Goal: Task Accomplishment & Management: Use online tool/utility

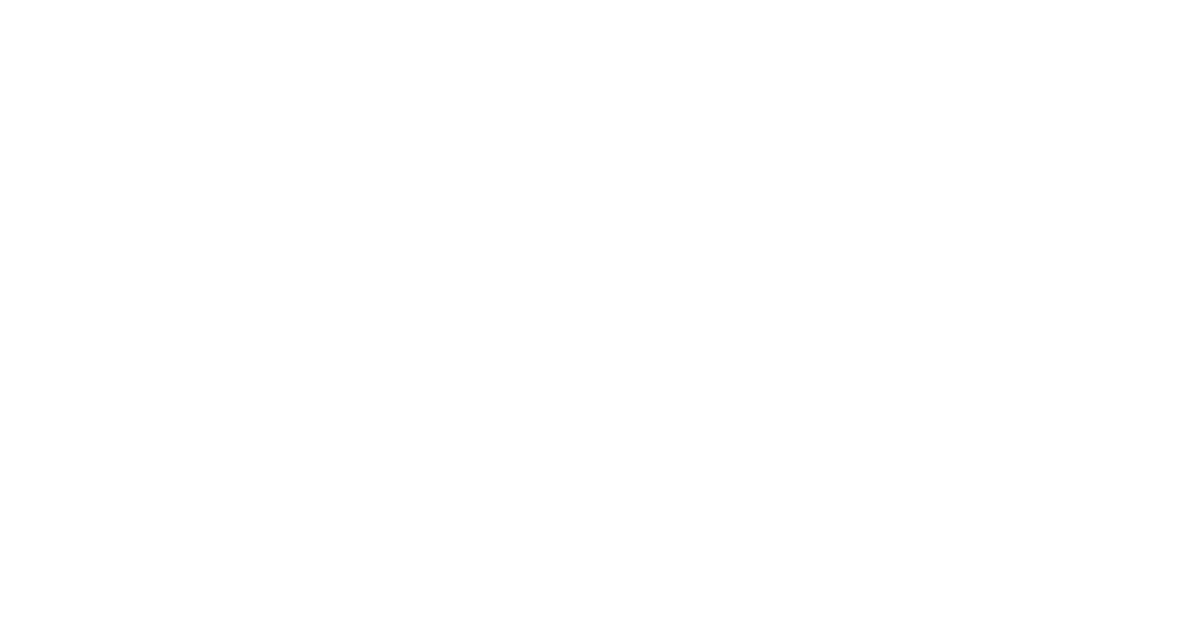
click at [85, 161] on div at bounding box center [596, 311] width 1193 height 622
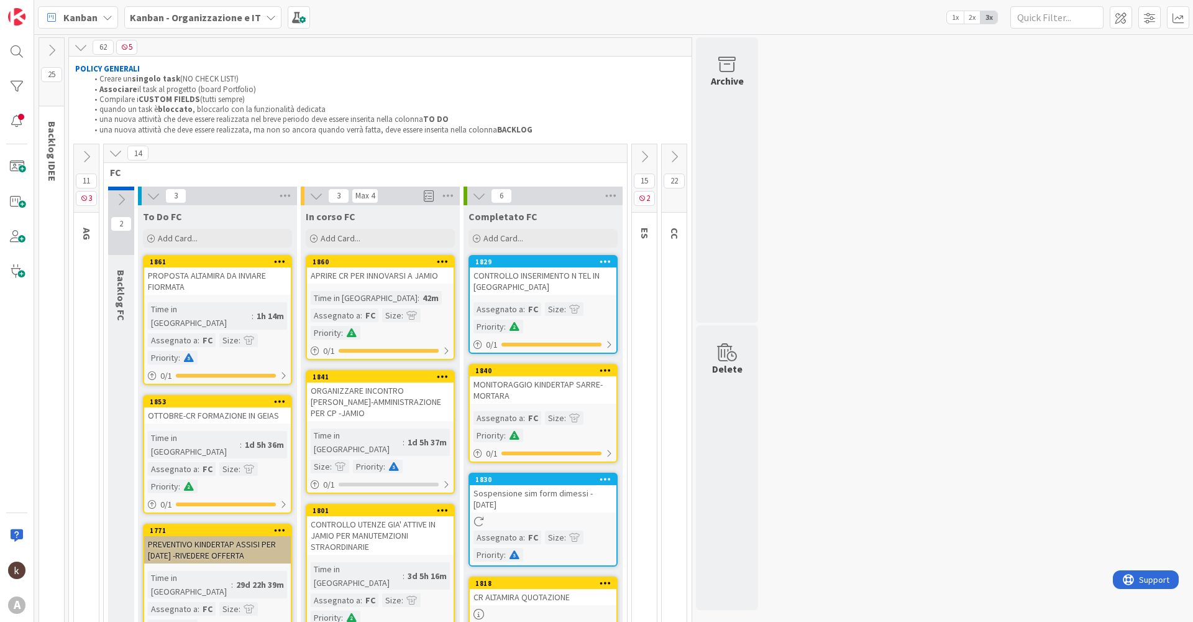
click at [83, 155] on icon at bounding box center [87, 157] width 14 height 14
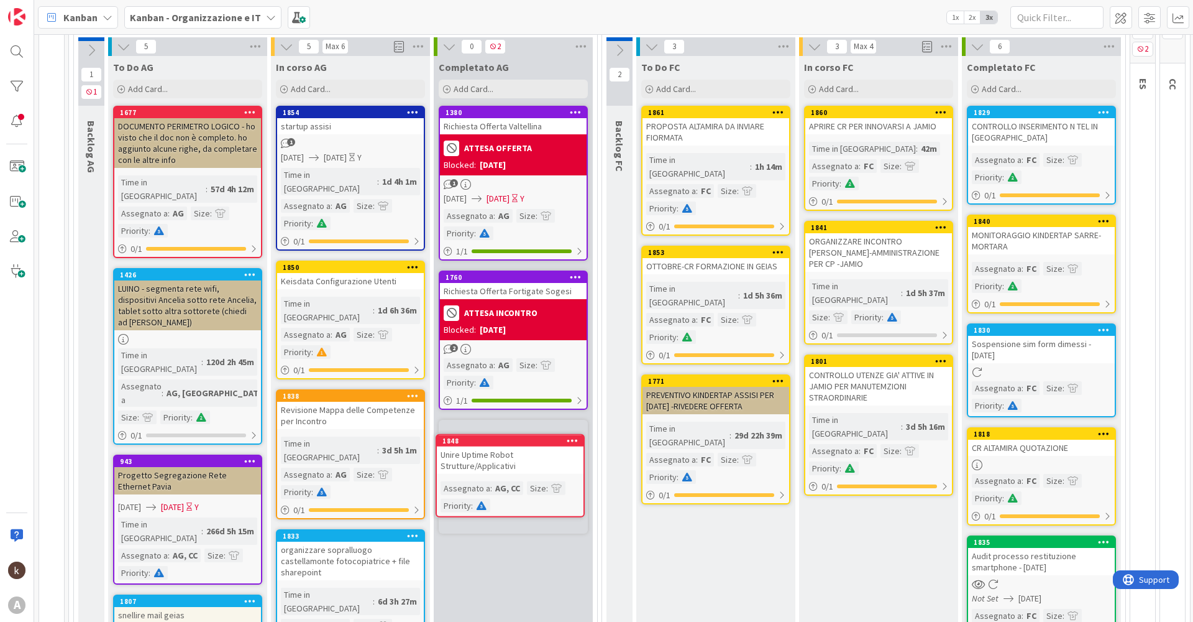
scroll to position [157, 0]
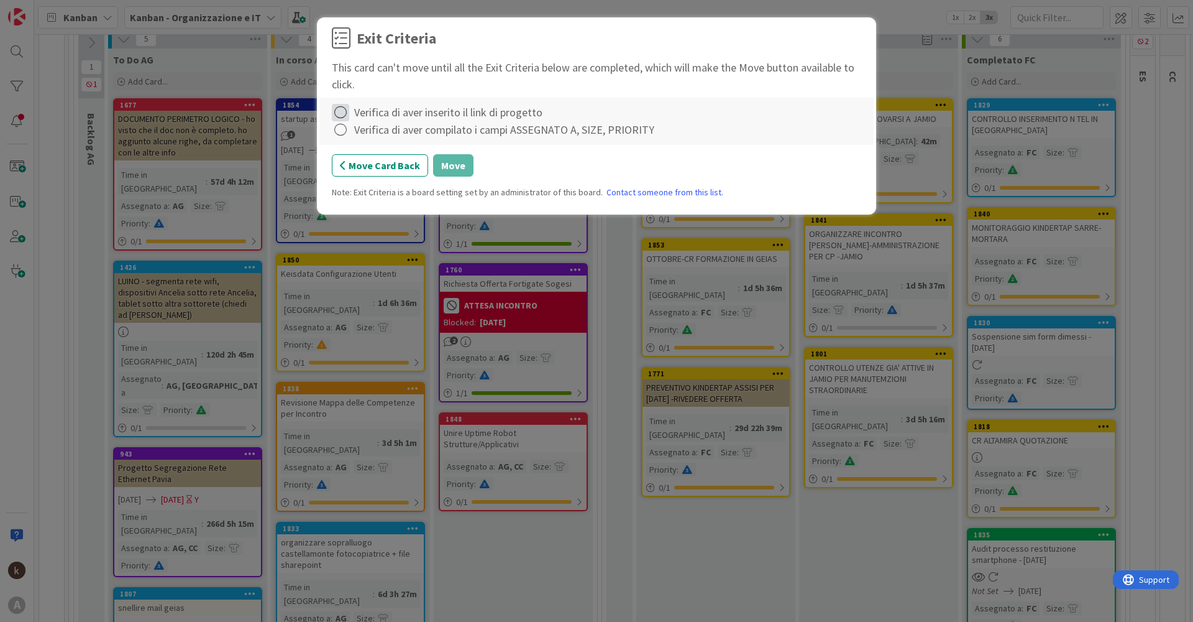
drag, startPoint x: 377, startPoint y: 110, endPoint x: 346, endPoint y: 111, distance: 30.5
click at [375, 110] on div "Verifica di aver inserito il link di progetto" at bounding box center [448, 112] width 188 height 17
click at [345, 111] on icon at bounding box center [340, 112] width 17 height 17
click at [342, 135] on icon at bounding box center [342, 137] width 9 height 7
click at [342, 136] on icon at bounding box center [340, 129] width 17 height 17
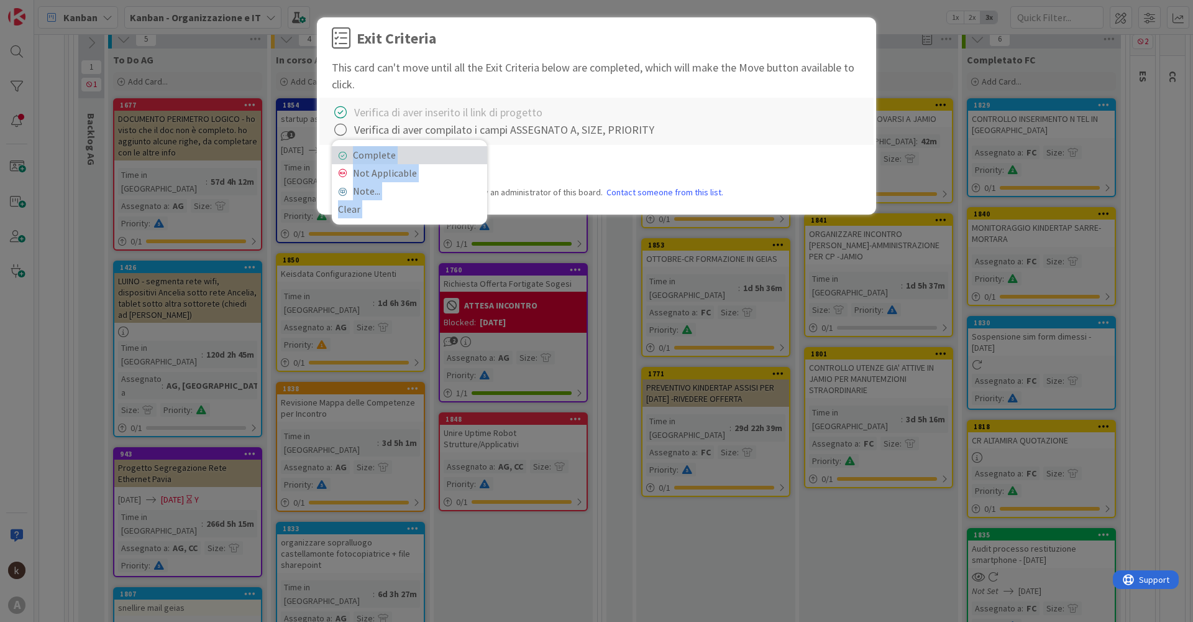
click at [358, 152] on link "Complete" at bounding box center [409, 155] width 155 height 18
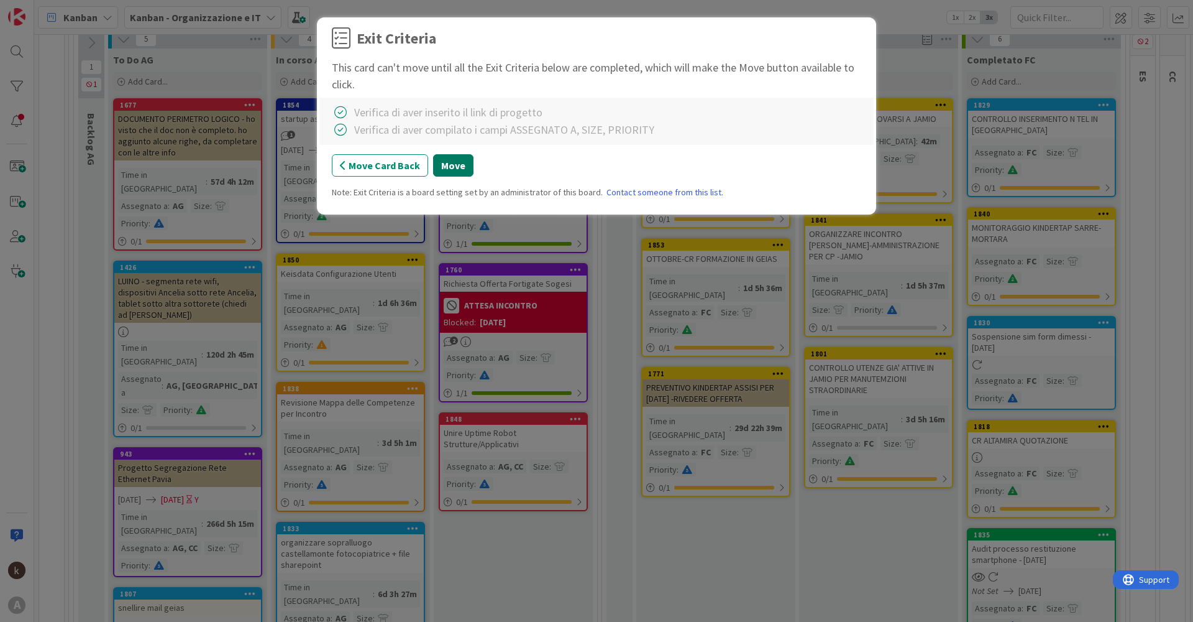
click at [443, 166] on button "Move" at bounding box center [453, 165] width 40 height 22
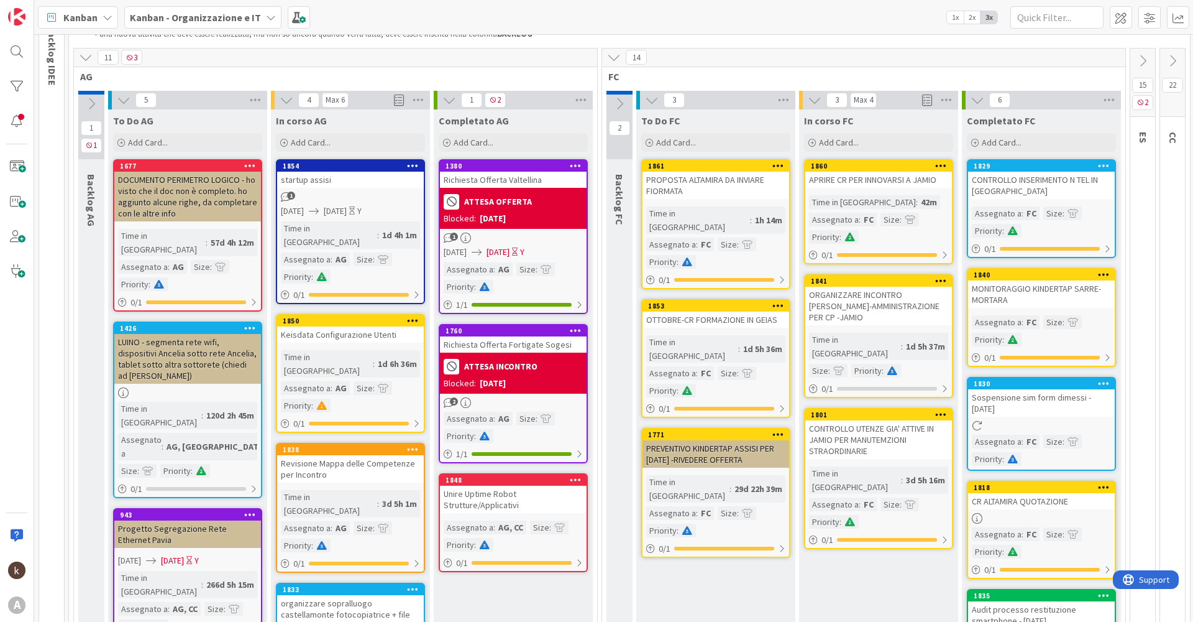
scroll to position [94, 0]
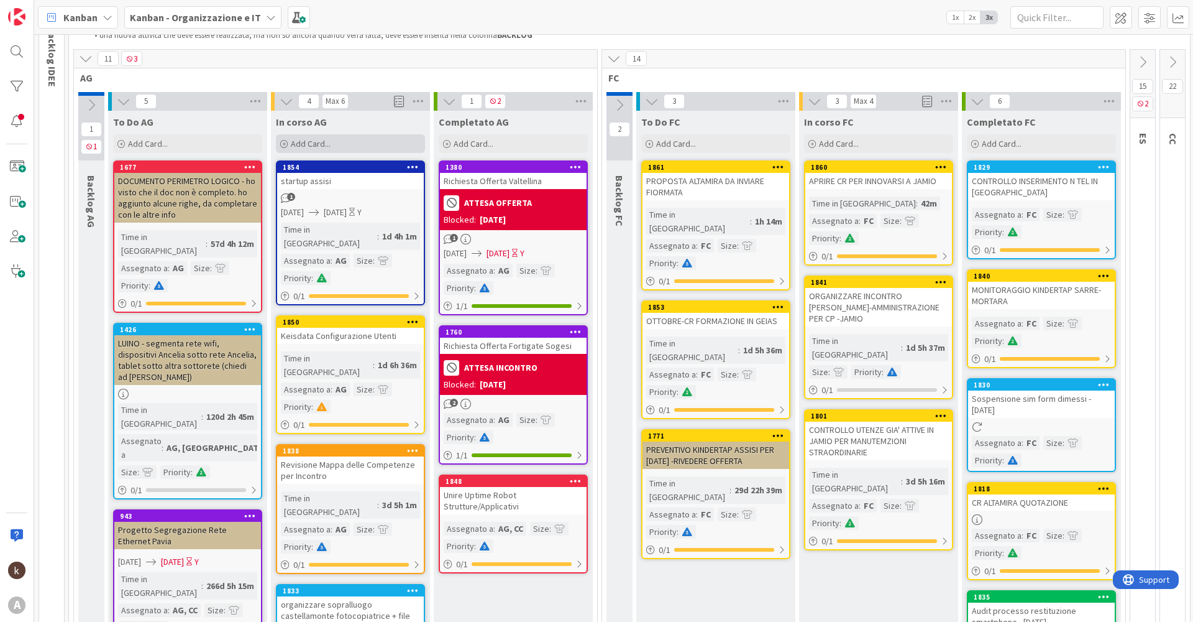
click at [319, 139] on span "Add Card..." at bounding box center [311, 143] width 40 height 11
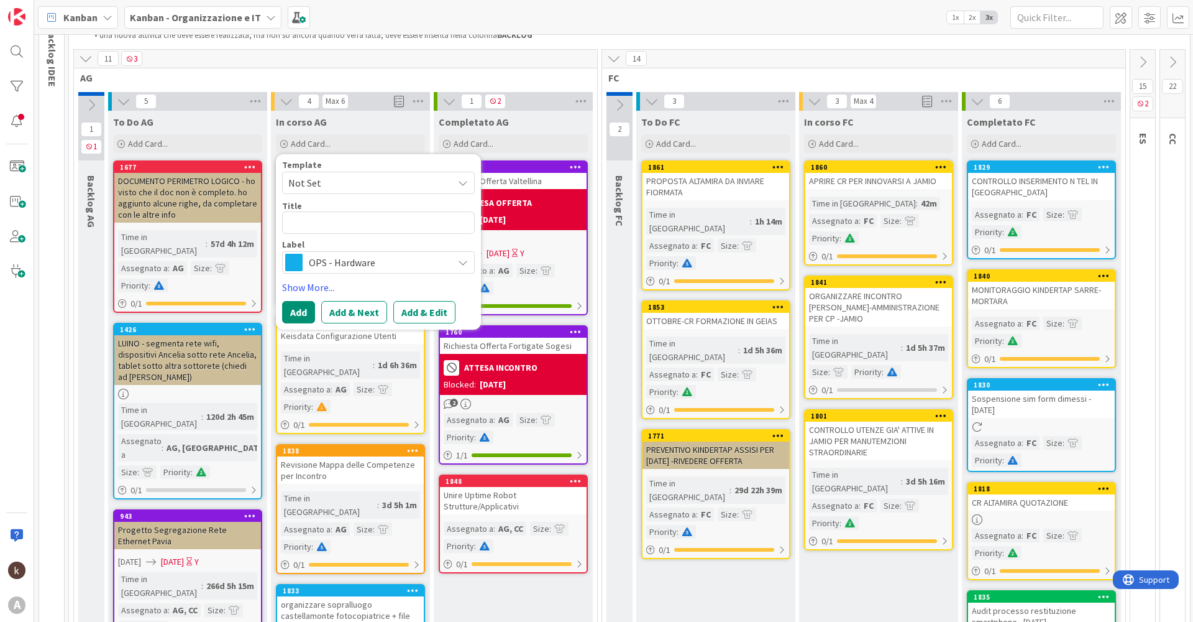
click at [674, 557] on div "To Do FC Add Card... 1861 PROPOSTA ALTAMIRA DA INVIARE FIORMATA Time in [GEOGRA…" at bounding box center [715, 493] width 159 height 765
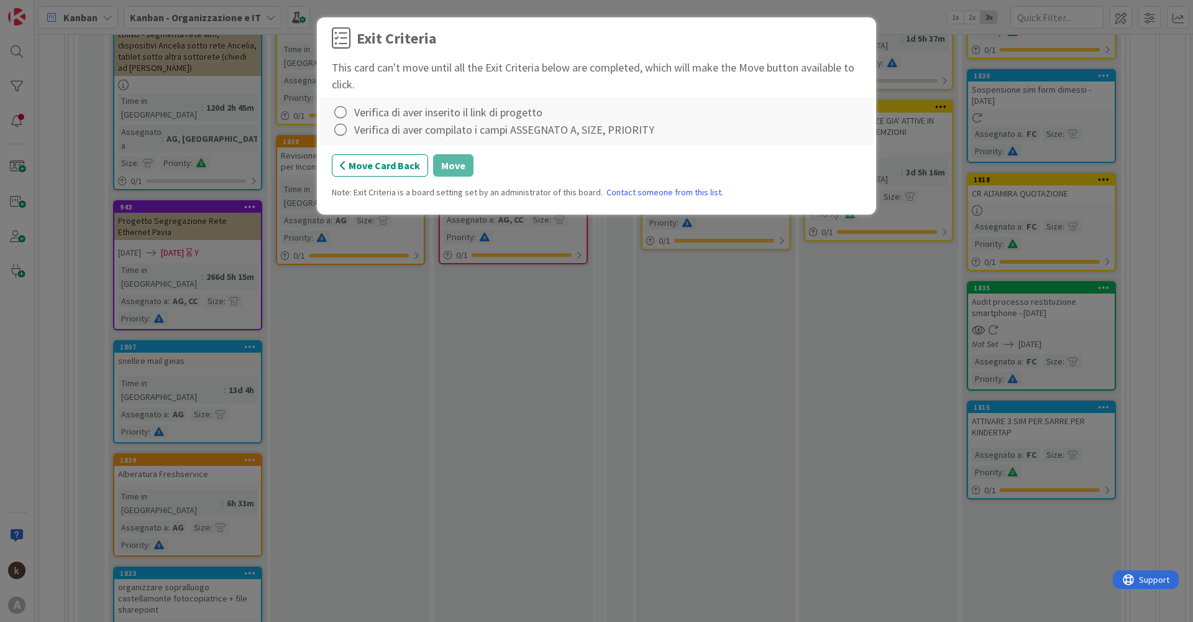
scroll to position [388, 0]
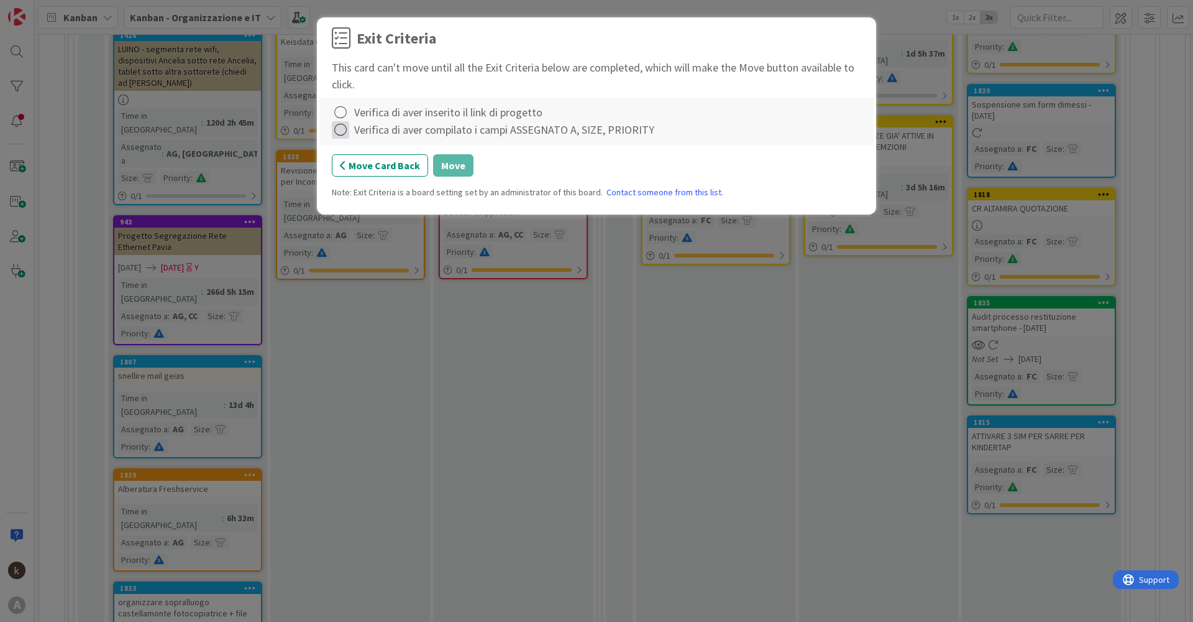
click at [344, 122] on icon at bounding box center [340, 129] width 17 height 17
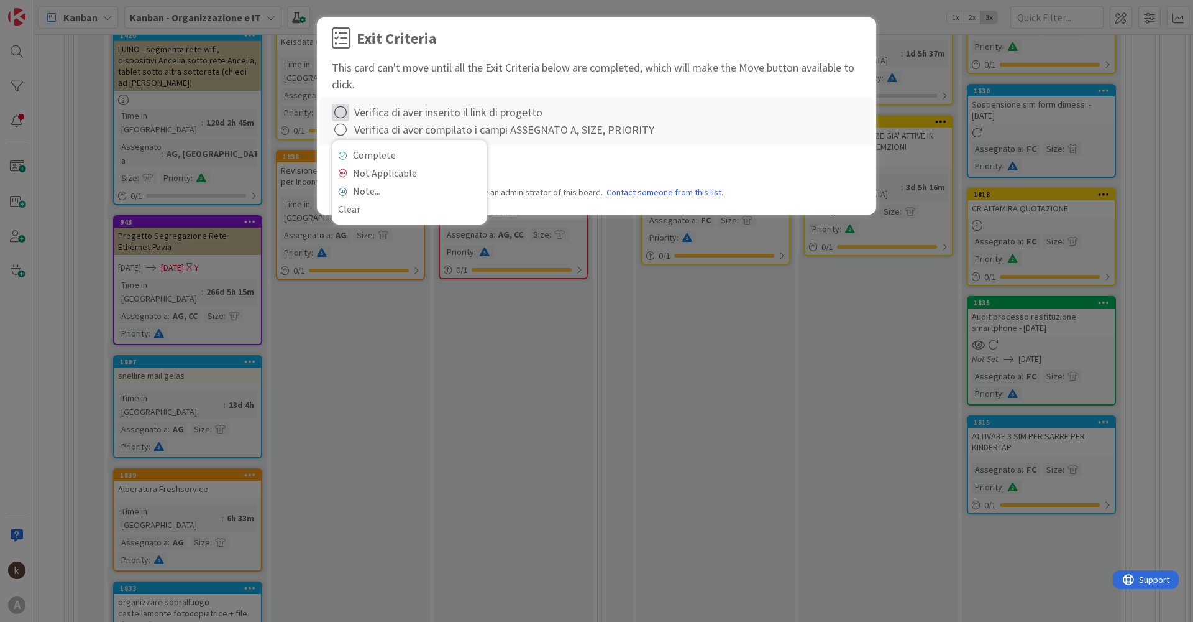
click at [341, 112] on icon at bounding box center [340, 112] width 17 height 17
click at [343, 131] on link "Complete" at bounding box center [409, 138] width 155 height 18
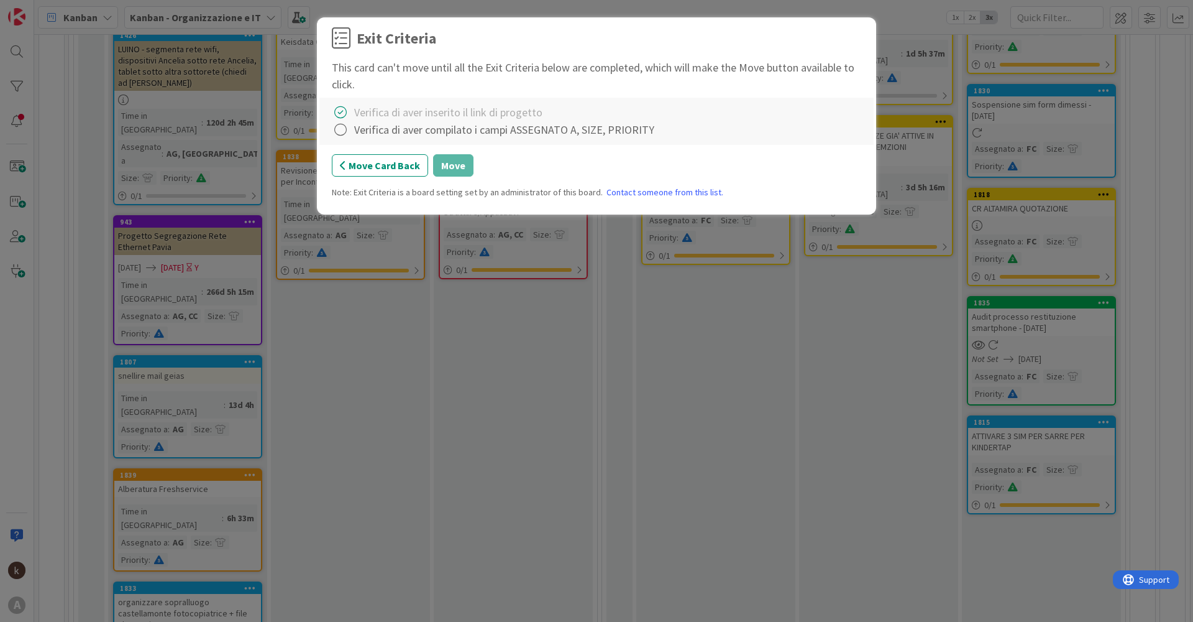
click at [343, 131] on icon at bounding box center [340, 129] width 17 height 17
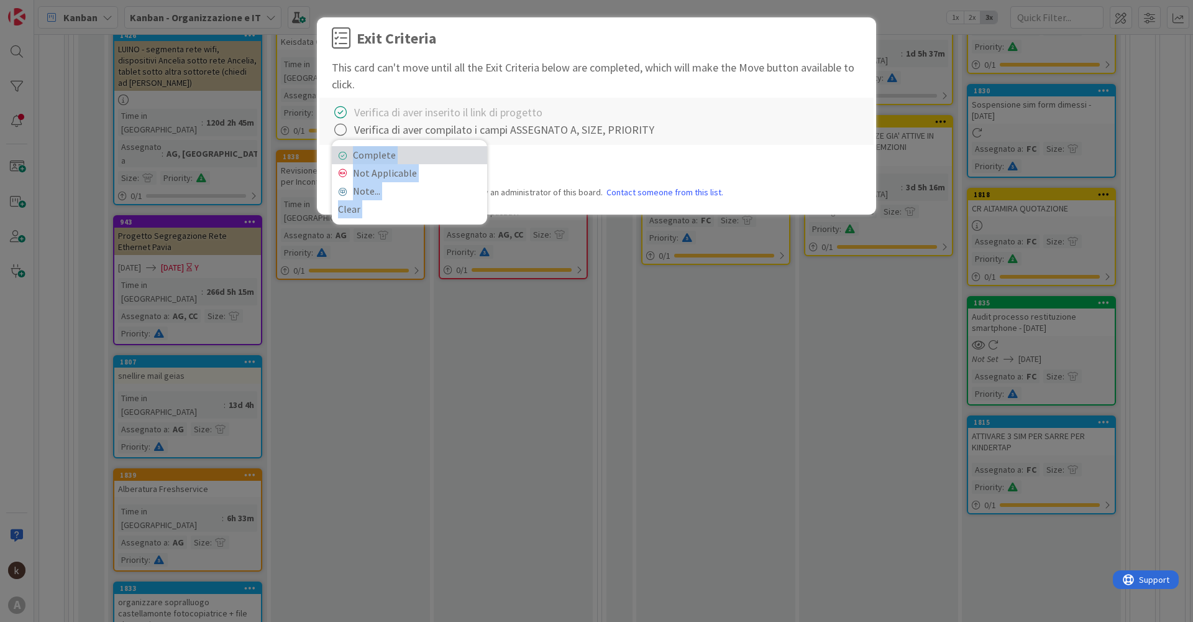
click at [380, 155] on link "Complete" at bounding box center [409, 155] width 155 height 18
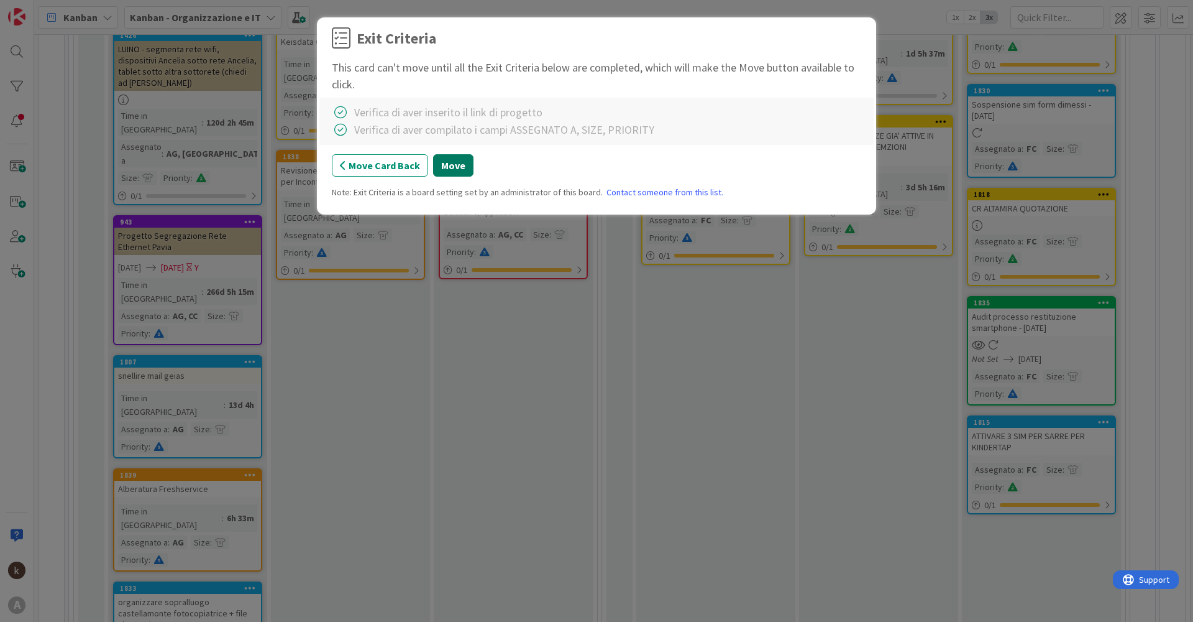
click at [443, 169] on button "Move" at bounding box center [453, 165] width 40 height 22
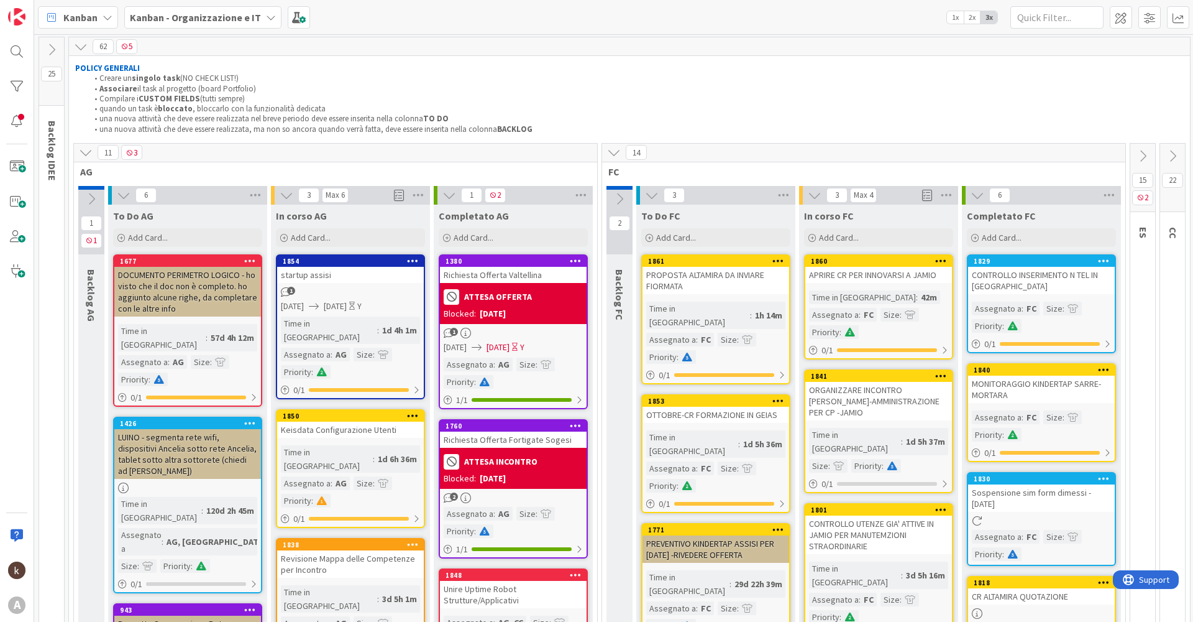
scroll to position [0, 0]
click at [339, 236] on div "Add Card..." at bounding box center [350, 238] width 149 height 19
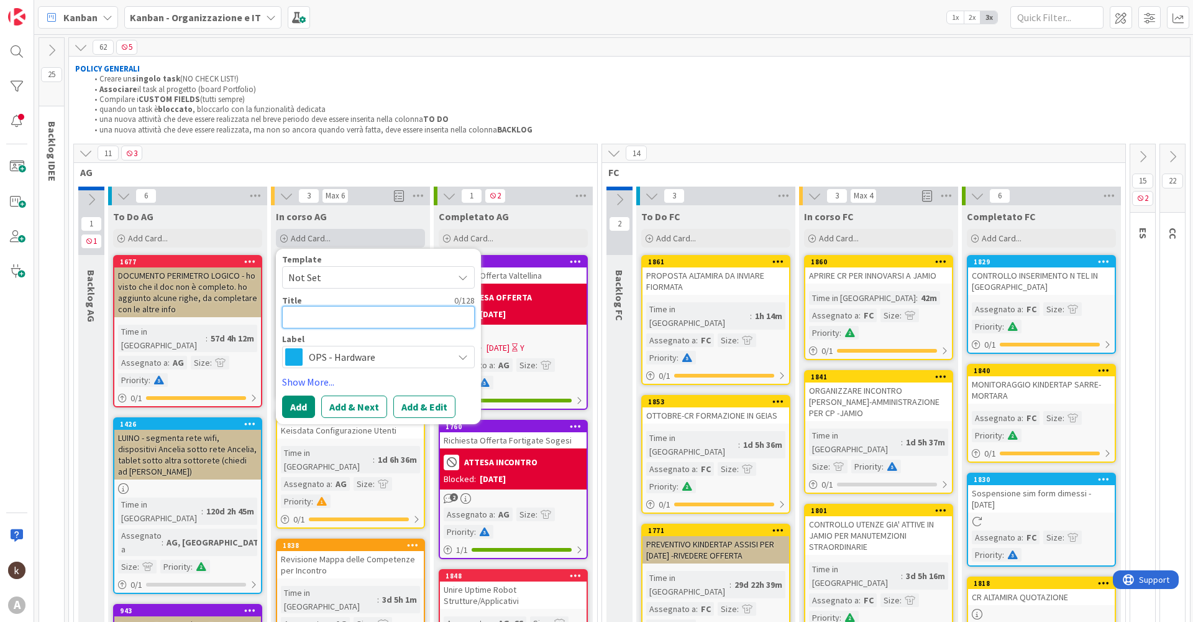
type textarea "x"
type textarea "c"
type textarea "x"
type textarea "co"
type textarea "x"
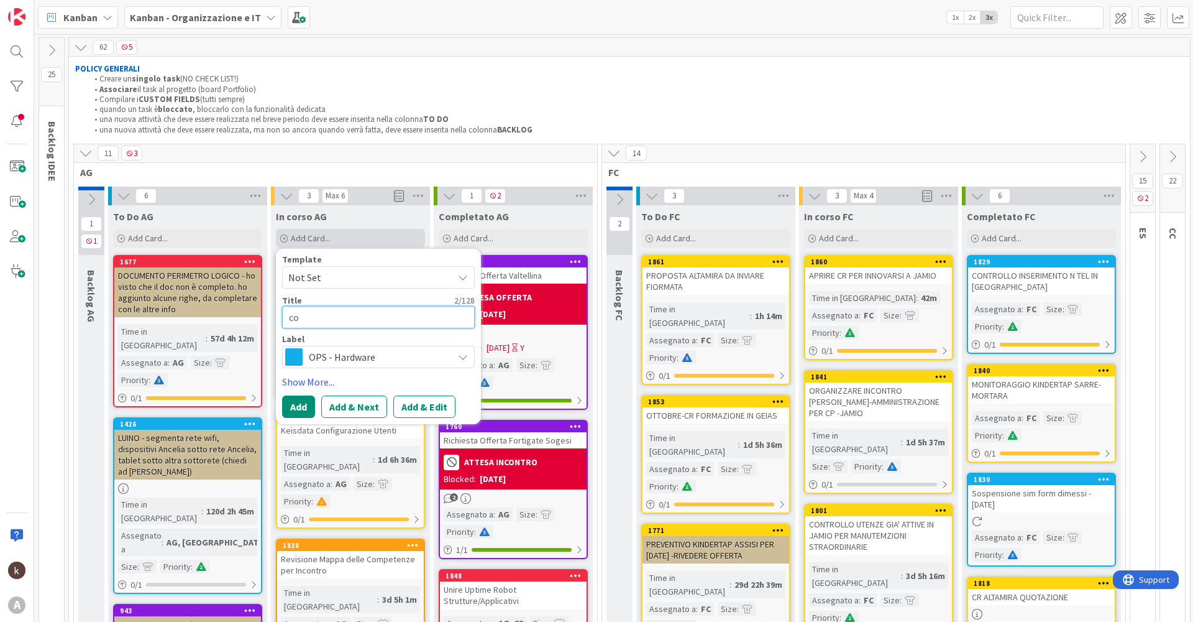
type textarea "con"
type textarea "x"
type textarea "conf"
type textarea "x"
type textarea "confi"
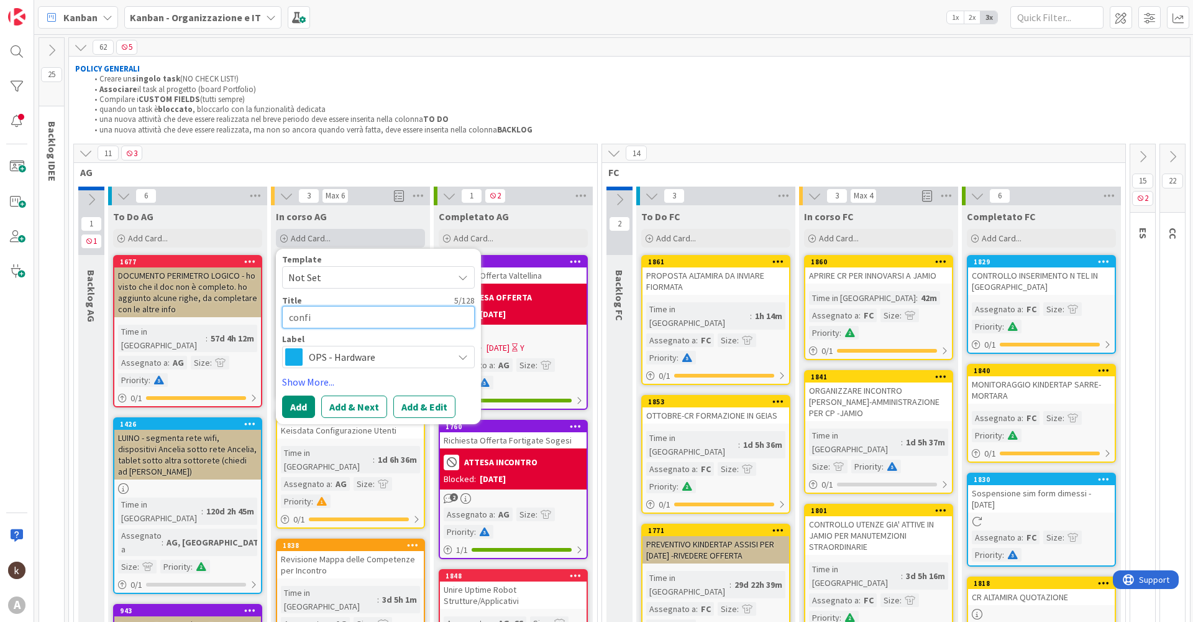
type textarea "x"
type textarea "config"
type textarea "x"
type textarea "config"
type textarea "x"
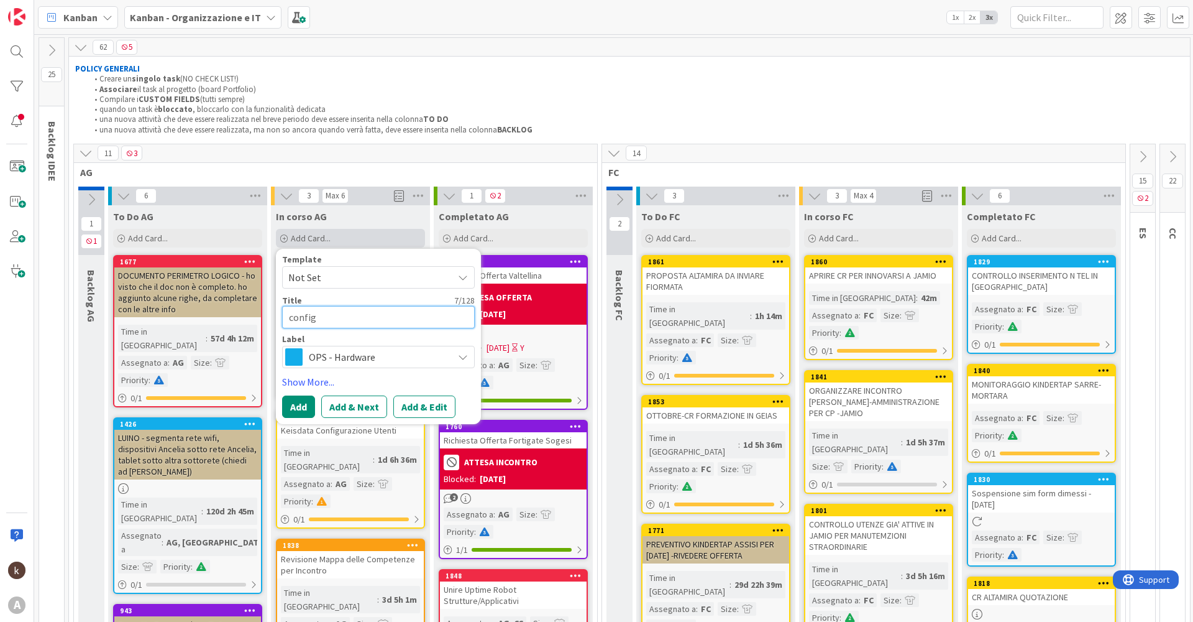
type textarea "config p"
type textarea "x"
type textarea "config pu"
type textarea "x"
type textarea "config pug"
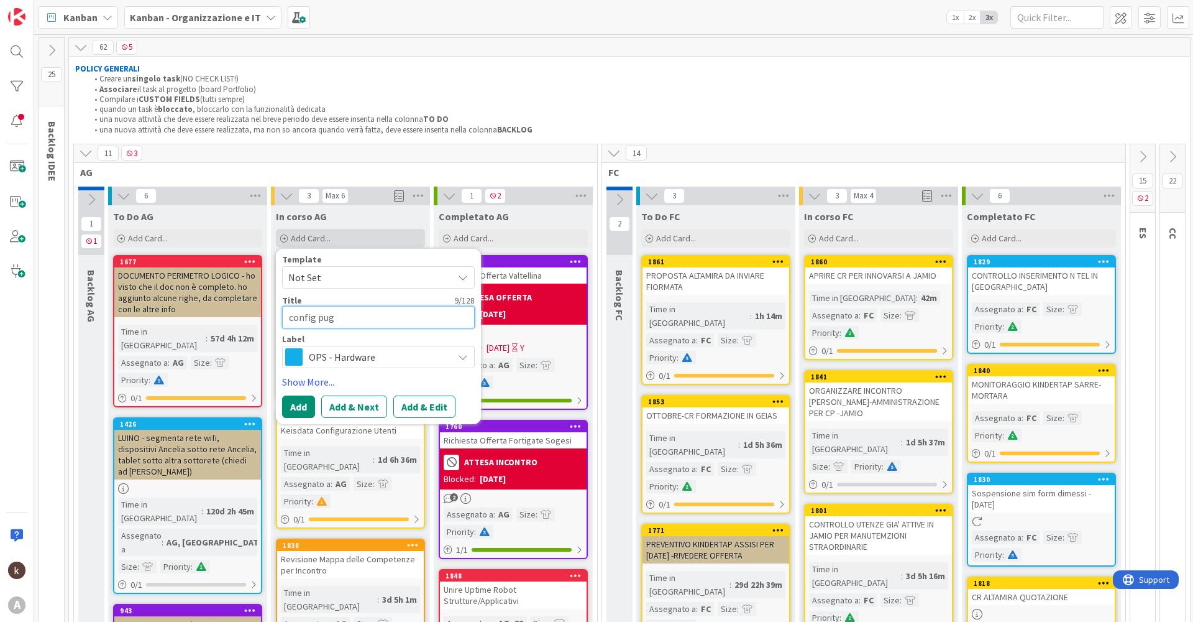
type textarea "x"
type textarea "config pugl"
type textarea "x"
type textarea "config pugli"
type textarea "x"
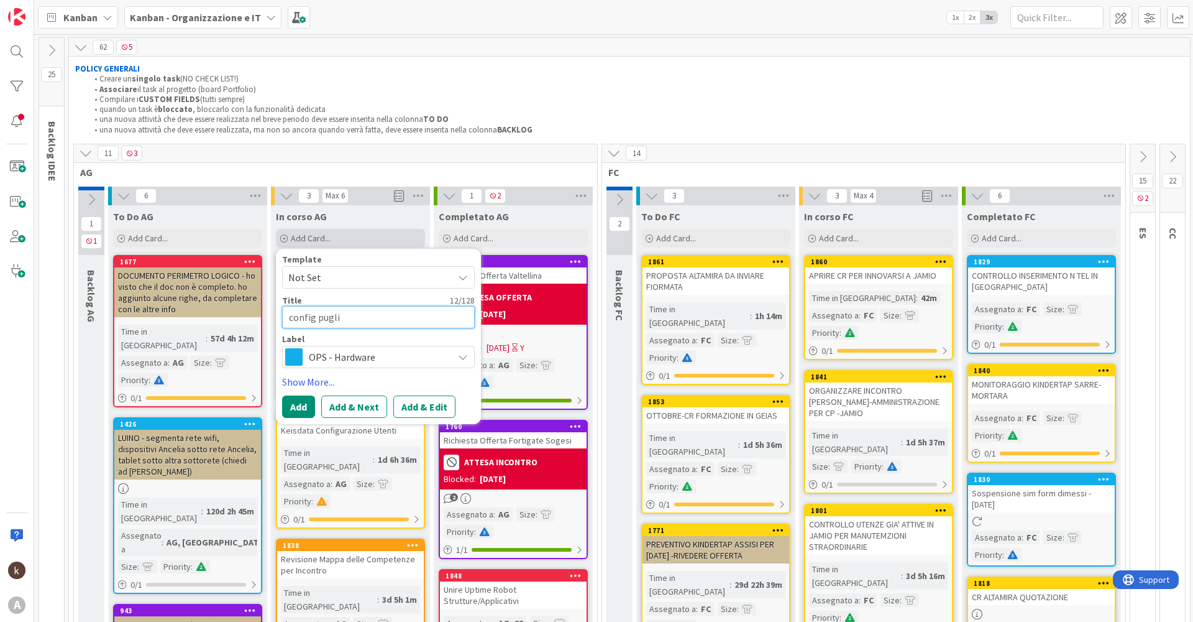
type textarea "config puglis"
type textarea "x"
type textarea "config [PERSON_NAME]"
click at [387, 364] on span "OPS - Hardware" at bounding box center [378, 356] width 138 height 17
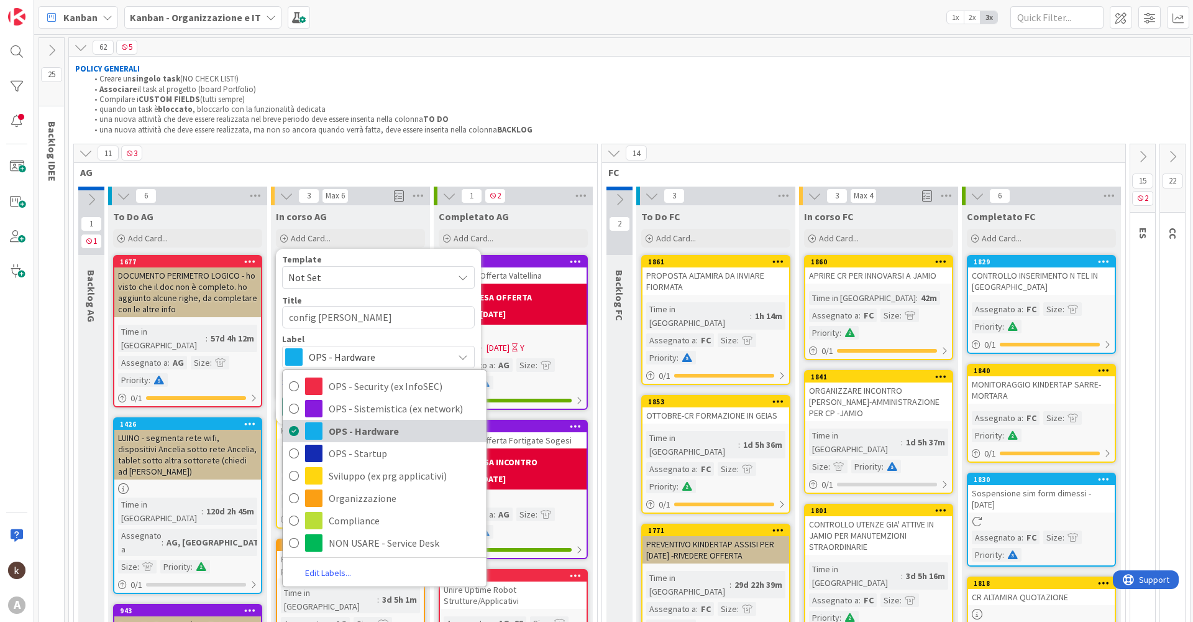
click at [383, 425] on span "OPS - Hardware" at bounding box center [405, 430] width 152 height 19
type textarea "x"
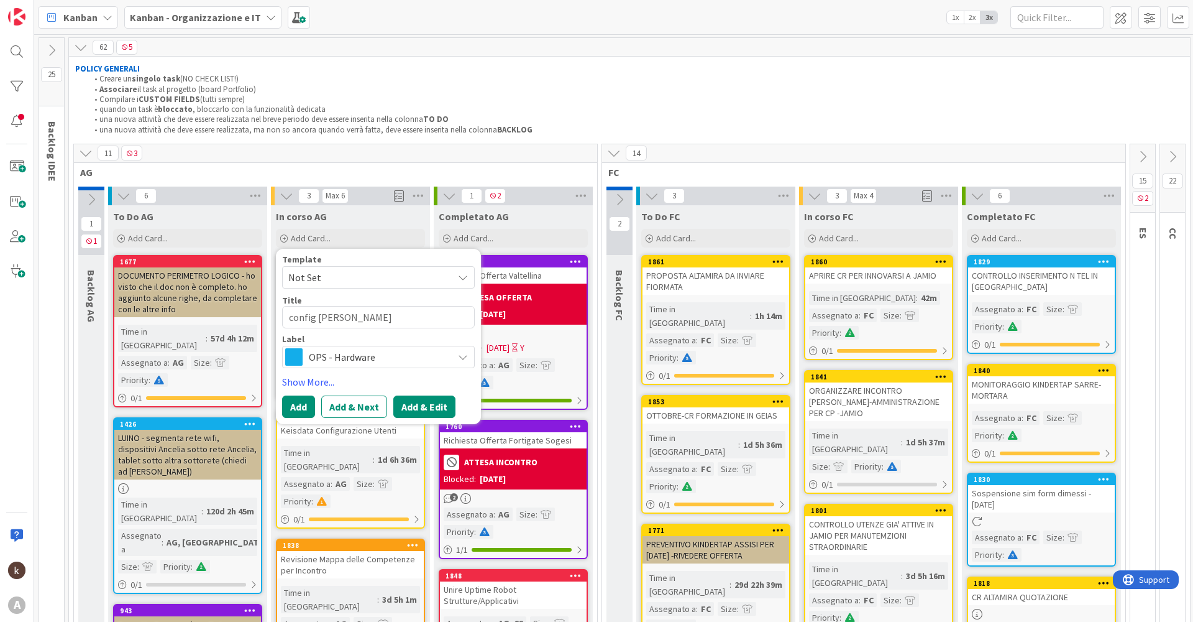
click at [420, 407] on button "Add & Edit" at bounding box center [424, 406] width 62 height 22
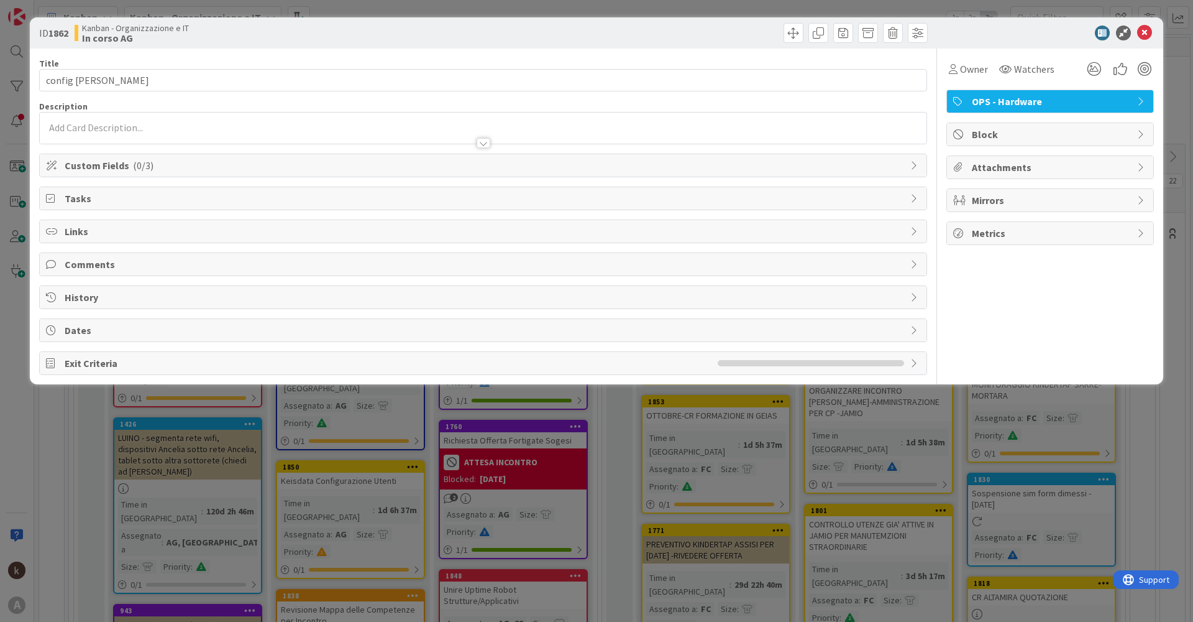
click at [158, 167] on span "Custom Fields ( 0/3 )" at bounding box center [485, 165] width 840 height 15
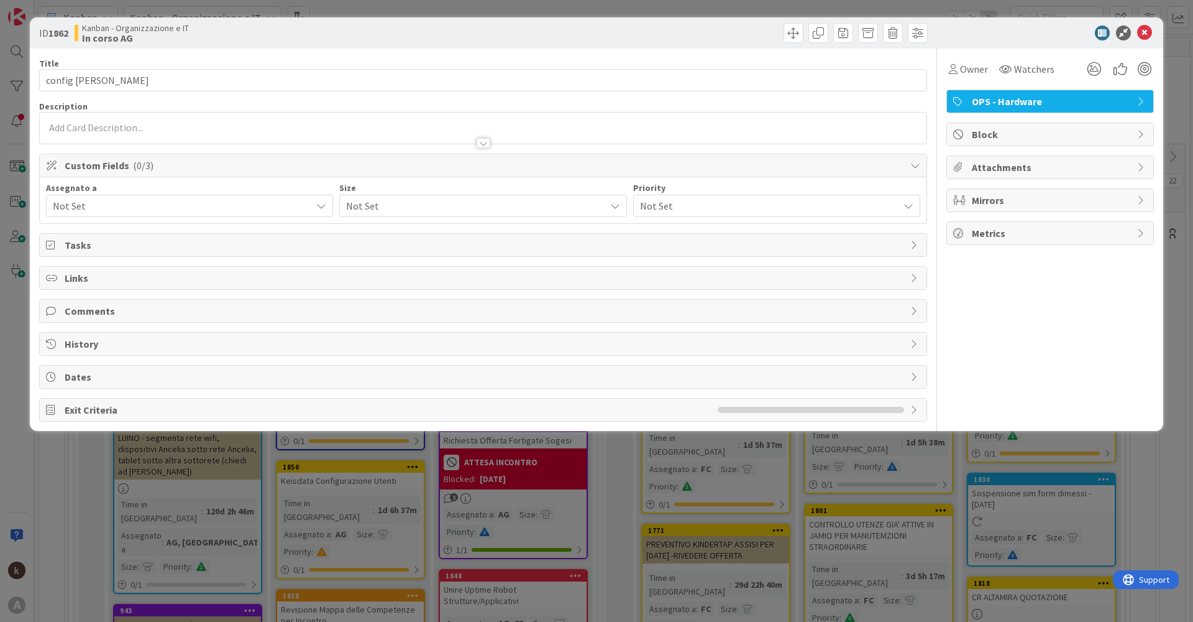
click at [118, 204] on span "Not Set" at bounding box center [182, 205] width 259 height 15
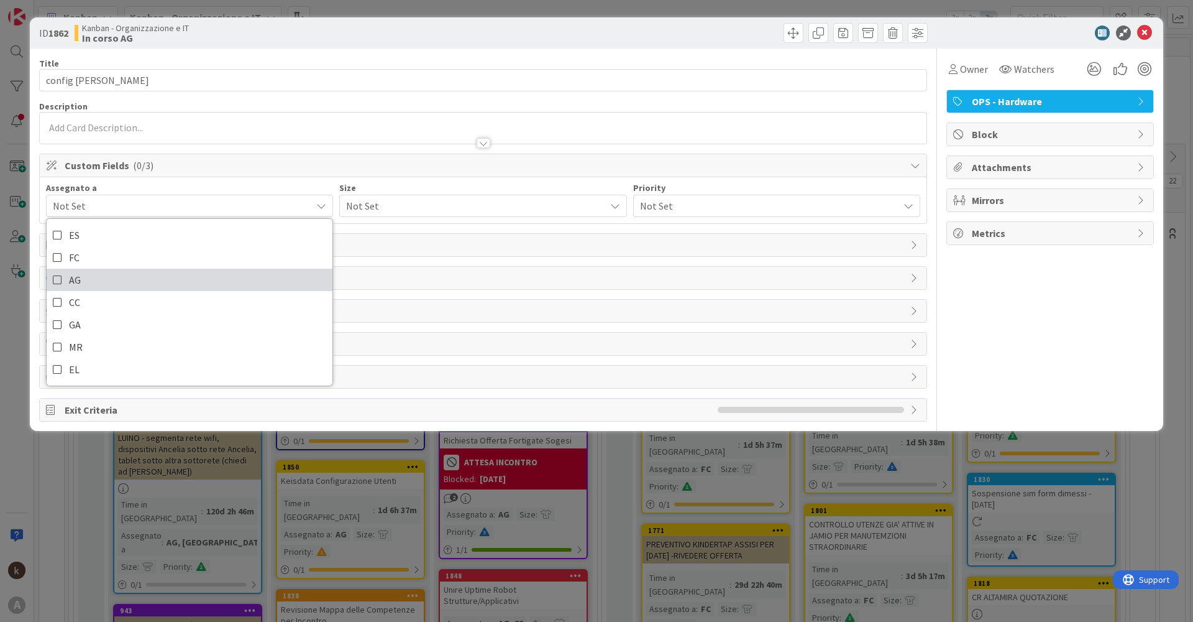
click at [74, 281] on span "AG" at bounding box center [75, 279] width 12 height 19
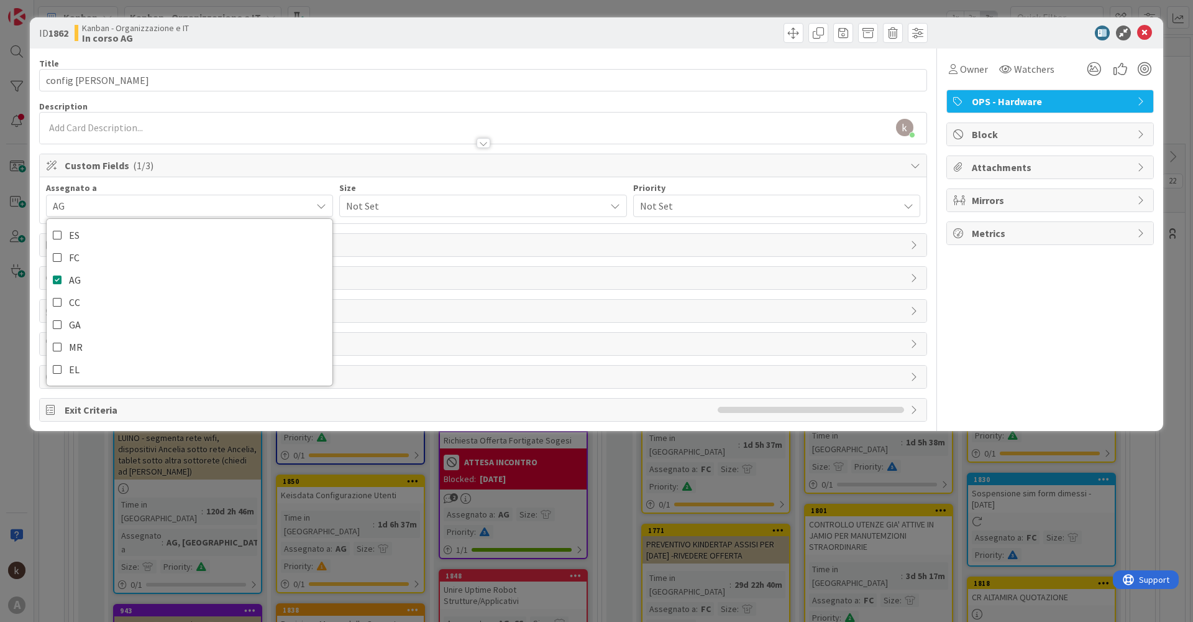
click at [403, 206] on span "Not Set" at bounding box center [472, 205] width 252 height 17
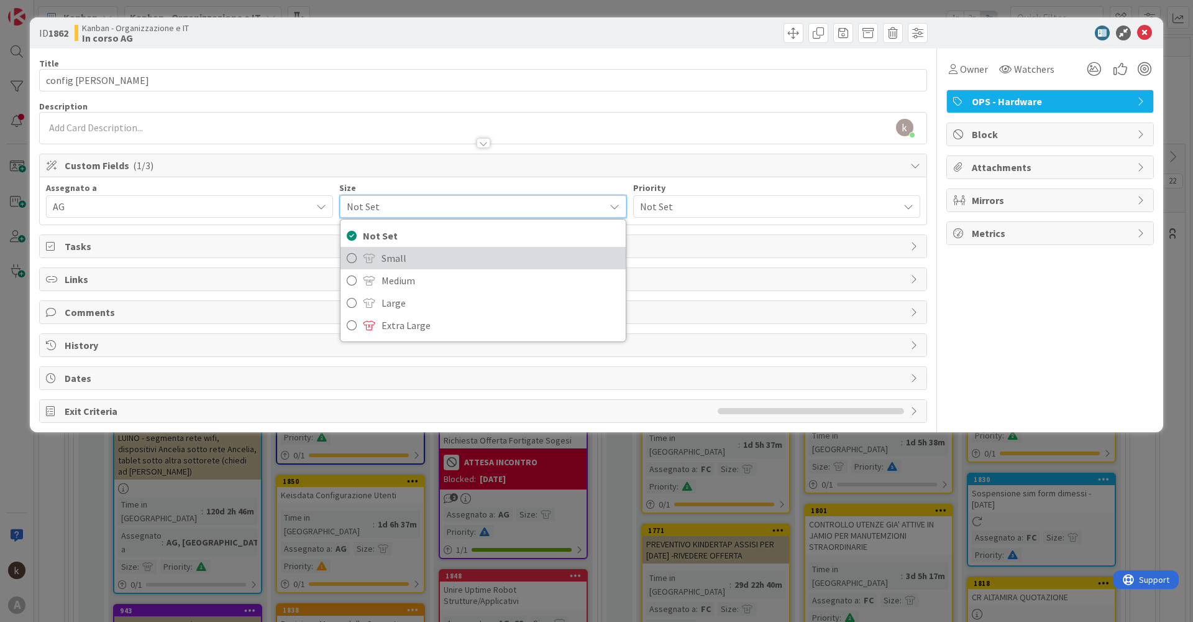
click at [384, 257] on span "Small" at bounding box center [500, 258] width 237 height 19
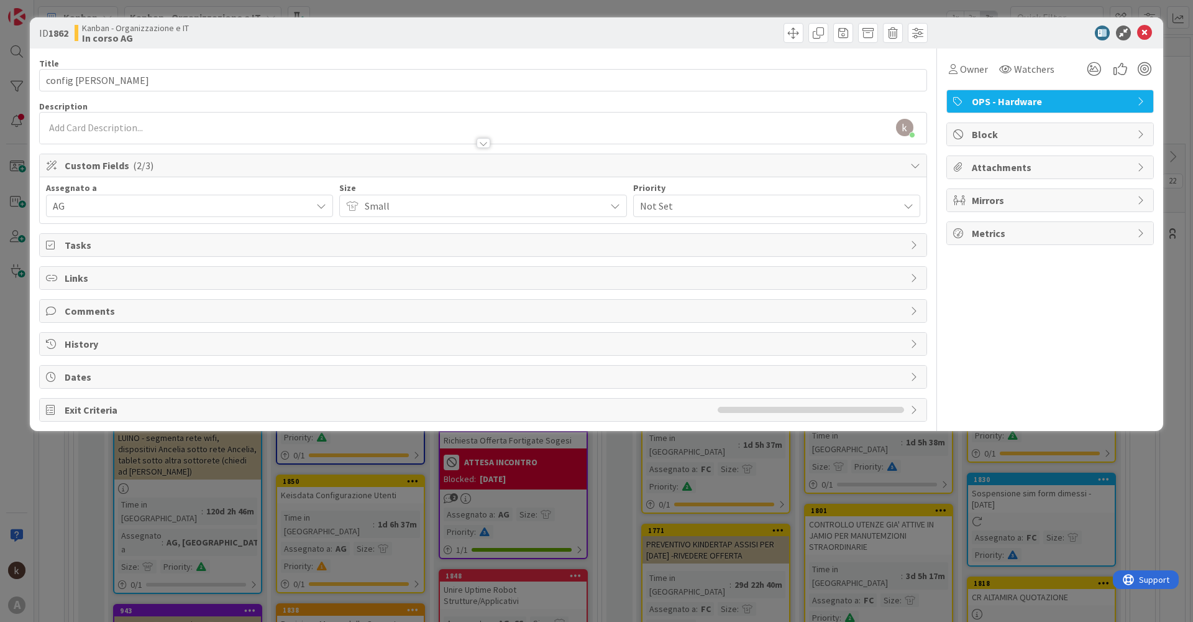
click at [666, 206] on span "Not Set" at bounding box center [766, 205] width 252 height 17
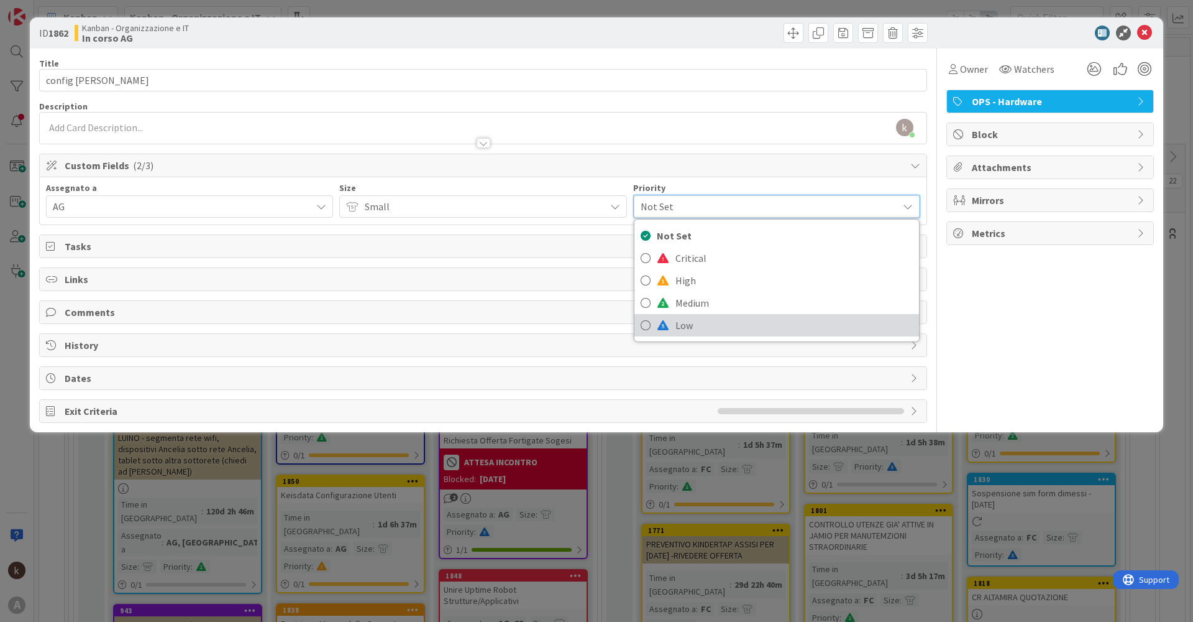
click at [669, 321] on link "Low" at bounding box center [777, 325] width 285 height 22
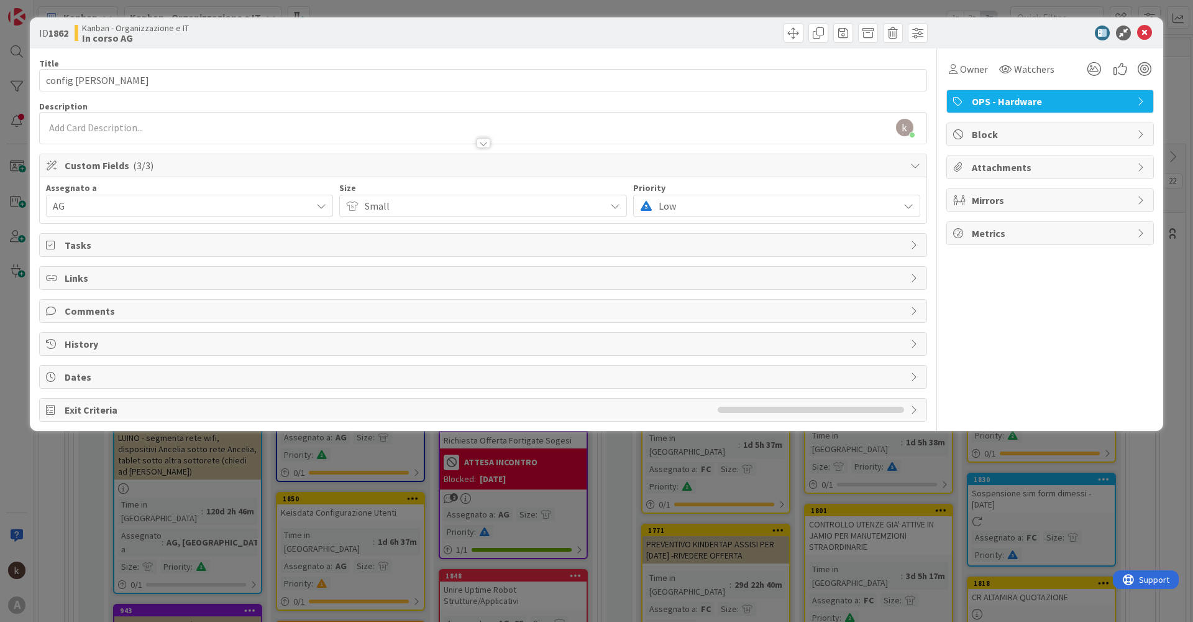
click at [136, 274] on span "Links" at bounding box center [485, 277] width 840 height 15
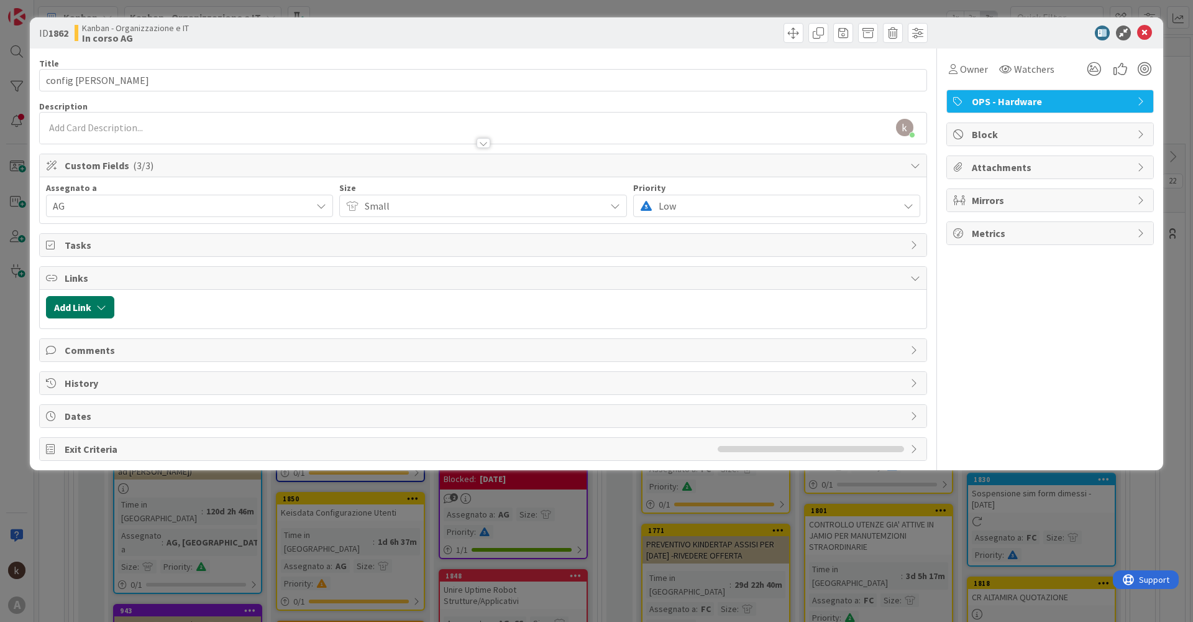
click at [68, 303] on button "Add Link" at bounding box center [80, 307] width 68 height 22
click at [142, 387] on span "Current Board" at bounding box center [128, 383] width 139 height 17
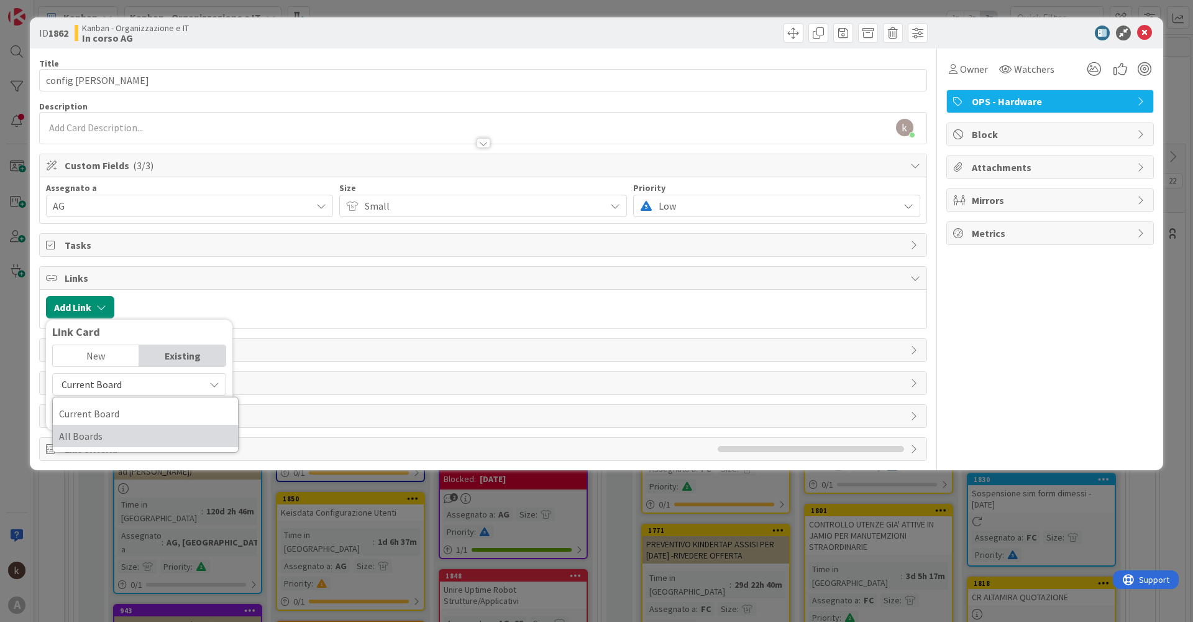
click at [113, 439] on span "All Boards" at bounding box center [145, 435] width 173 height 19
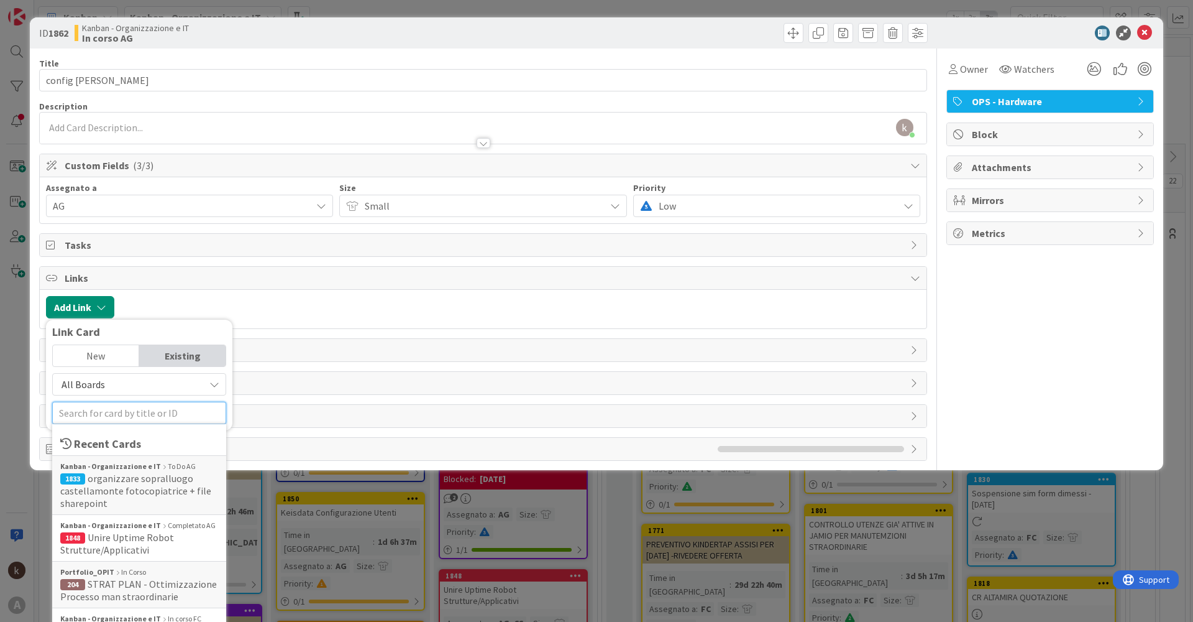
click at [113, 408] on input "text" at bounding box center [139, 413] width 174 height 22
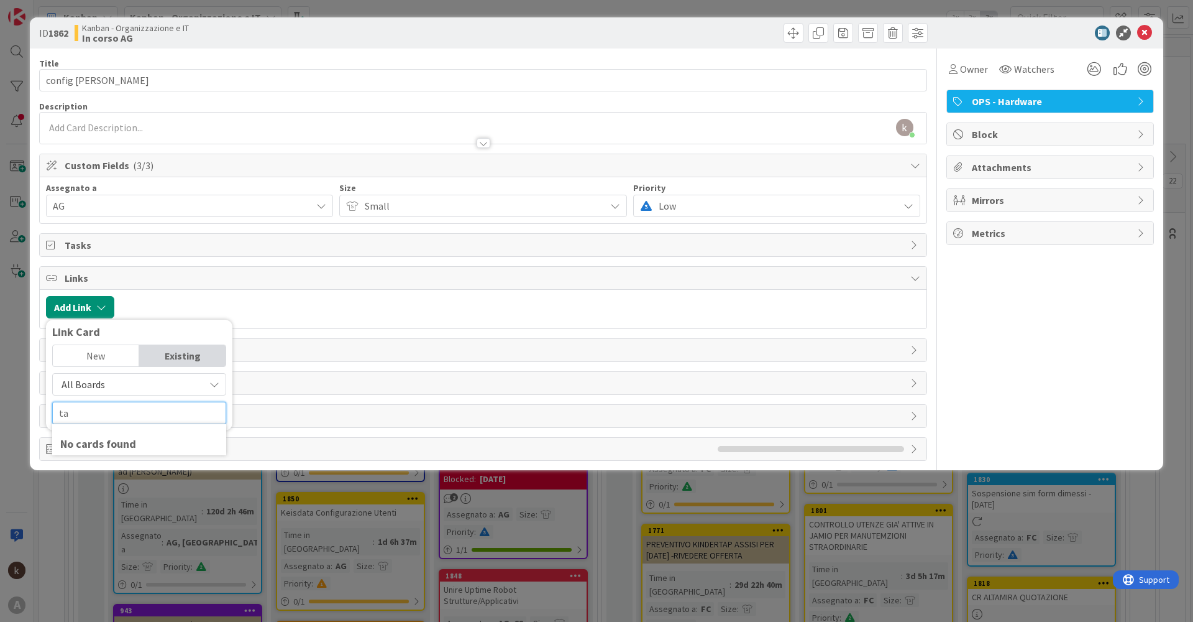
type input "t"
type input "2"
drag, startPoint x: 127, startPoint y: 415, endPoint x: 62, endPoint y: 410, distance: 65.5
click at [62, 410] on input "269" at bounding box center [139, 413] width 174 height 22
type input "2"
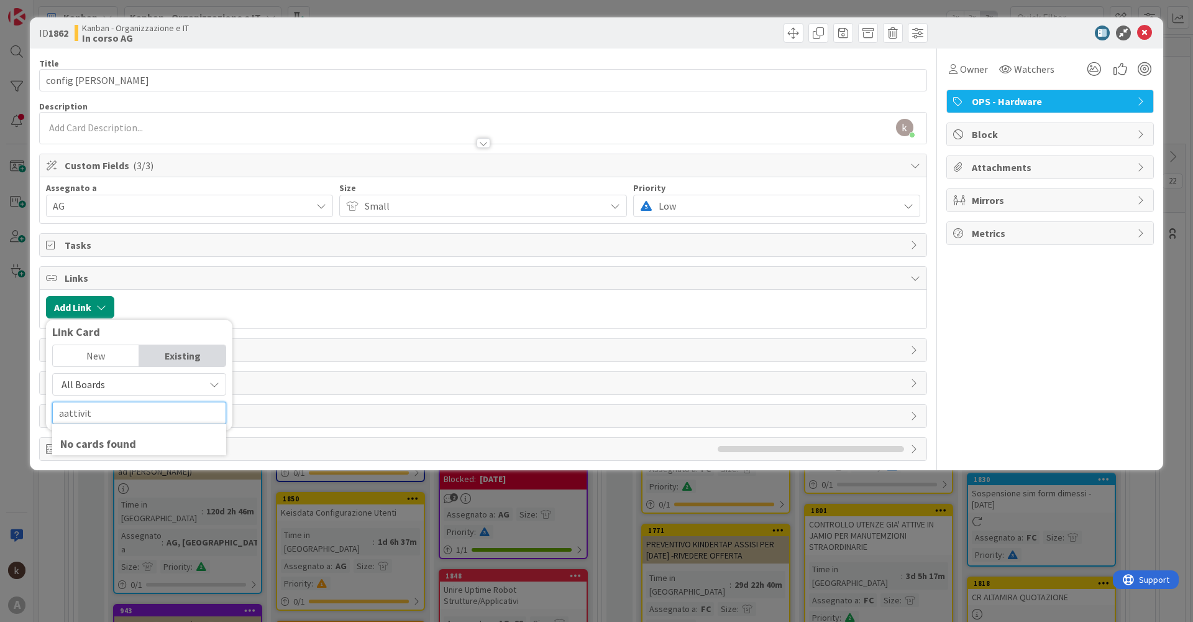
click at [64, 417] on input "aattivit" at bounding box center [139, 413] width 174 height 22
click at [125, 410] on input "attivit" at bounding box center [139, 413] width 174 height 22
click at [44, 412] on div "Title 14 / 128 config [PERSON_NAME] Description kanban helpdesk just joined Own…" at bounding box center [483, 254] width 888 height 412
drag, startPoint x: 140, startPoint y: 417, endPoint x: 117, endPoint y: 428, distance: 25.9
click at [40, 418] on div "Title 14 / 128 config [PERSON_NAME] Description kanban helpdesk just joined Own…" at bounding box center [483, 254] width 888 height 412
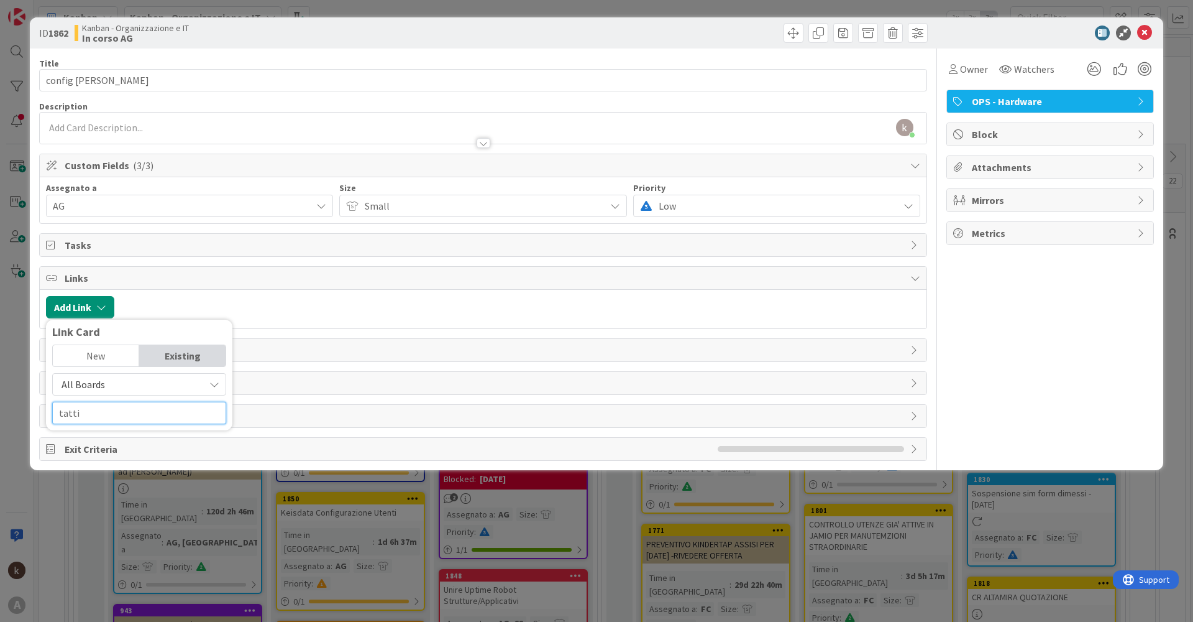
type input "tattic"
drag, startPoint x: 173, startPoint y: 416, endPoint x: 5, endPoint y: 402, distance: 168.5
click at [4, 400] on div "ID 1862 Kanban - Organizzazione e IT In corso AG Title 14 / 128 config [PERSON_…" at bounding box center [596, 311] width 1193 height 622
click at [158, 386] on span "All Boards" at bounding box center [128, 383] width 139 height 17
click at [127, 439] on span "All Boards" at bounding box center [145, 435] width 173 height 19
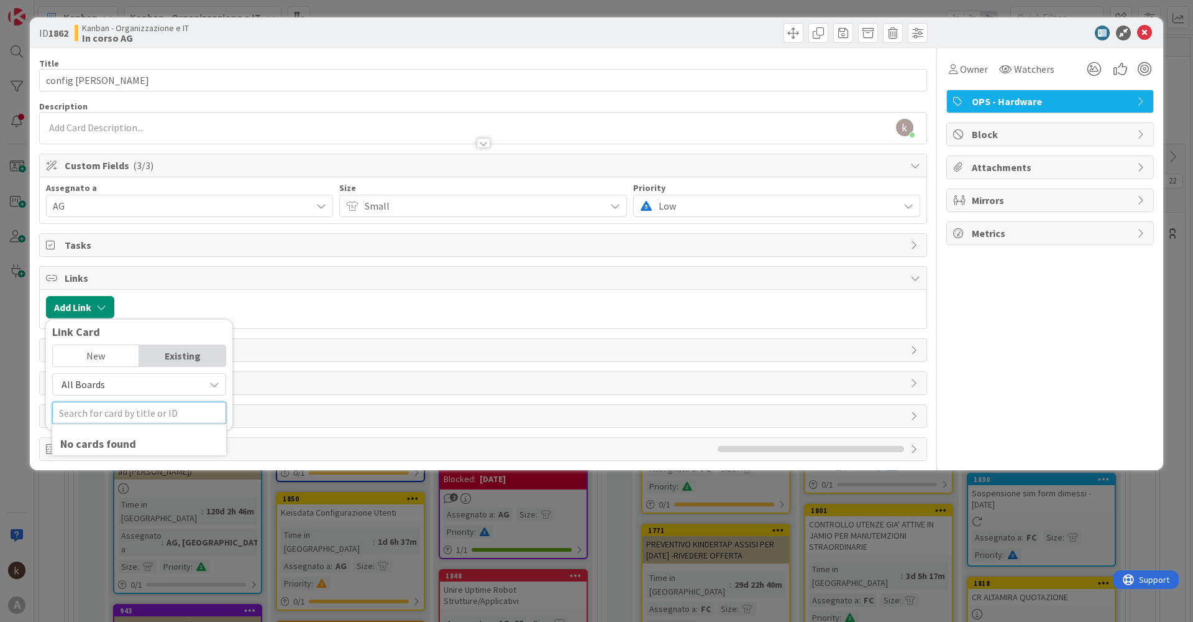
click at [141, 405] on input "text" at bounding box center [139, 413] width 174 height 22
click at [174, 355] on div "Existing" at bounding box center [182, 355] width 86 height 21
click at [109, 361] on div "New" at bounding box center [96, 355] width 86 height 21
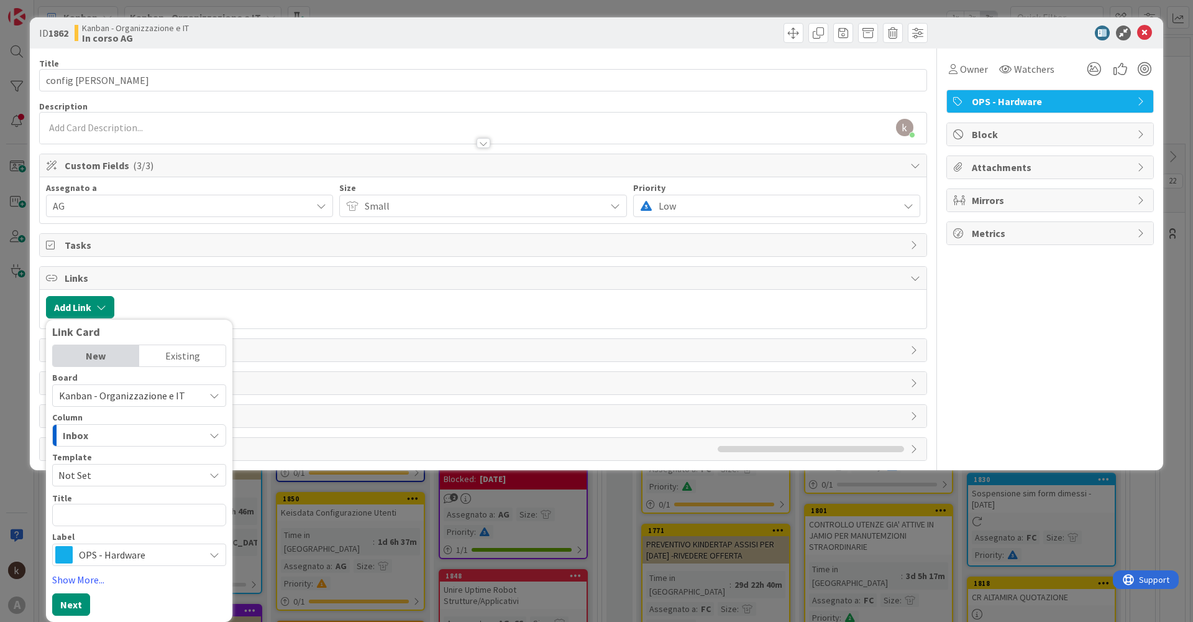
click at [166, 359] on div "Existing" at bounding box center [182, 355] width 86 height 21
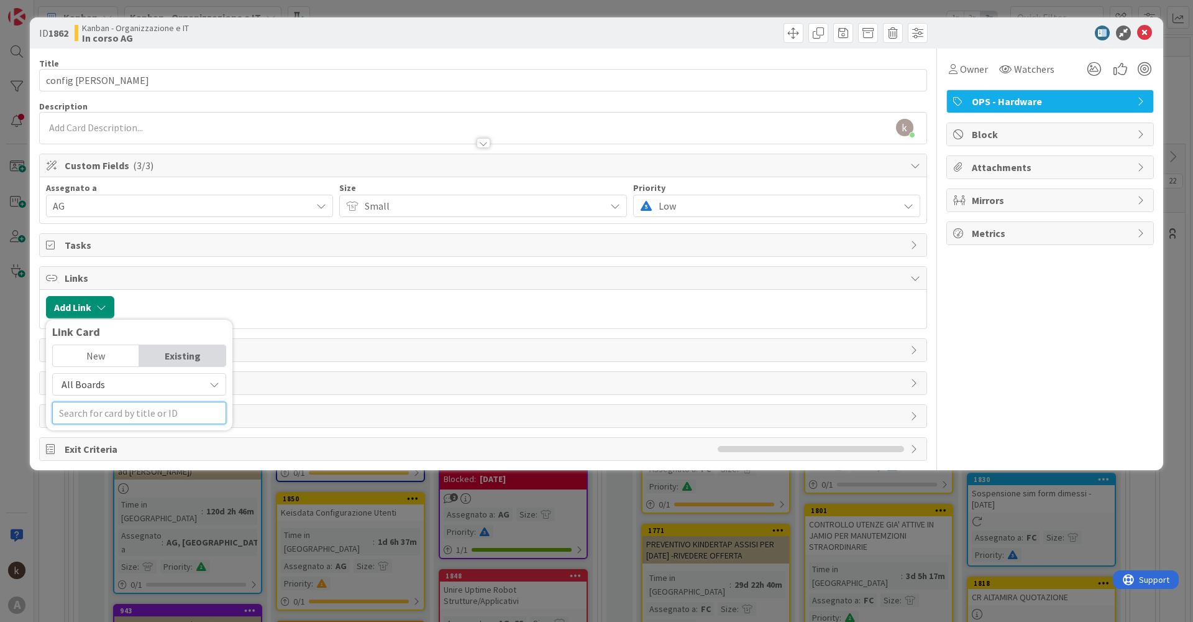
click at [140, 419] on input "text" at bounding box center [139, 413] width 174 height 22
type input "6689"
drag, startPoint x: 1073, startPoint y: 327, endPoint x: 1116, endPoint y: 203, distance: 131.7
click at [1076, 326] on div "Owner Watchers OPS - Hardware Block Attachments Mirrors Metrics" at bounding box center [1051, 254] width 208 height 412
click at [1151, 34] on div at bounding box center [1044, 32] width 220 height 15
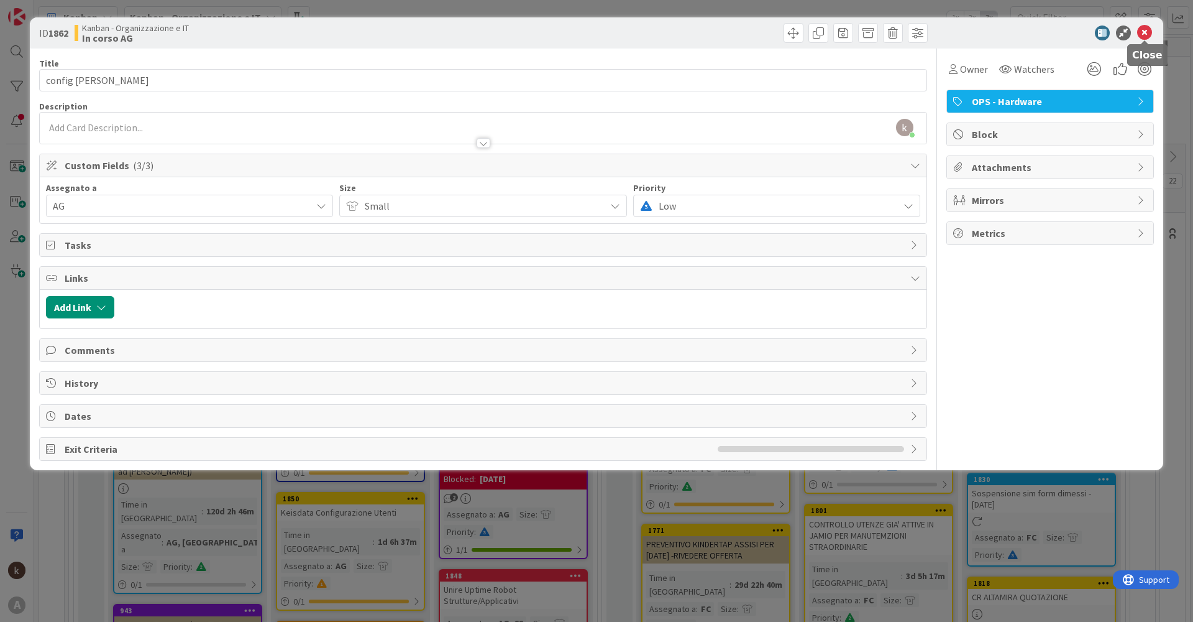
click at [1141, 35] on icon at bounding box center [1144, 32] width 15 height 15
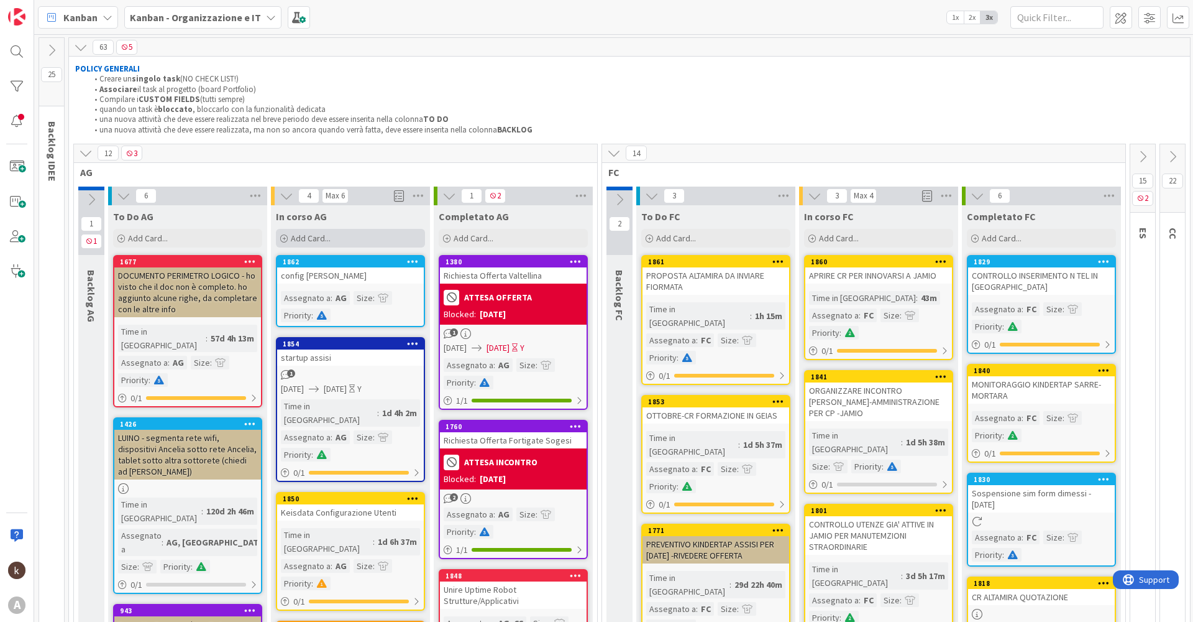
click at [319, 234] on span "Add Card..." at bounding box center [311, 237] width 40 height 11
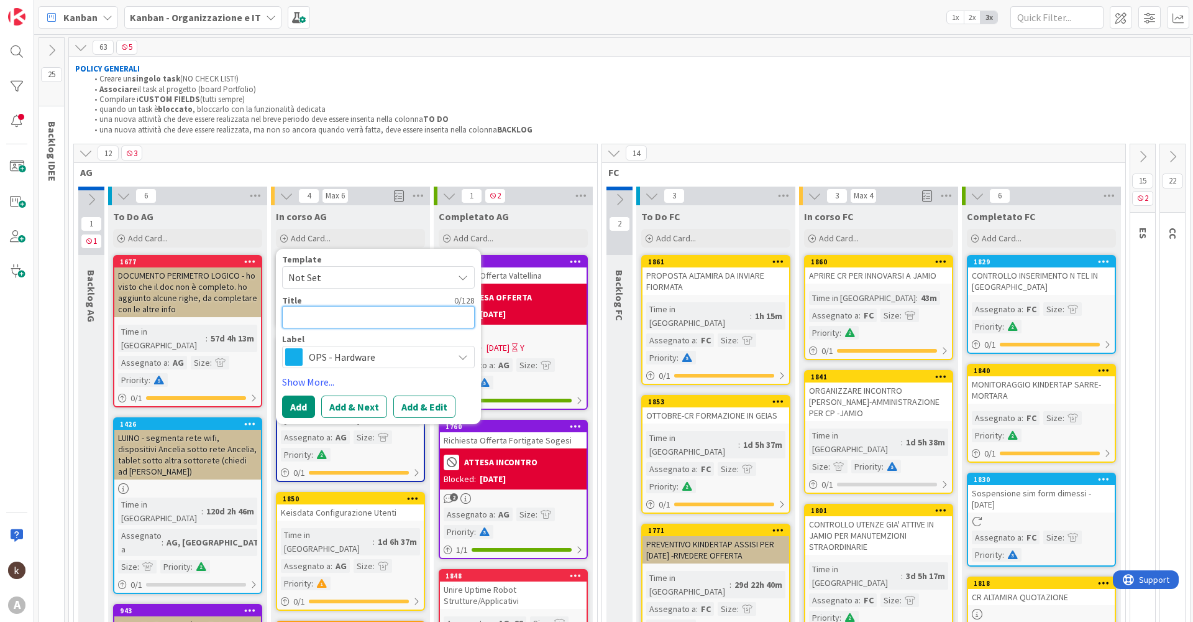
type textarea "x"
type textarea "M"
type textarea "x"
type textarea "Mi"
type textarea "x"
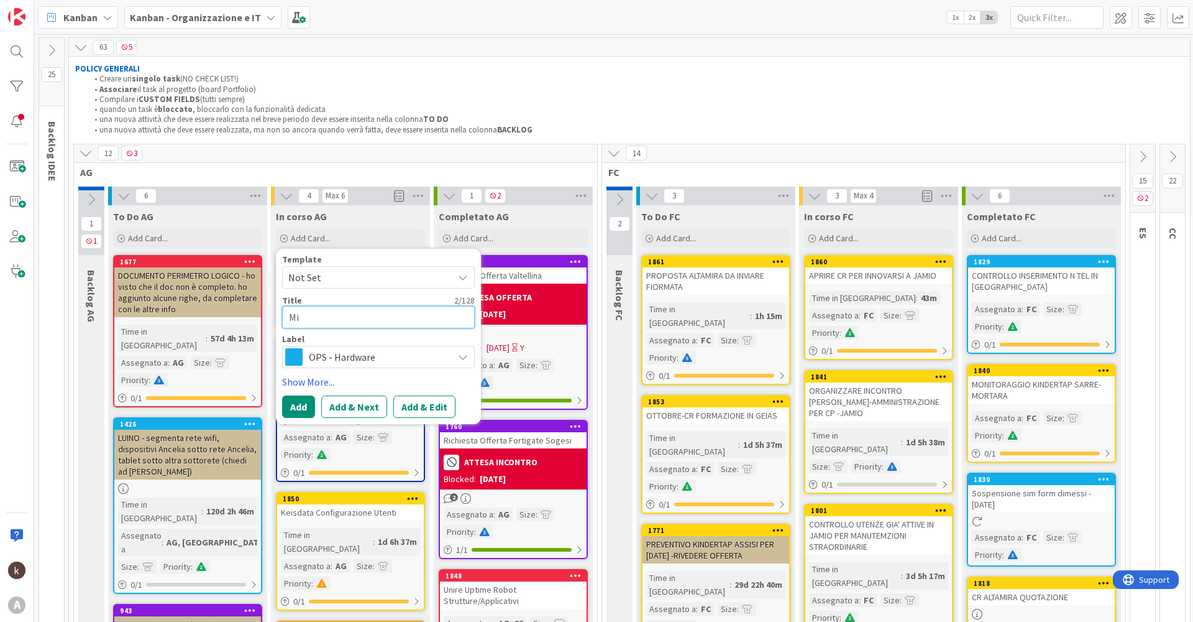
type textarea "M"
type textarea "x"
type textarea "M"
type textarea "x"
type textarea "Ma"
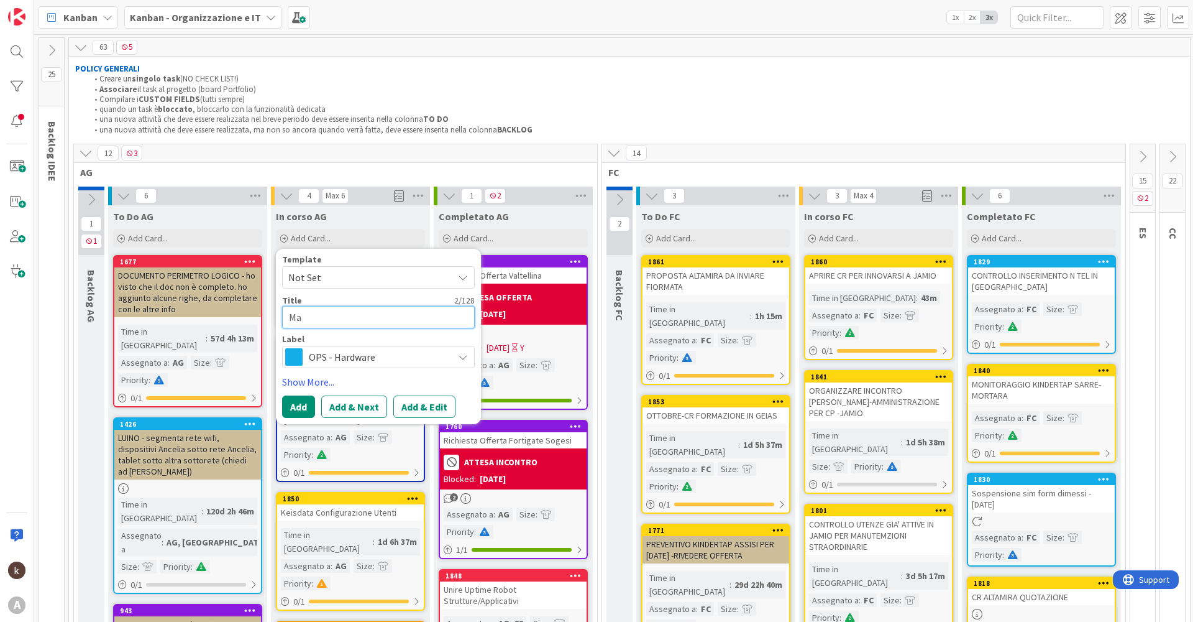
type textarea "x"
type textarea "Mai"
type textarea "x"
type textarea "Mail"
type textarea "x"
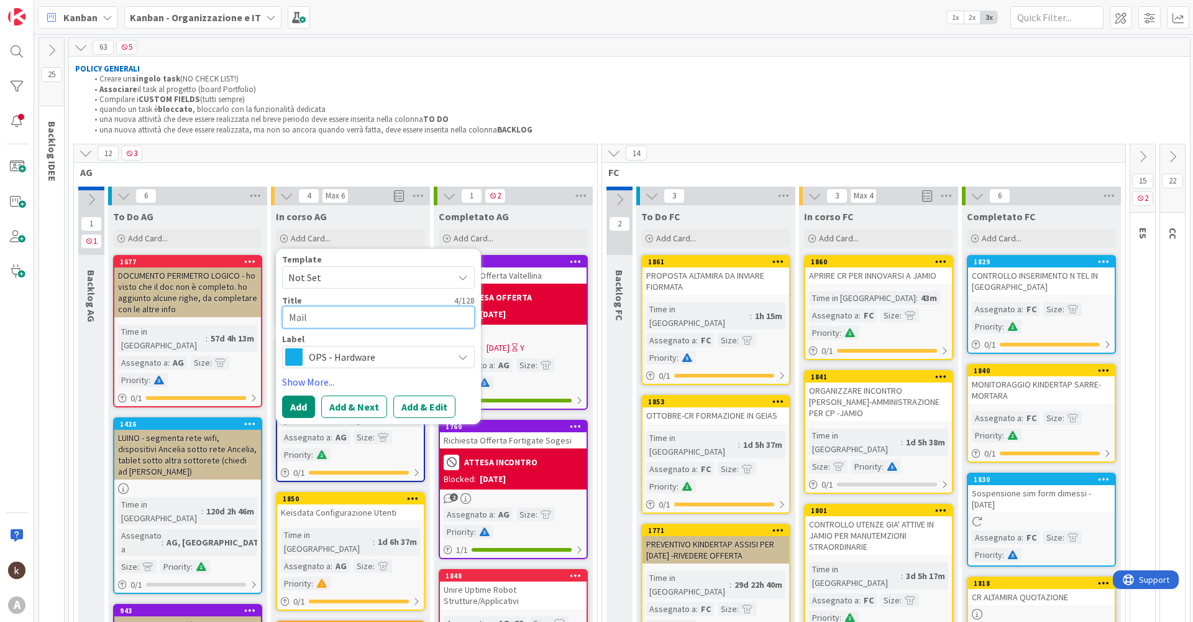
type textarea "Mail"
type textarea "x"
type textarea "Mail p"
type textarea "x"
type textarea "Mail pe"
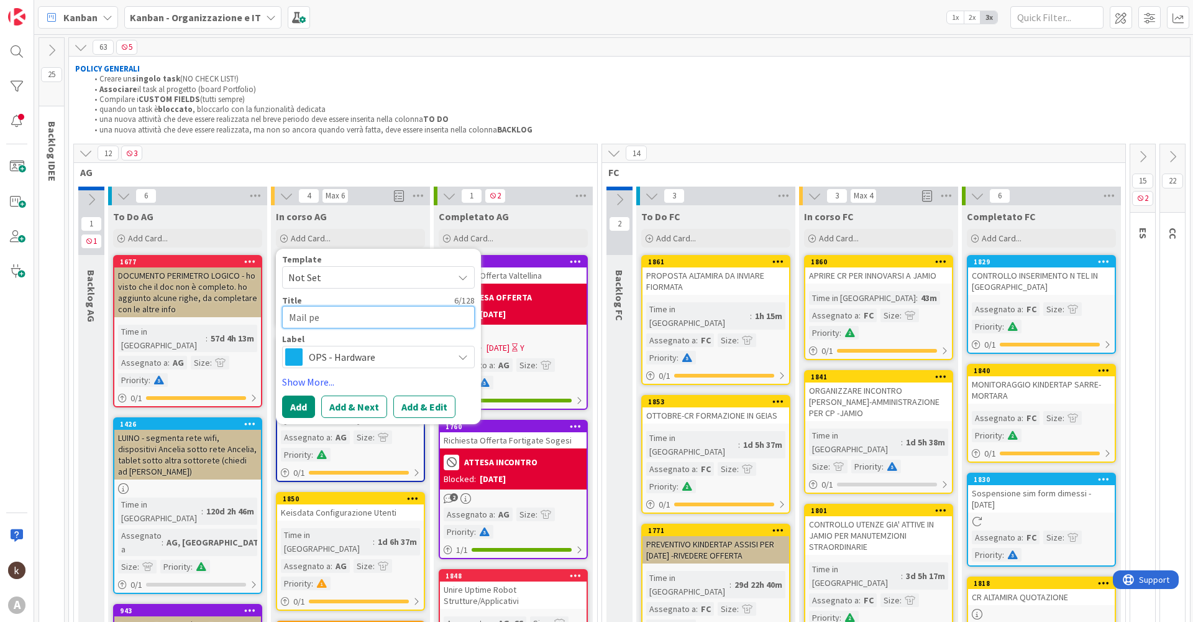
type textarea "x"
type textarea "Mail per"
type textarea "x"
type textarea "Mail per"
type textarea "x"
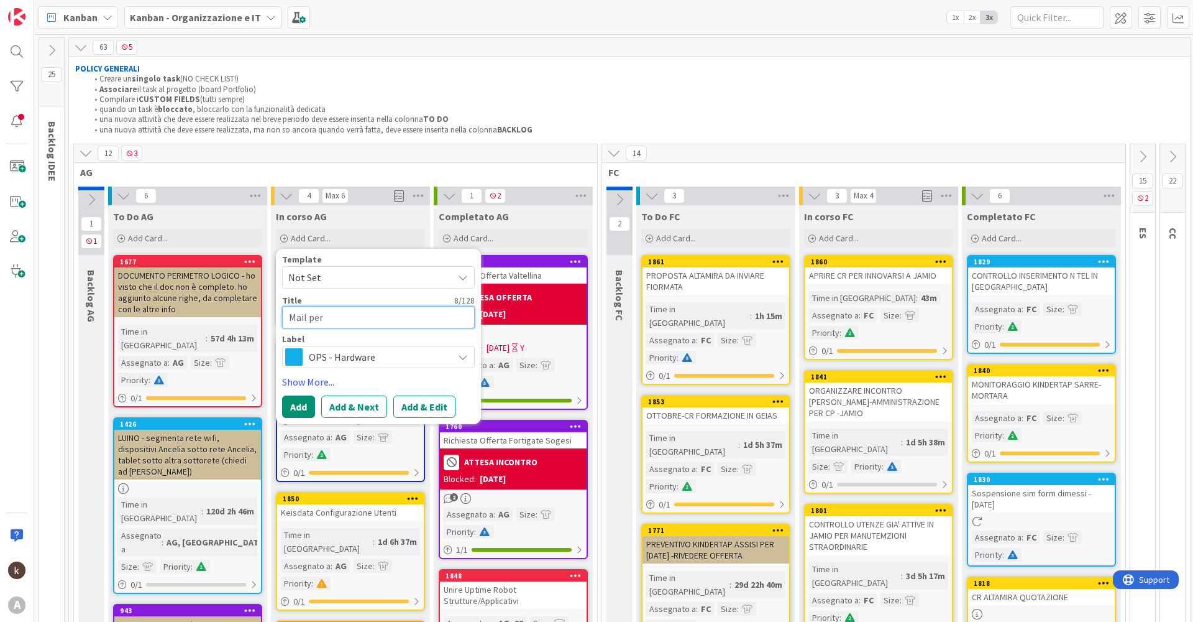
type textarea "Mail per m"
type textarea "x"
type textarea "Mail per mi"
type textarea "x"
type textarea "Mail per mig"
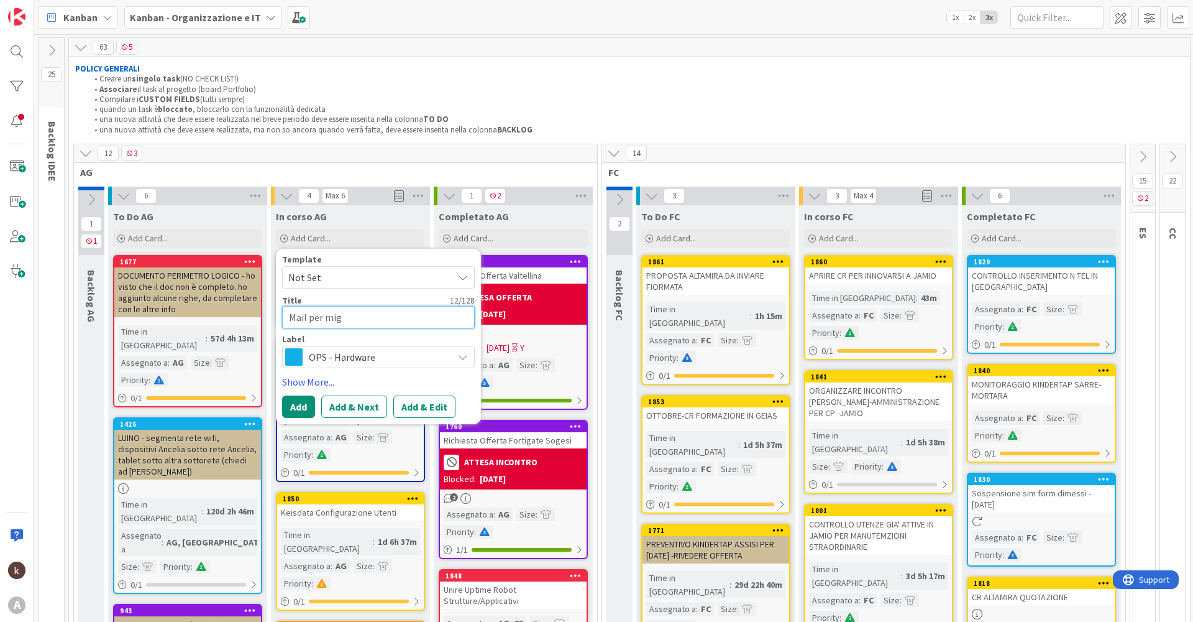
type textarea "x"
type textarea "Mail per migr"
type textarea "x"
type textarea "Mail per migra"
type textarea "x"
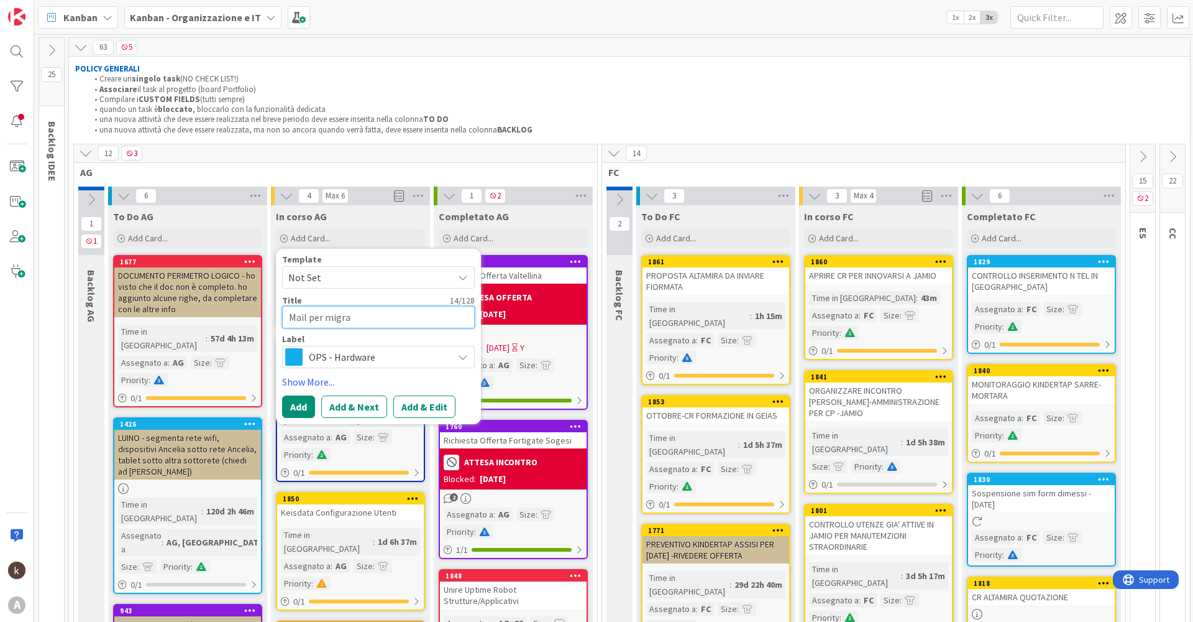
type textarea "Mail per migraz"
type textarea "x"
type textarea "Mail per migrazi"
type textarea "x"
type textarea "Mail per migrazio"
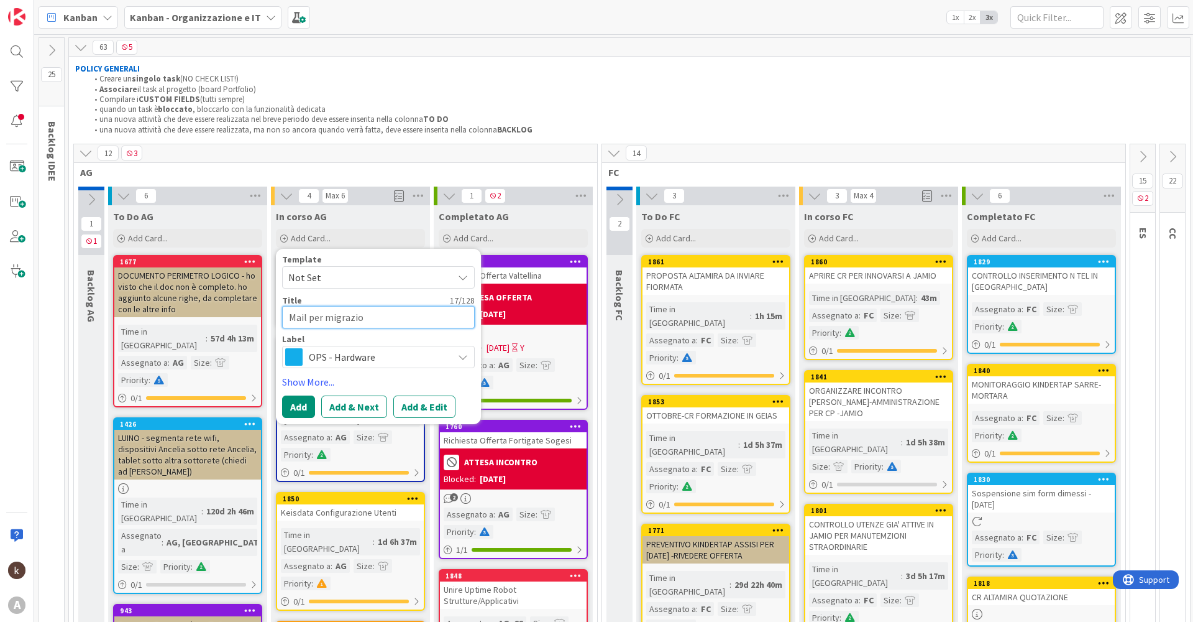
type textarea "x"
type textarea "Mail per migrazion"
type textarea "x"
type textarea "Mail per migrazione"
type textarea "x"
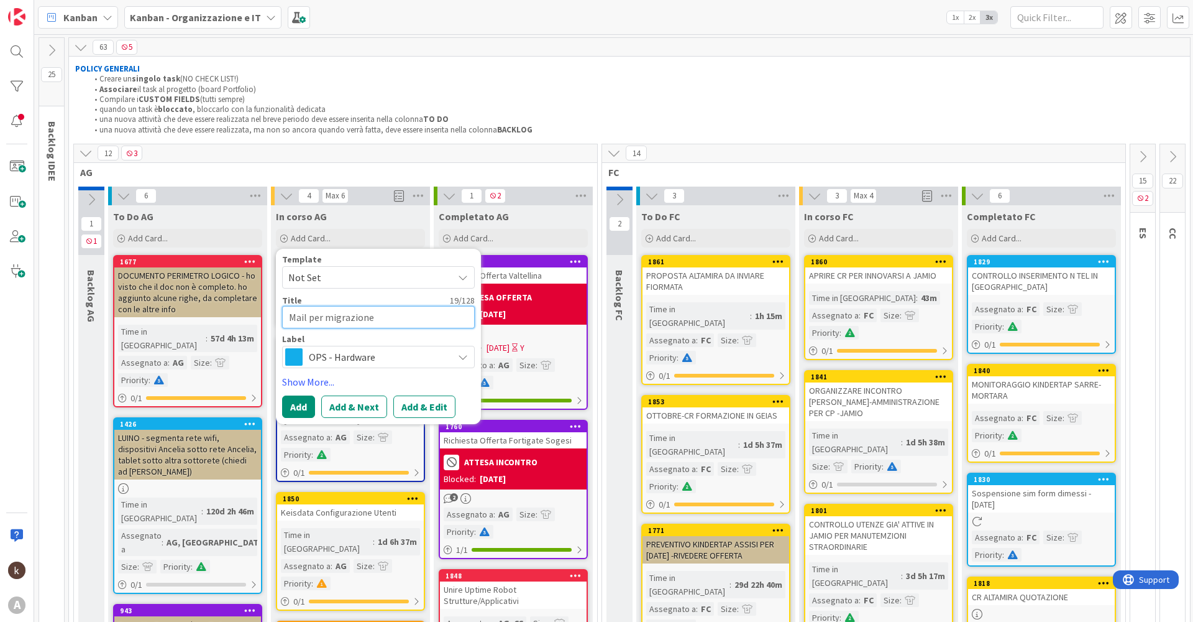
type textarea "Mail per migrazione"
type textarea "x"
type textarea "Mail per migrazione d"
type textarea "x"
type textarea "Mail per migrazione do"
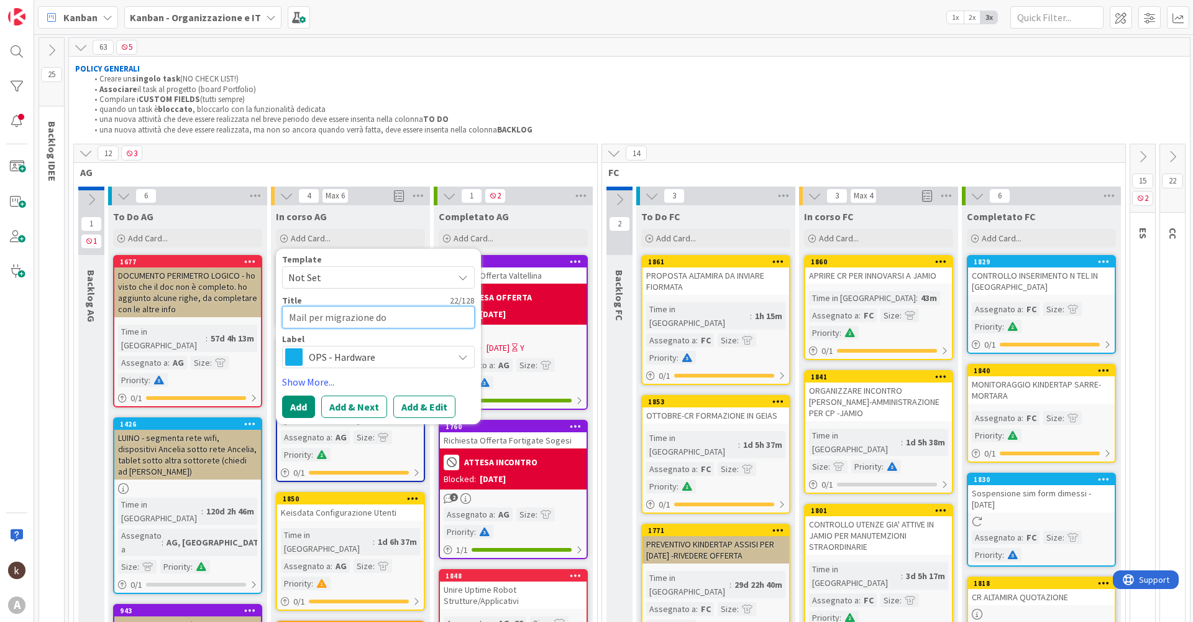
type textarea "x"
type textarea "Mail per migrazione dom"
type textarea "x"
type textarea "Mail per migrazione domi"
type textarea "x"
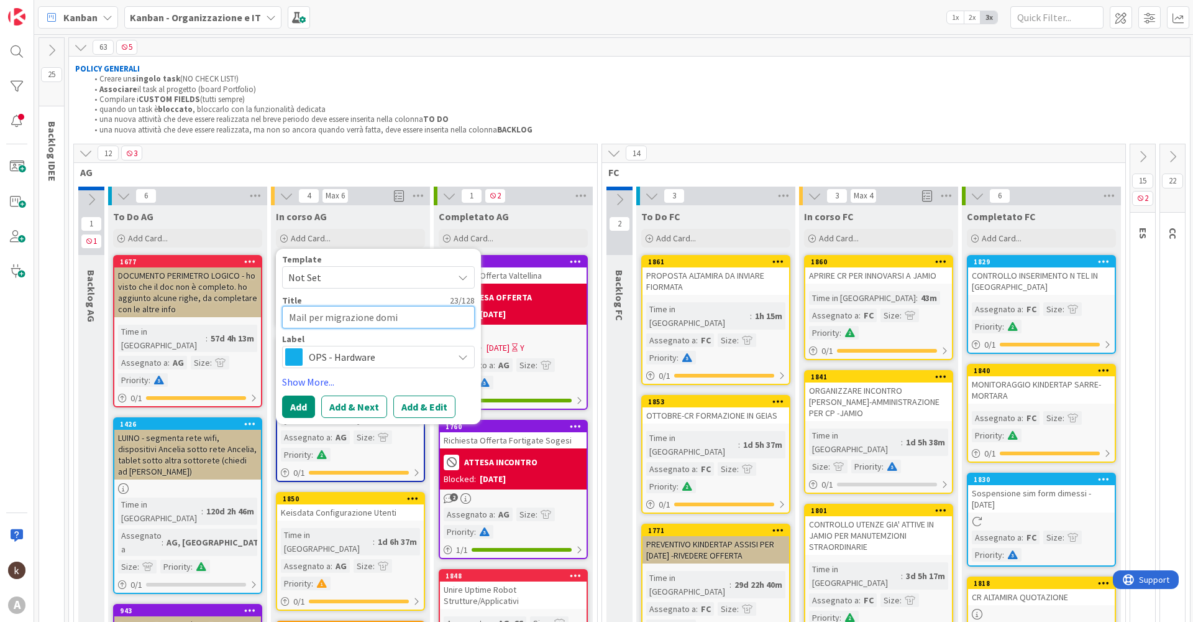
type textarea "Mail per migrazione domin"
type textarea "x"
type textarea "Mail per migrazione domini"
type textarea "x"
type textarea "Mail per migrazione dominio"
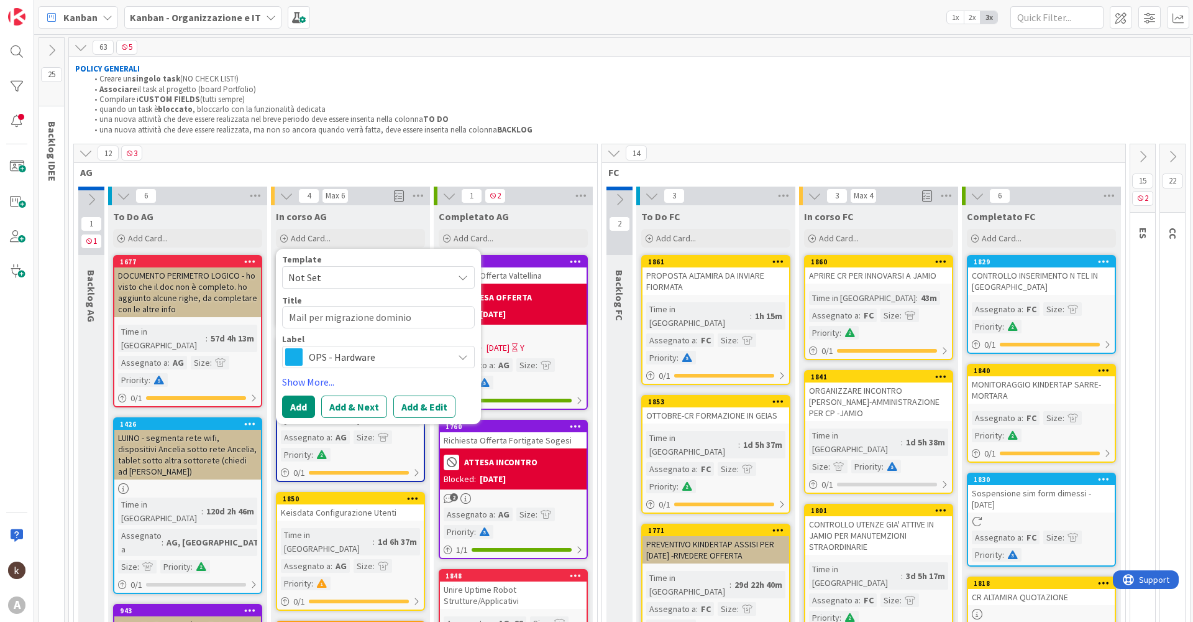
click at [359, 364] on span "OPS - Hardware" at bounding box center [378, 356] width 138 height 17
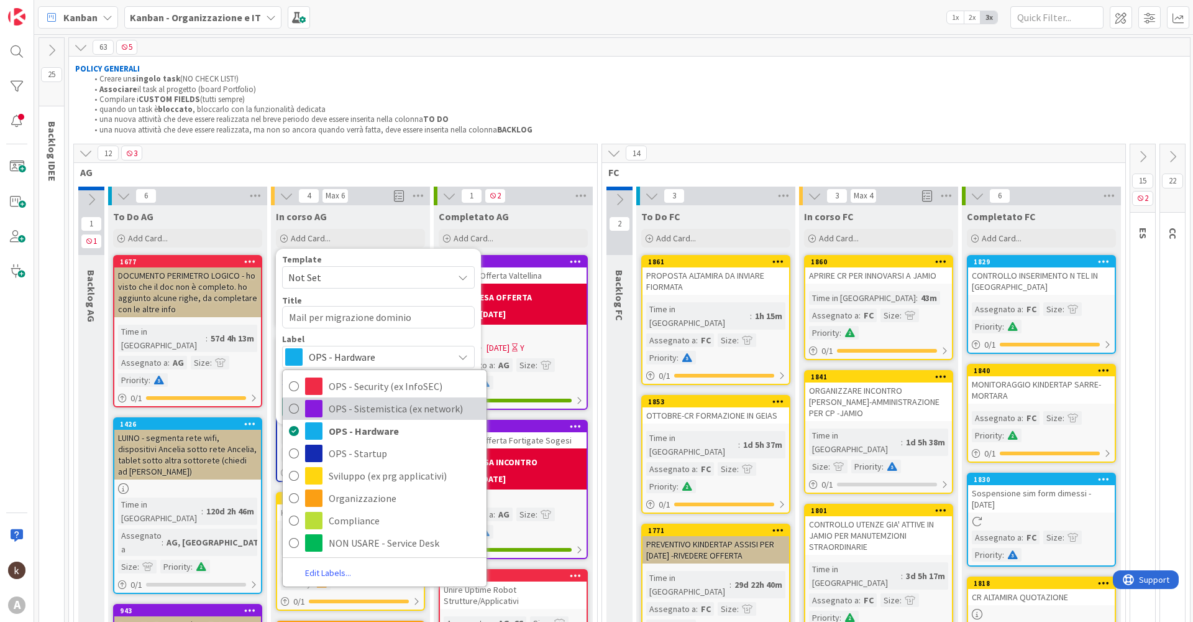
click at [380, 407] on span "OPS - Sistemistica (ex network)" at bounding box center [405, 408] width 152 height 19
type textarea "x"
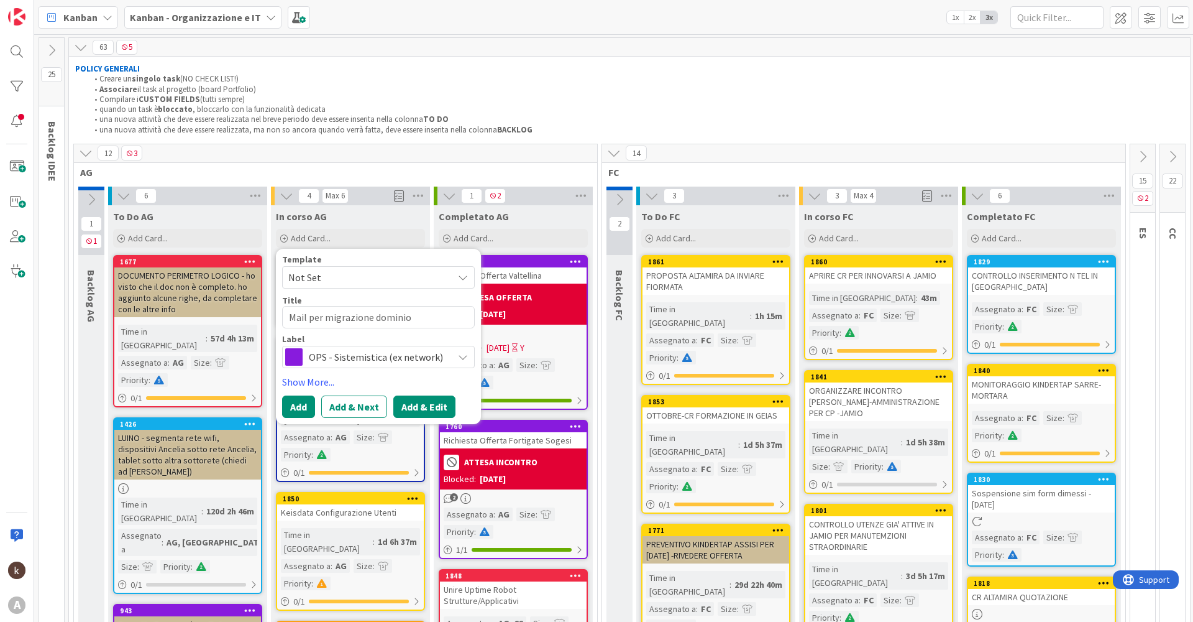
click at [418, 402] on button "Add & Edit" at bounding box center [424, 406] width 62 height 22
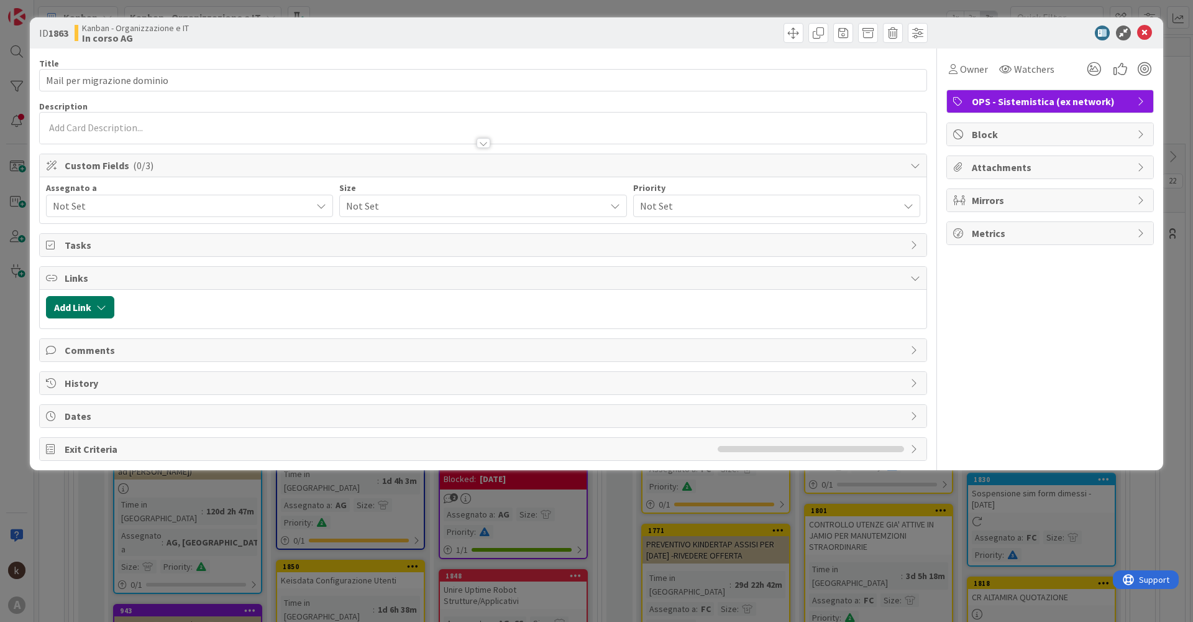
click at [102, 315] on button "Add Link" at bounding box center [80, 307] width 68 height 22
click at [142, 388] on span "Current Board" at bounding box center [128, 383] width 139 height 17
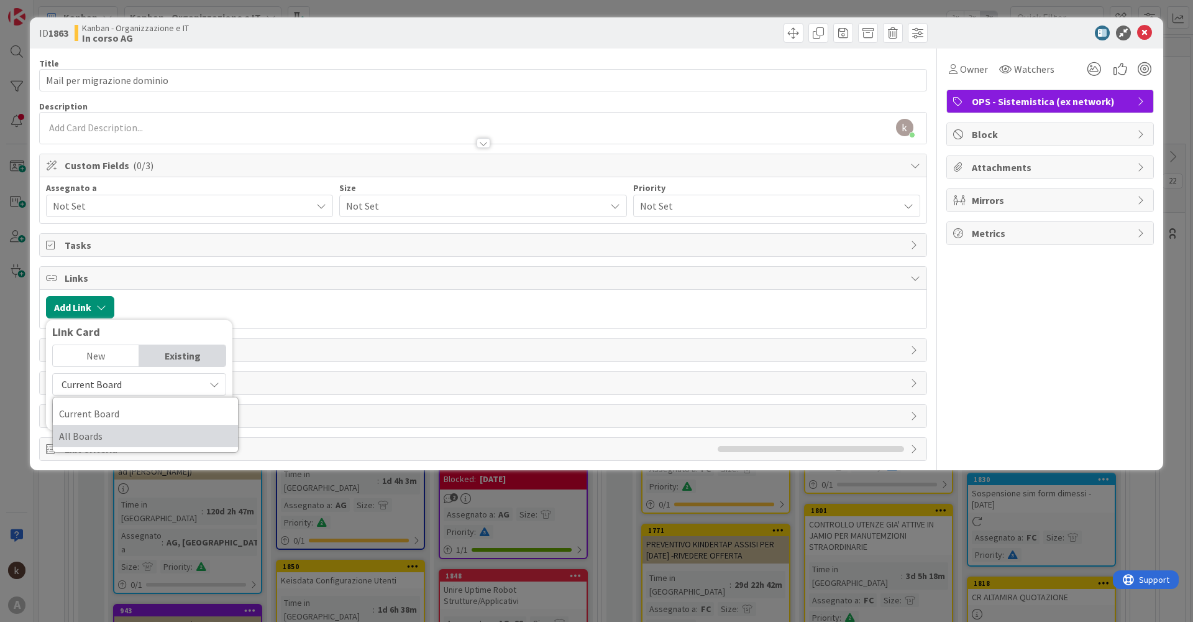
click at [124, 436] on span "All Boards" at bounding box center [145, 435] width 173 height 19
click at [134, 418] on input "text" at bounding box center [139, 413] width 174 height 22
type input "t"
type input "a"
type input "2"
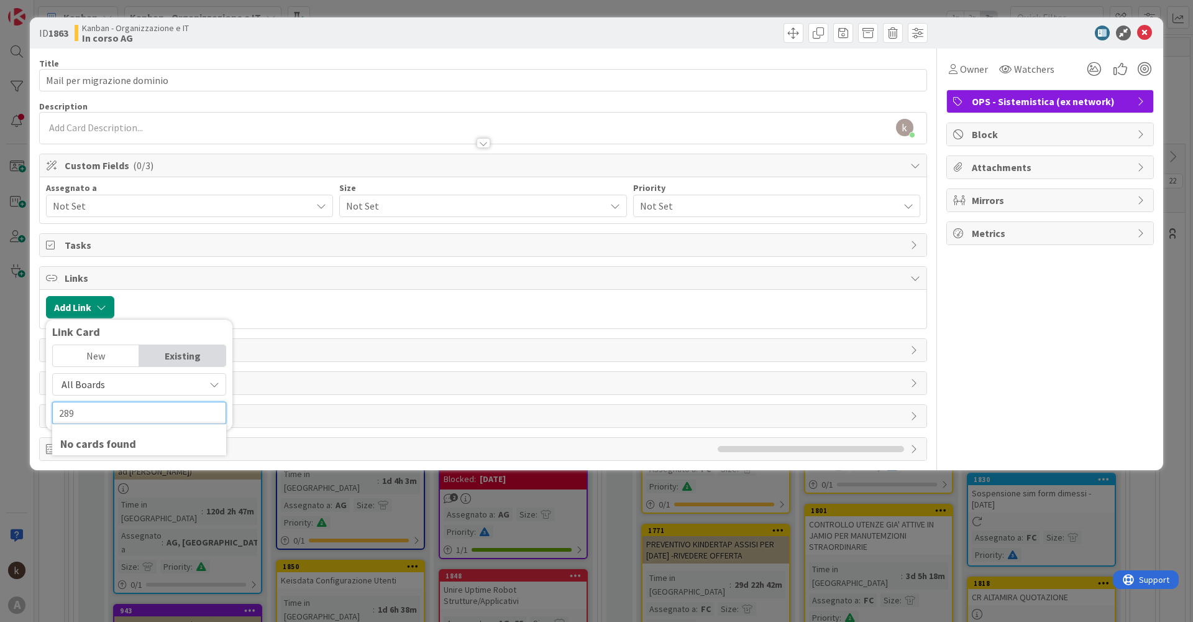
type input "289"
click at [287, 383] on span "History" at bounding box center [485, 382] width 840 height 15
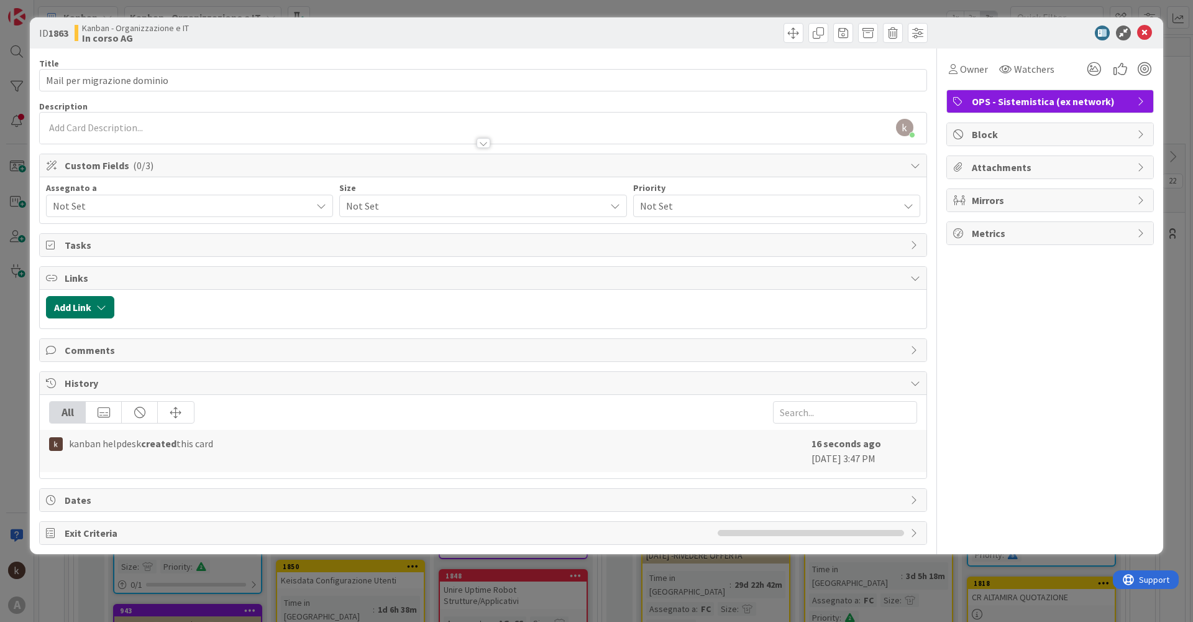
click at [87, 304] on button "Add Link" at bounding box center [80, 307] width 68 height 22
drag, startPoint x: 443, startPoint y: 340, endPoint x: 426, endPoint y: 357, distance: 23.7
click at [441, 343] on div "Comments" at bounding box center [483, 350] width 887 height 22
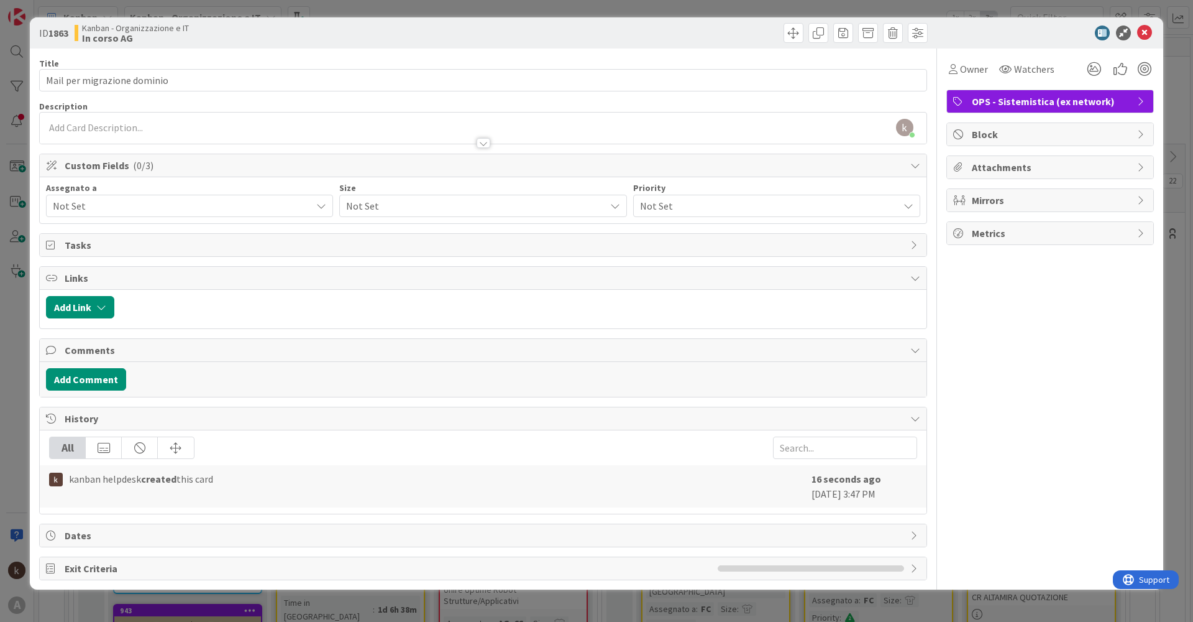
click at [147, 206] on span "Not Set" at bounding box center [182, 205] width 259 height 15
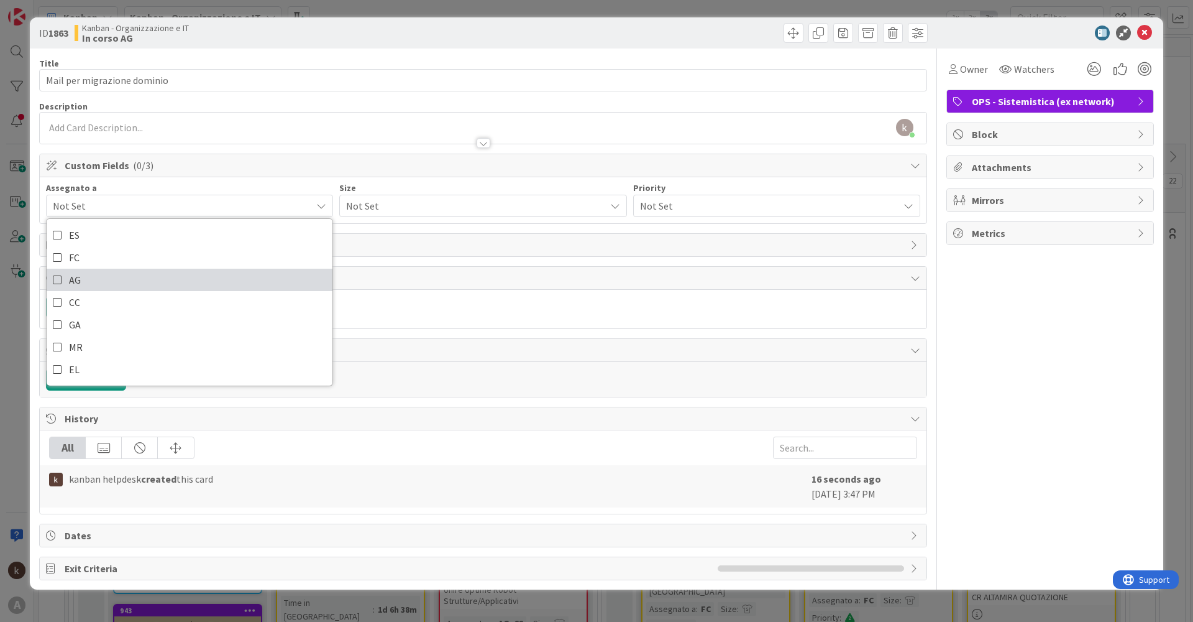
click at [69, 275] on span "AG" at bounding box center [75, 279] width 12 height 19
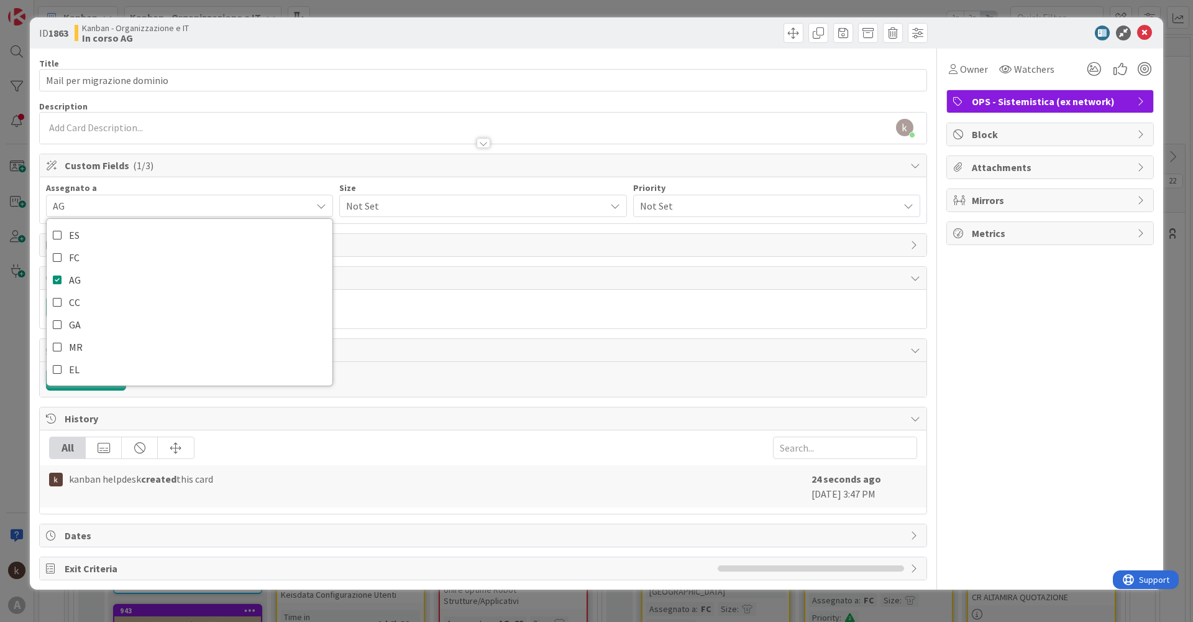
click at [390, 198] on div "Size Not Set" at bounding box center [482, 200] width 287 height 34
click at [387, 205] on span "Not Set" at bounding box center [472, 205] width 252 height 17
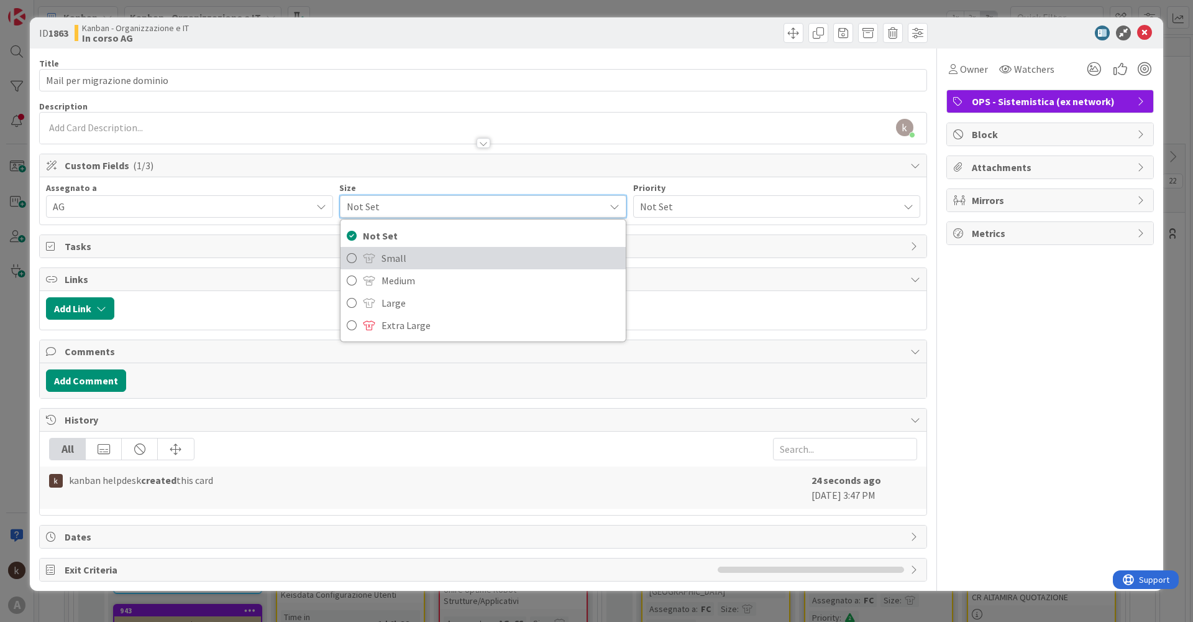
click at [382, 249] on span "Small" at bounding box center [500, 258] width 237 height 19
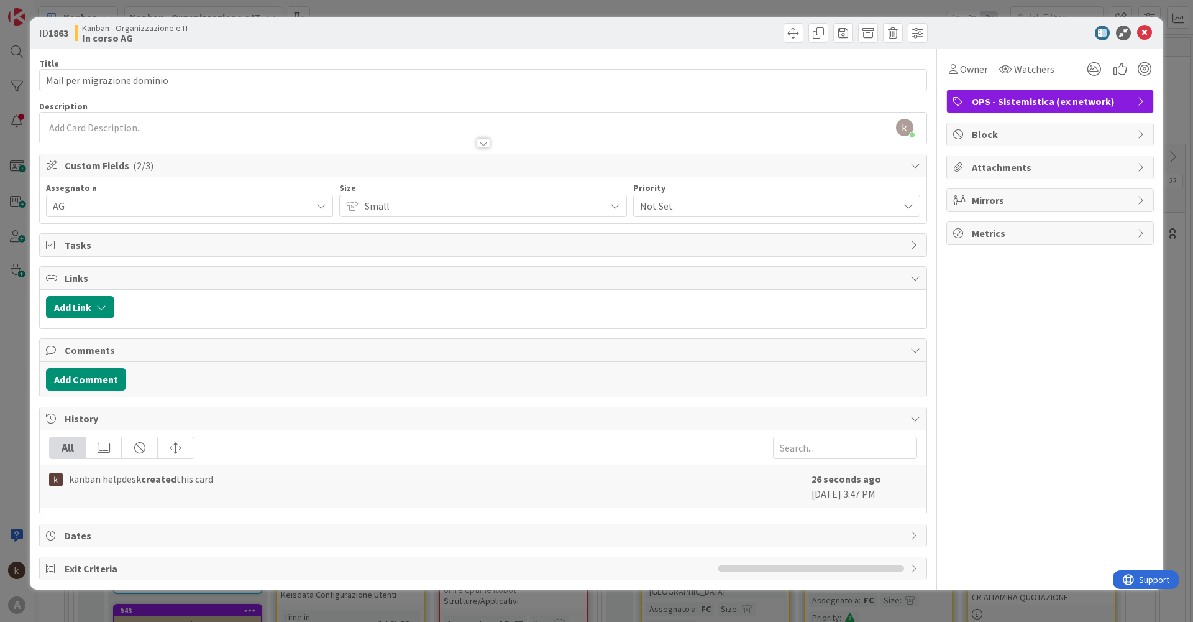
click at [689, 206] on span "Not Set" at bounding box center [766, 205] width 252 height 17
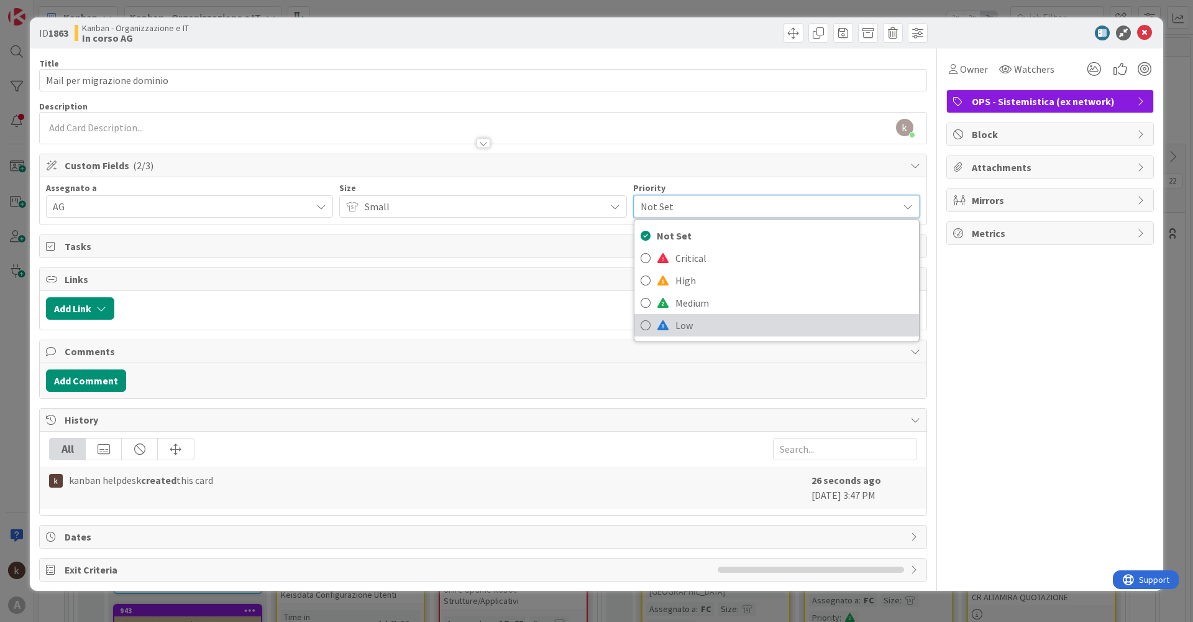
click at [682, 327] on span "Low" at bounding box center [794, 325] width 237 height 19
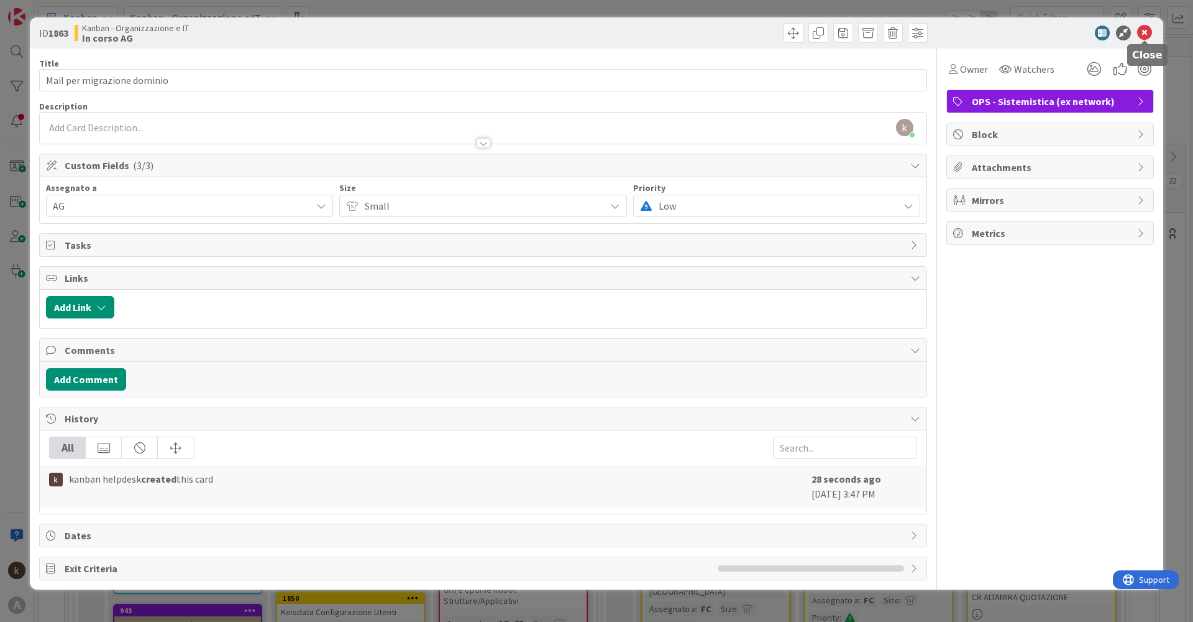
click at [1145, 34] on icon at bounding box center [1144, 32] width 15 height 15
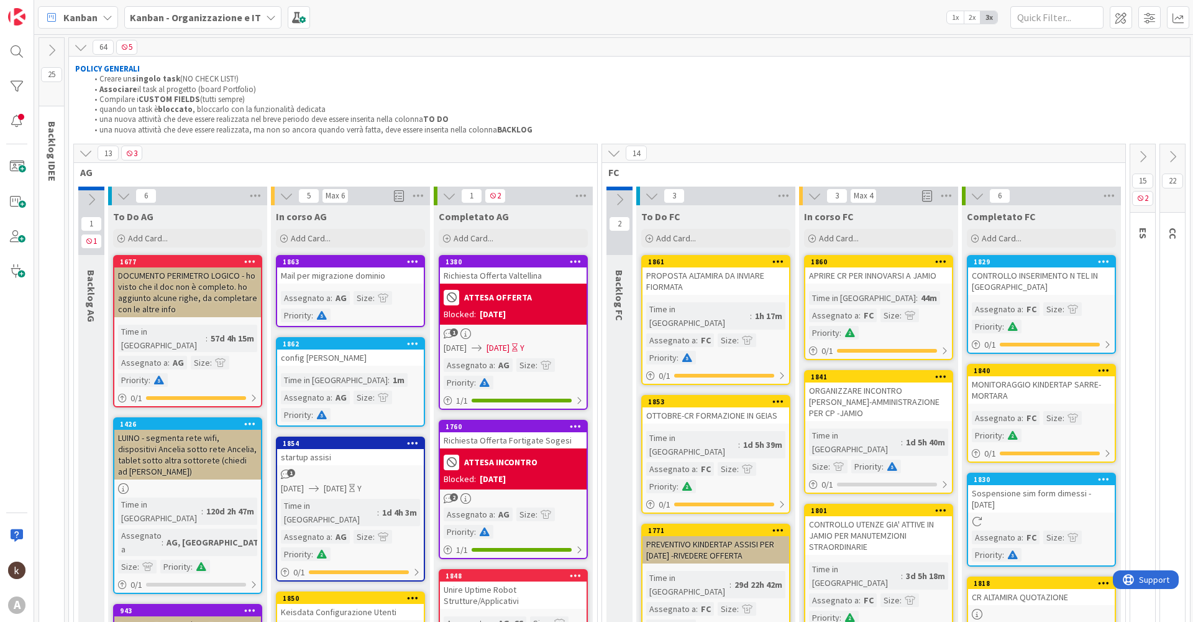
click at [194, 24] on span "Kanban - Organizzazione e IT" at bounding box center [195, 17] width 131 height 15
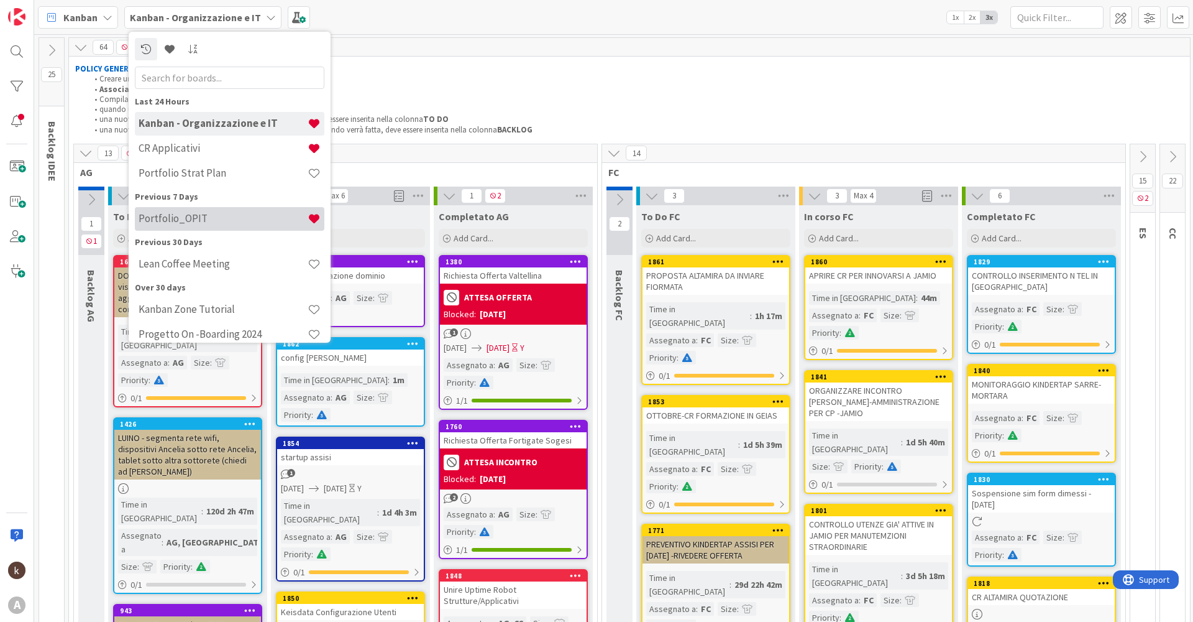
click at [183, 221] on h4 "Portfolio_OPIT" at bounding box center [223, 218] width 169 height 12
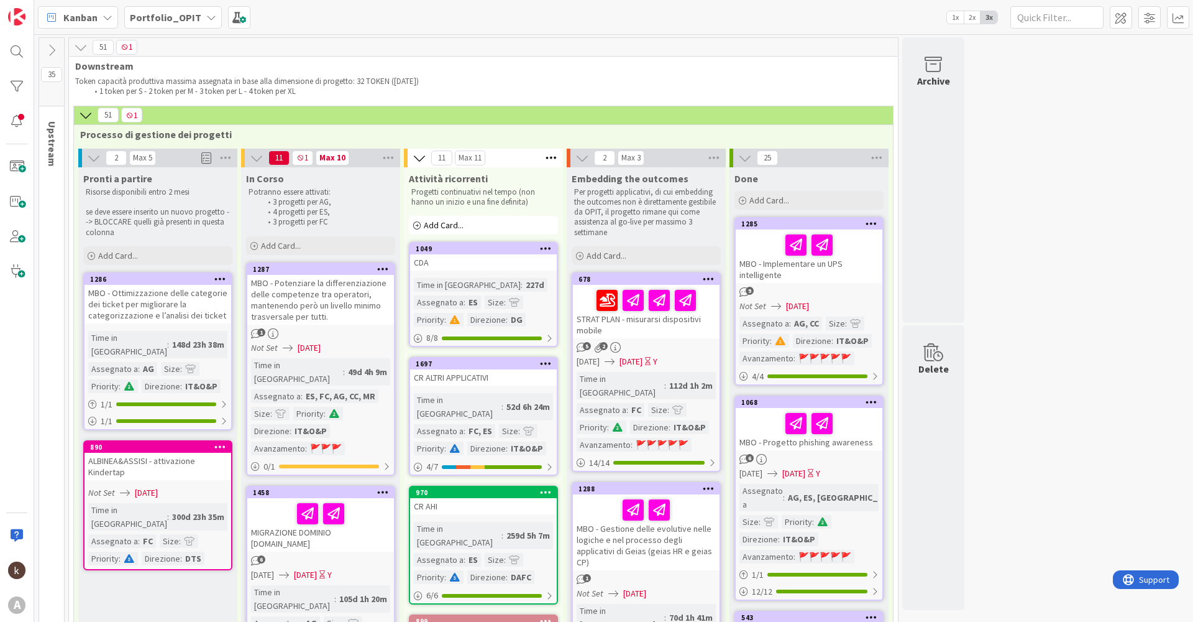
click at [181, 19] on b "Portfolio_OPIT" at bounding box center [165, 17] width 71 height 12
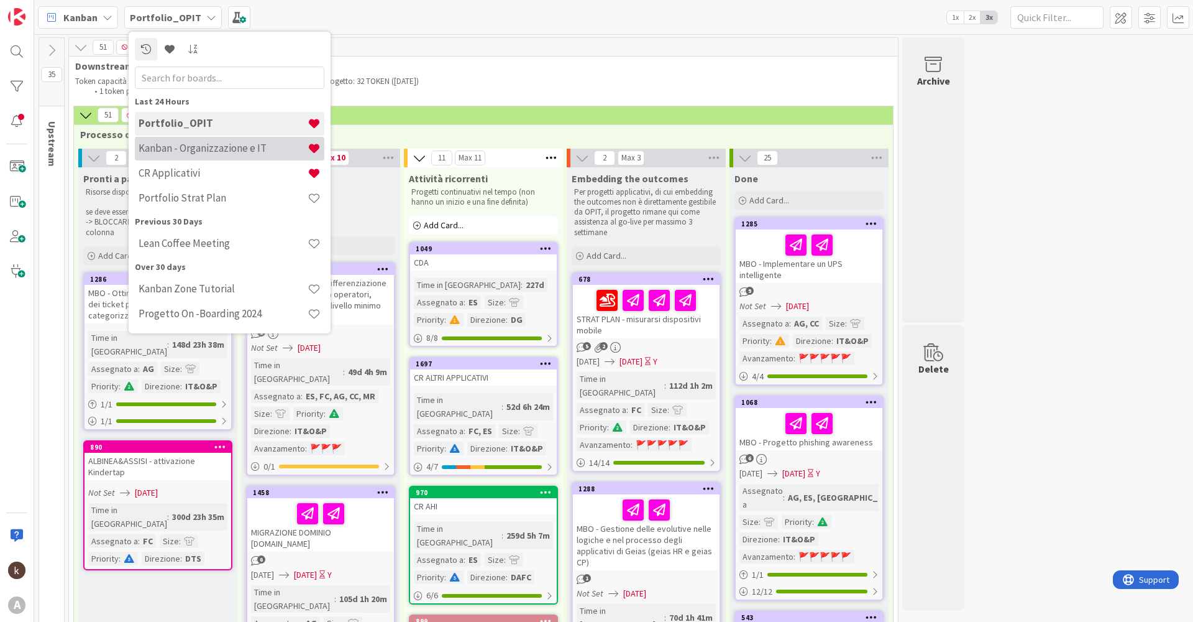
click at [216, 147] on h4 "Kanban - Organizzazione e IT" at bounding box center [223, 148] width 169 height 12
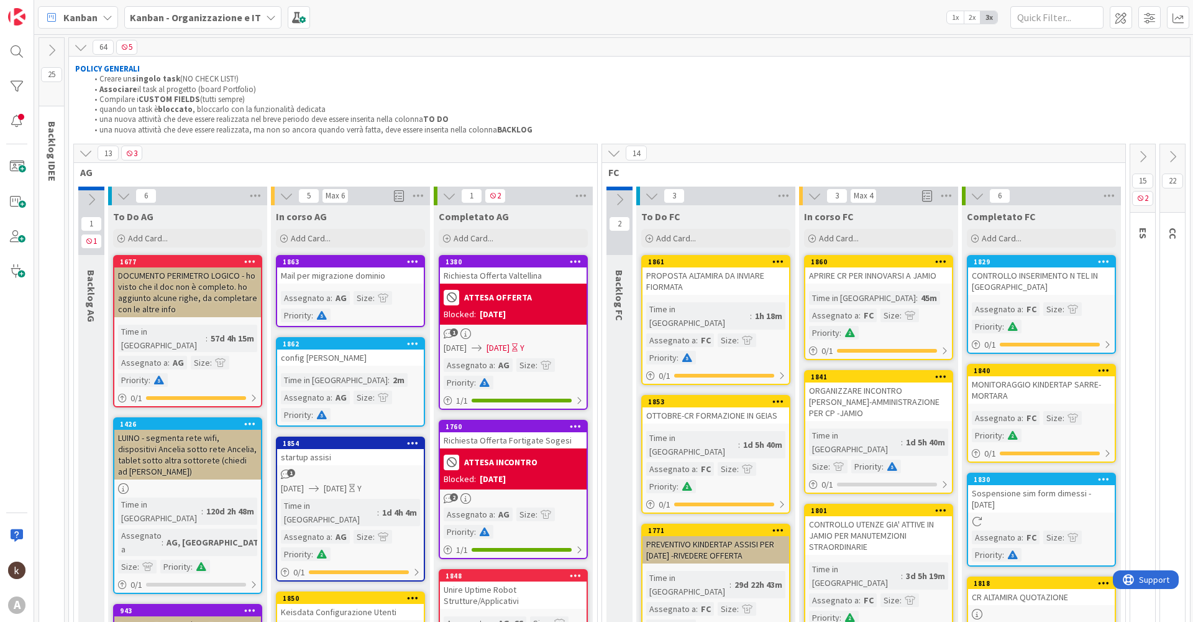
scroll to position [62, 0]
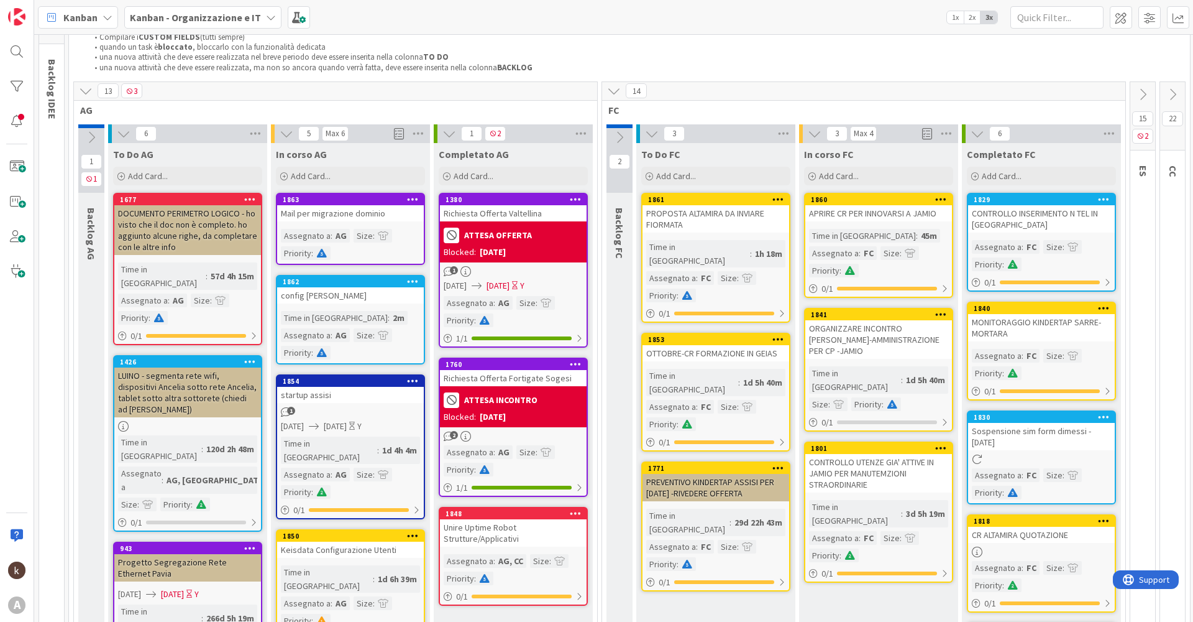
click at [354, 296] on div "config [PERSON_NAME]" at bounding box center [350, 295] width 147 height 16
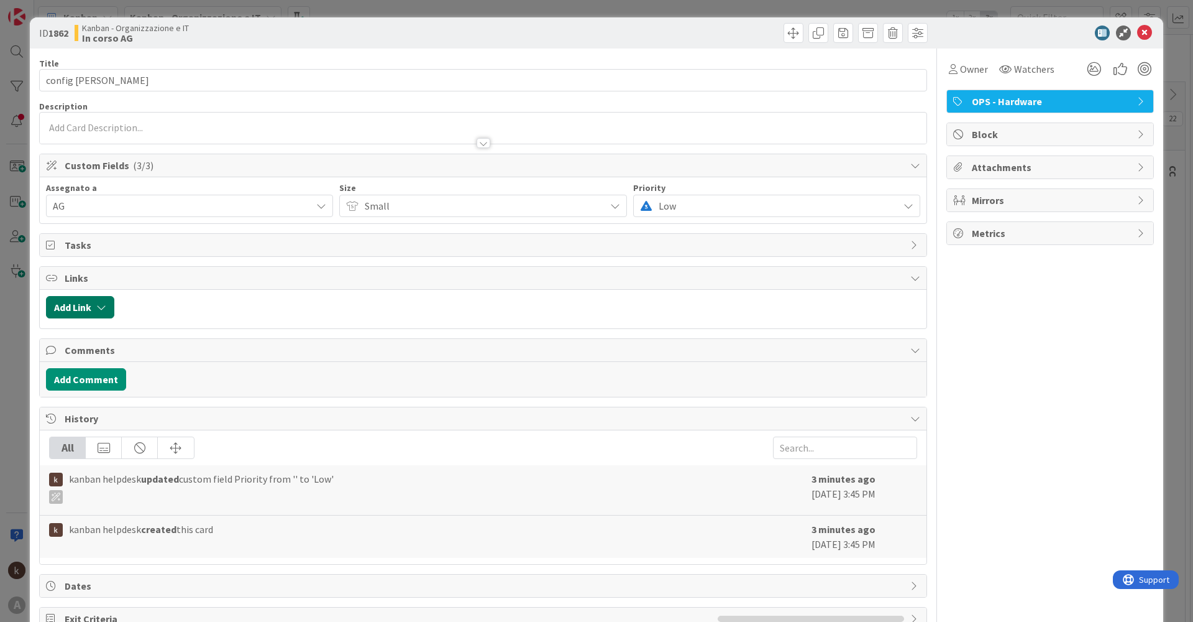
click at [108, 311] on button "Add Link" at bounding box center [80, 307] width 68 height 22
click at [118, 392] on span "Current Board" at bounding box center [128, 383] width 139 height 17
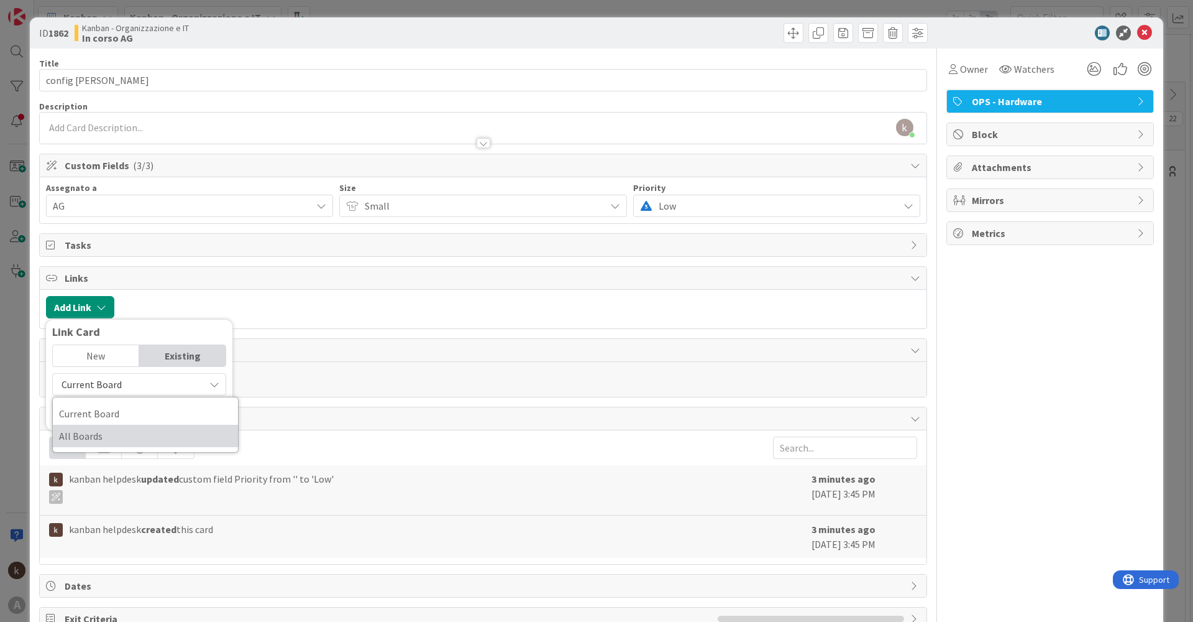
click at [106, 438] on span "All Boards" at bounding box center [145, 435] width 173 height 19
click at [120, 413] on input "text" at bounding box center [139, 413] width 174 height 22
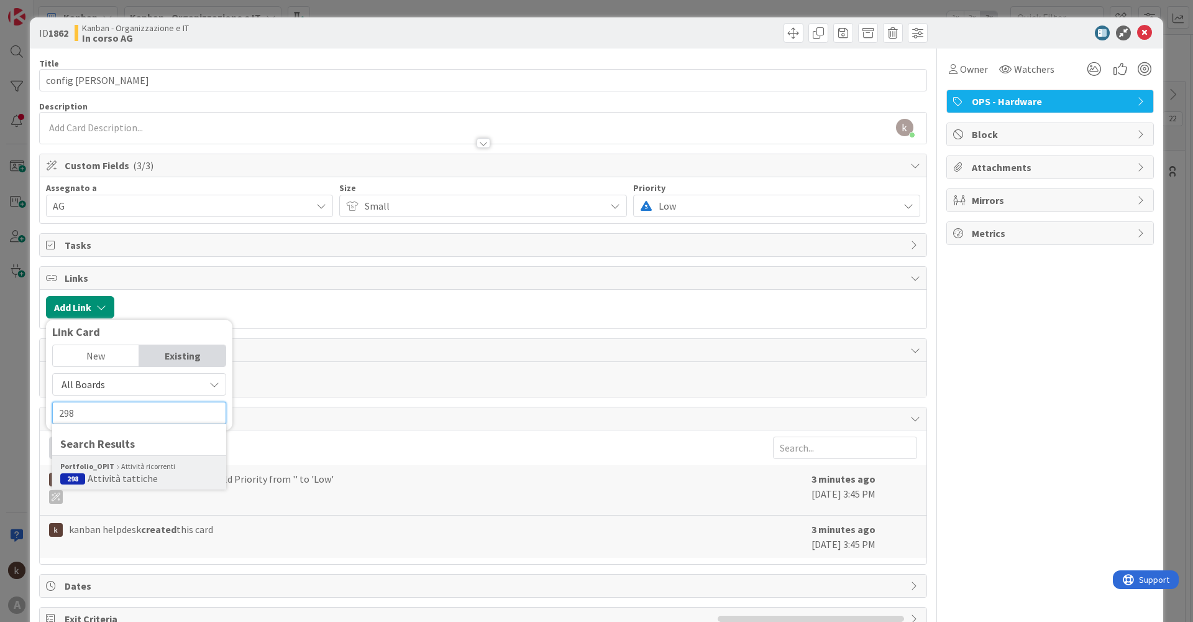
type input "298"
click at [114, 471] on div "Portfolio_OPIT Attività ricorrenti" at bounding box center [139, 466] width 158 height 11
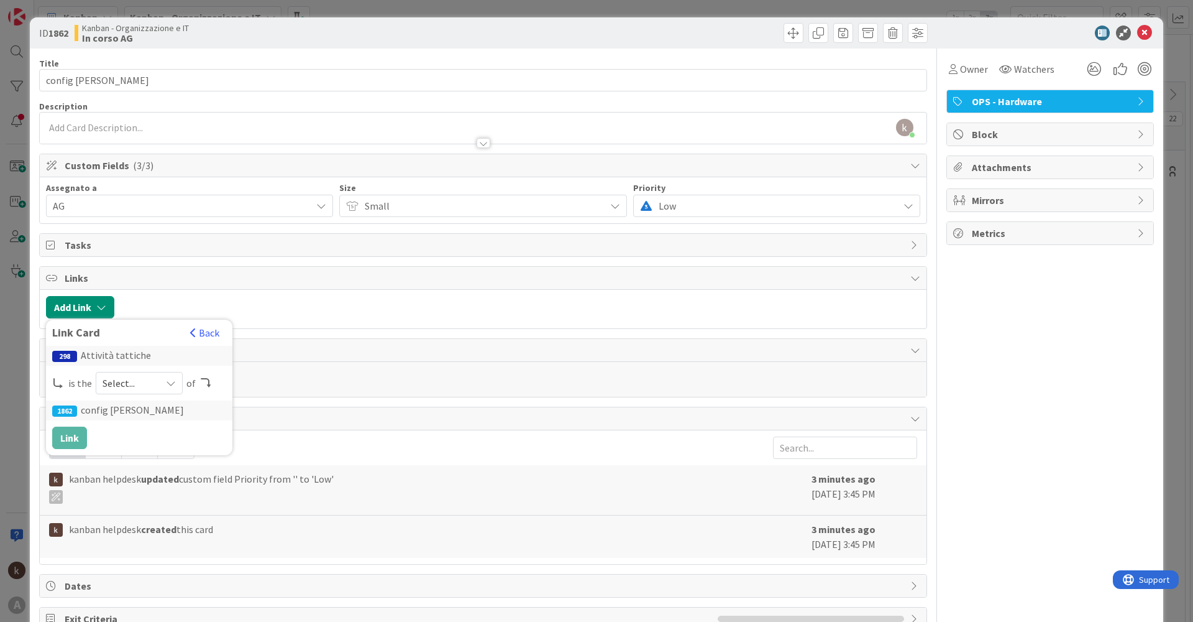
click at [129, 377] on span "Select..." at bounding box center [129, 382] width 52 height 17
click at [155, 418] on span "parent" at bounding box center [205, 412] width 140 height 19
click at [86, 443] on button "Link" at bounding box center [69, 437] width 35 height 22
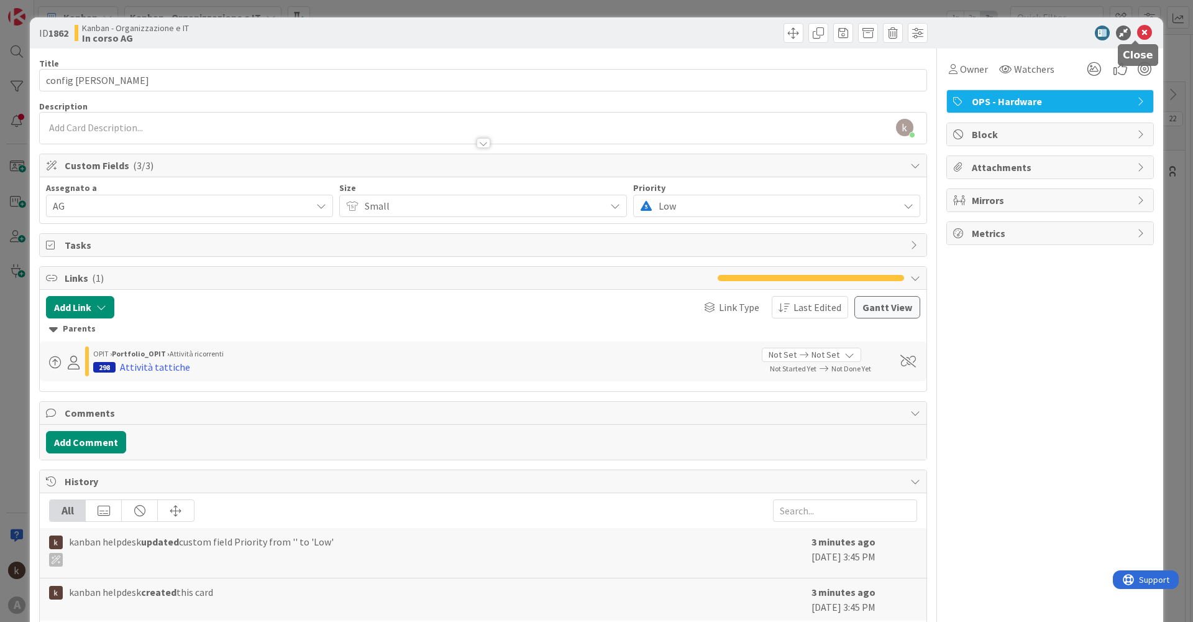
click at [1137, 36] on icon at bounding box center [1144, 32] width 15 height 15
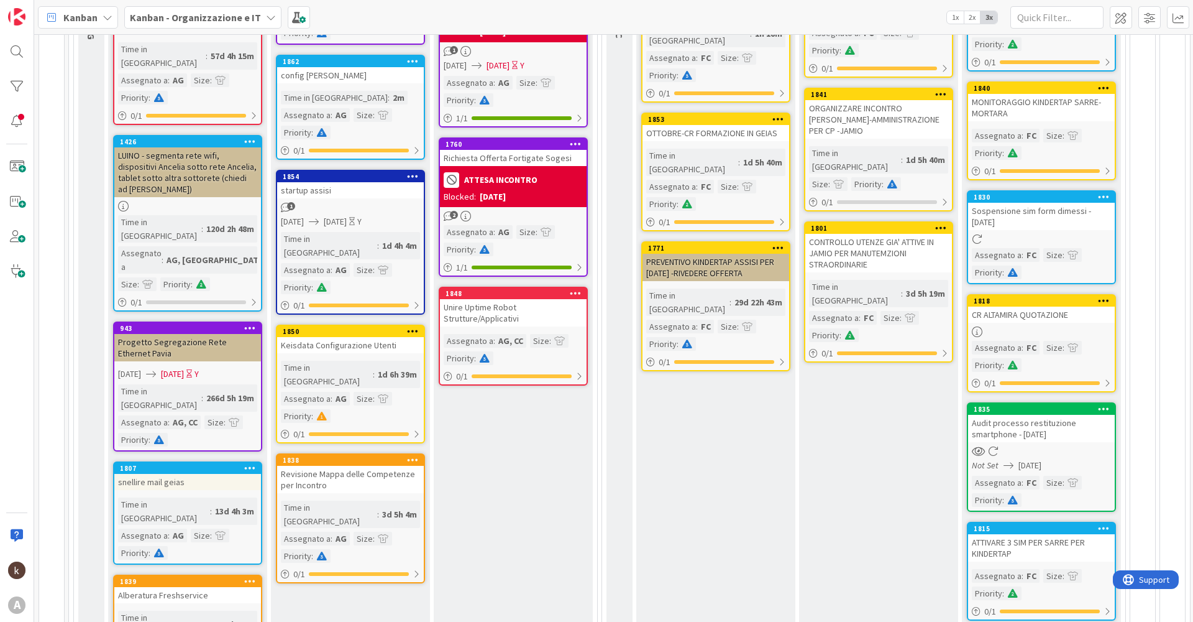
scroll to position [186, 0]
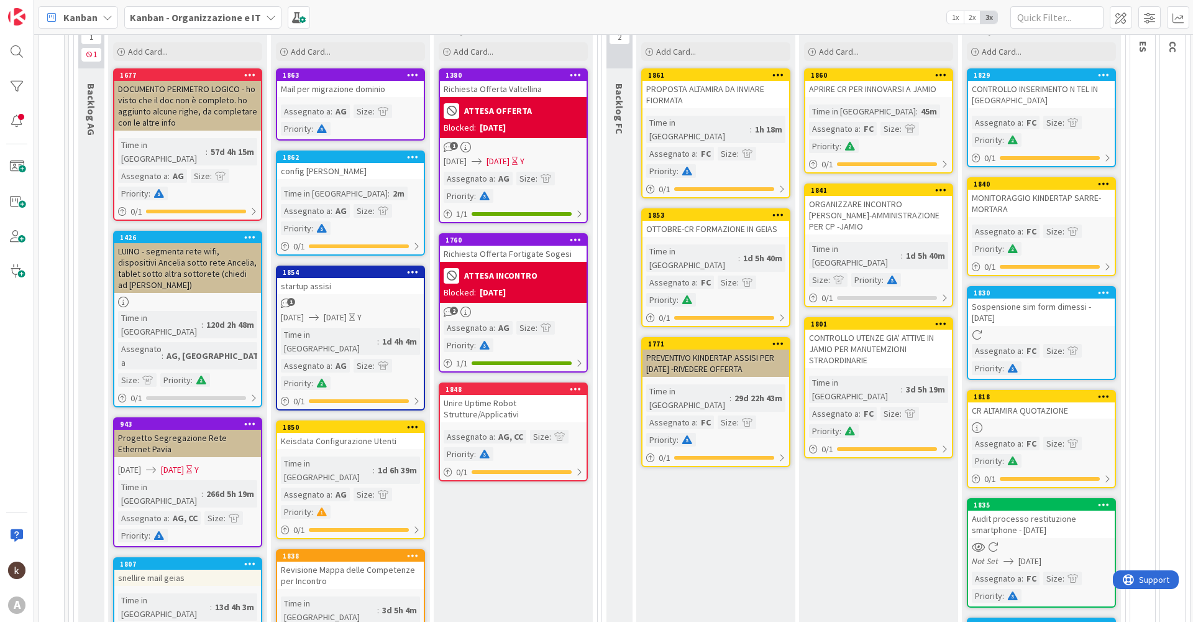
click at [389, 96] on div "Mail per migrazione dominio" at bounding box center [350, 89] width 147 height 16
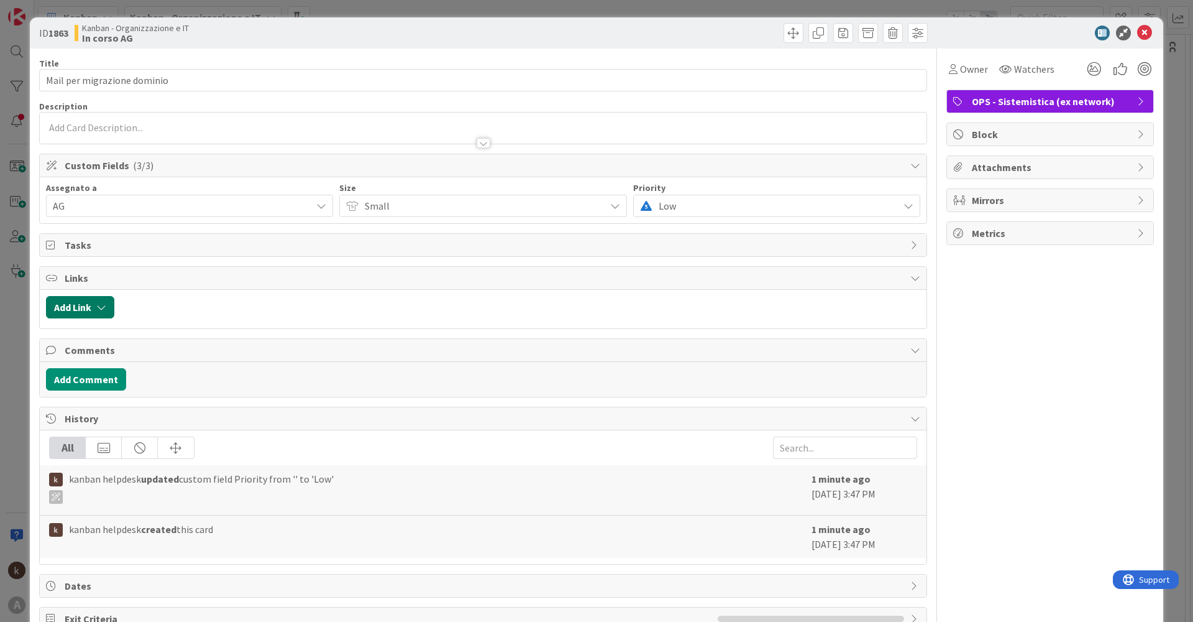
click at [85, 315] on button "Add Link" at bounding box center [80, 307] width 68 height 22
click at [138, 390] on span "Current Board" at bounding box center [128, 383] width 139 height 17
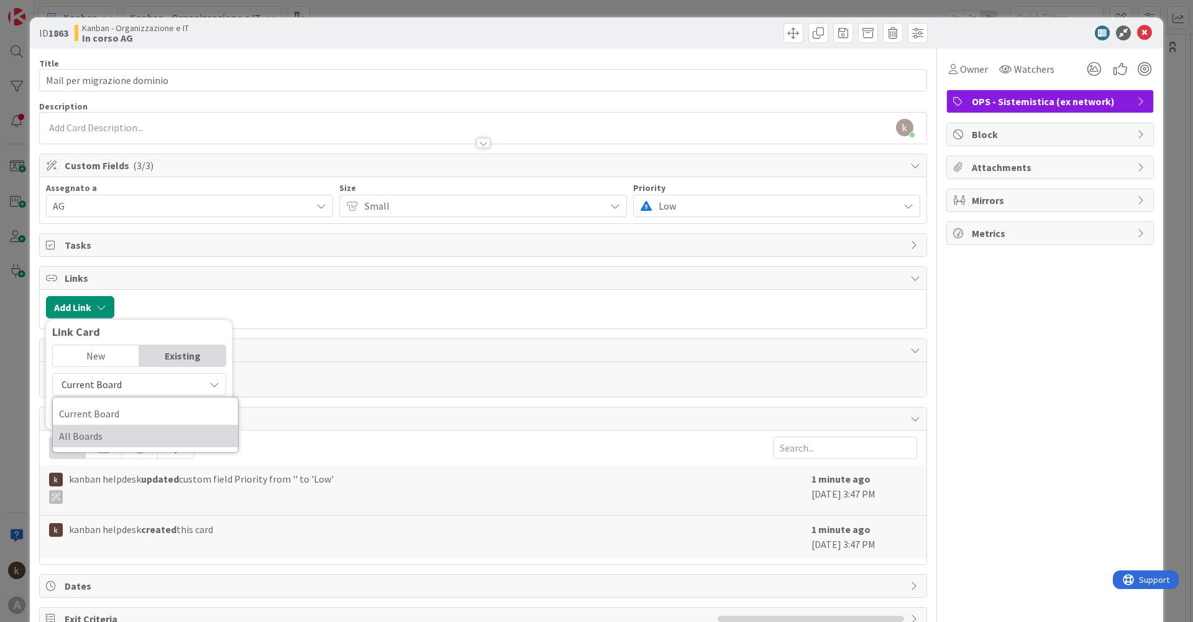
drag, startPoint x: 94, startPoint y: 438, endPoint x: 95, endPoint y: 430, distance: 8.1
click at [94, 438] on span "All Boards" at bounding box center [145, 435] width 173 height 19
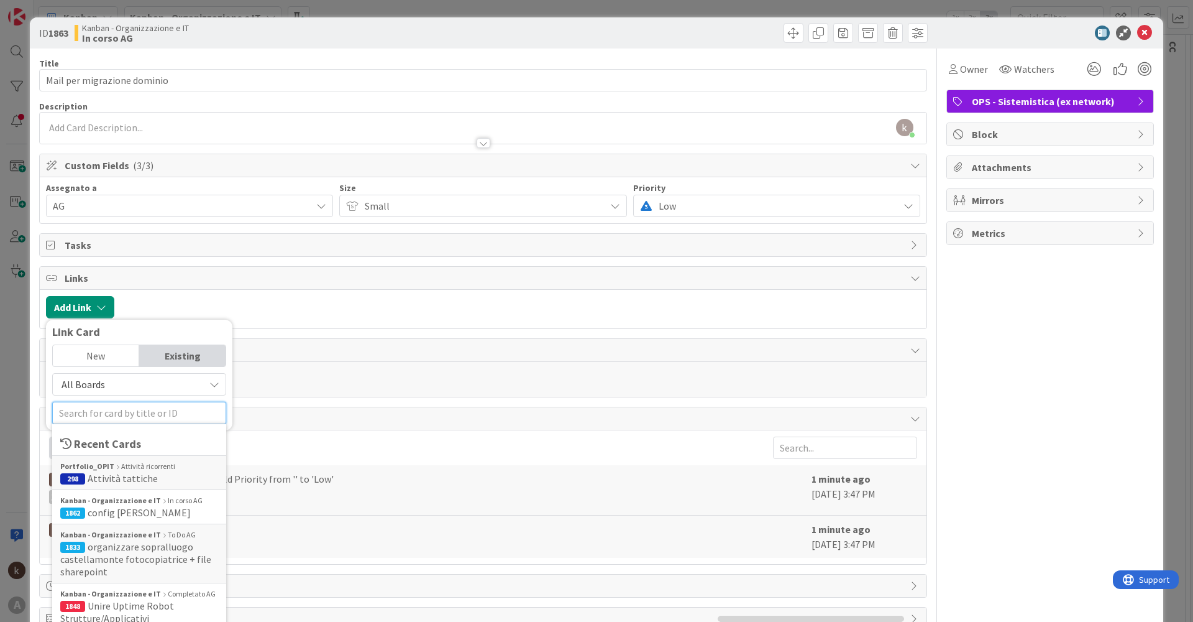
click at [107, 413] on input "text" at bounding box center [139, 413] width 174 height 22
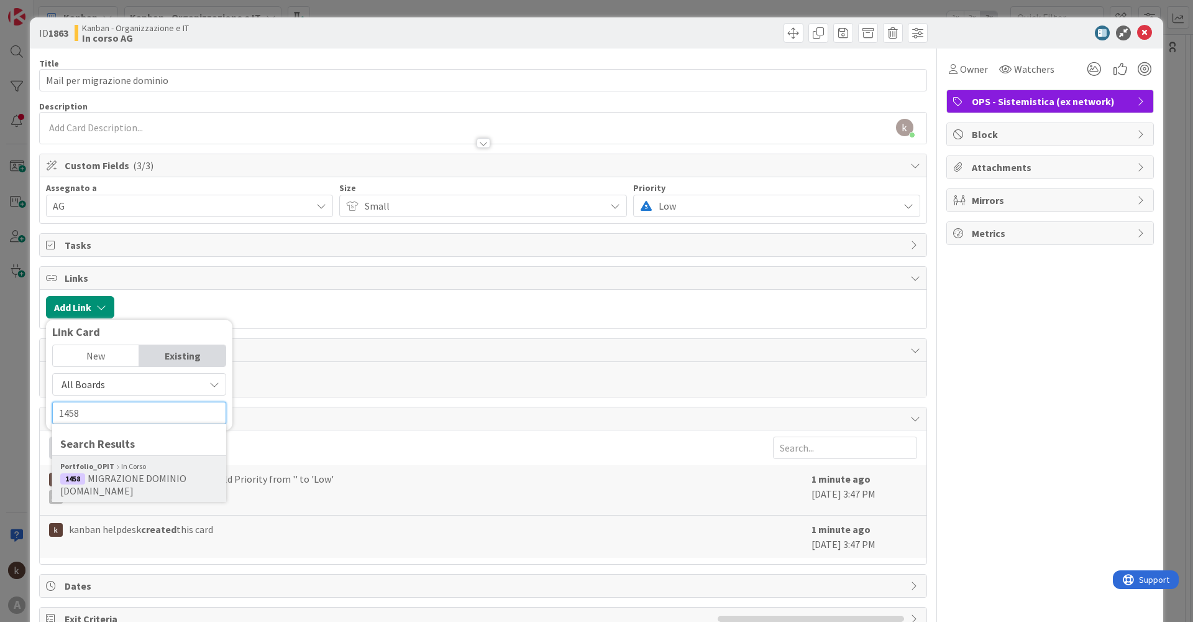
type input "1458"
click at [120, 473] on span "MIGRAZIONE DOMINIO [DOMAIN_NAME]" at bounding box center [123, 484] width 126 height 25
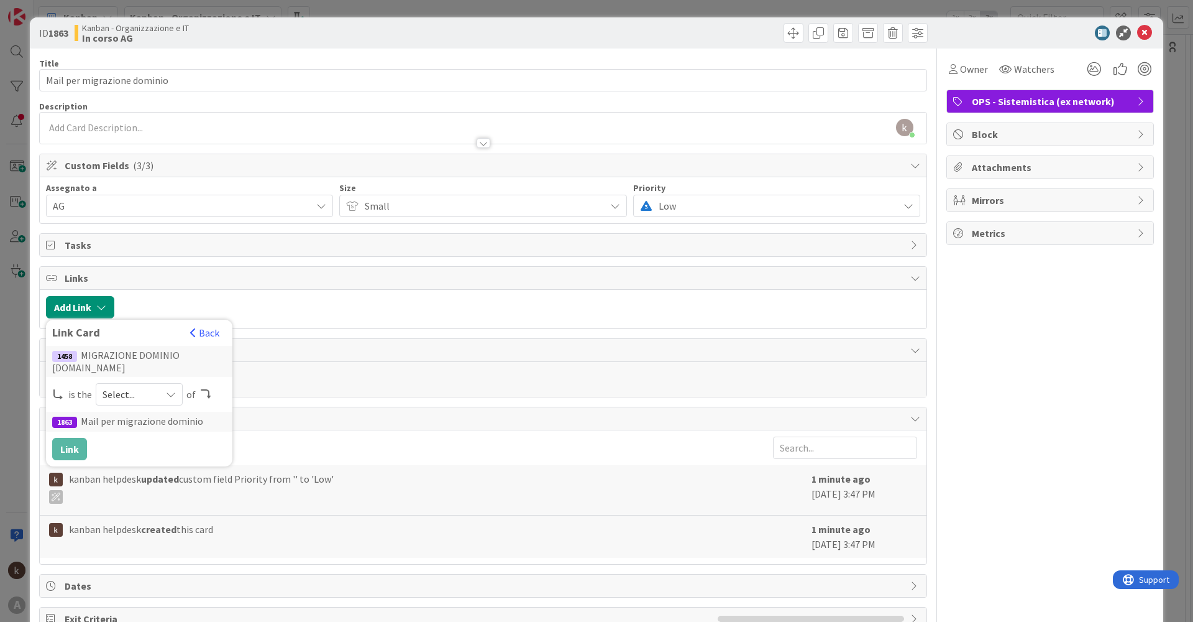
click at [120, 394] on div "1458 MIGRAZIONE DOMINIO [DOMAIN_NAME] is the Select... of 1863 Mail per migrazi…" at bounding box center [139, 403] width 174 height 114
click at [126, 389] on span "Select..." at bounding box center [129, 393] width 52 height 17
click at [148, 417] on span "parent" at bounding box center [205, 423] width 140 height 19
drag, startPoint x: 66, startPoint y: 438, endPoint x: 257, endPoint y: 385, distance: 198.6
click at [69, 438] on button "Link" at bounding box center [69, 449] width 35 height 22
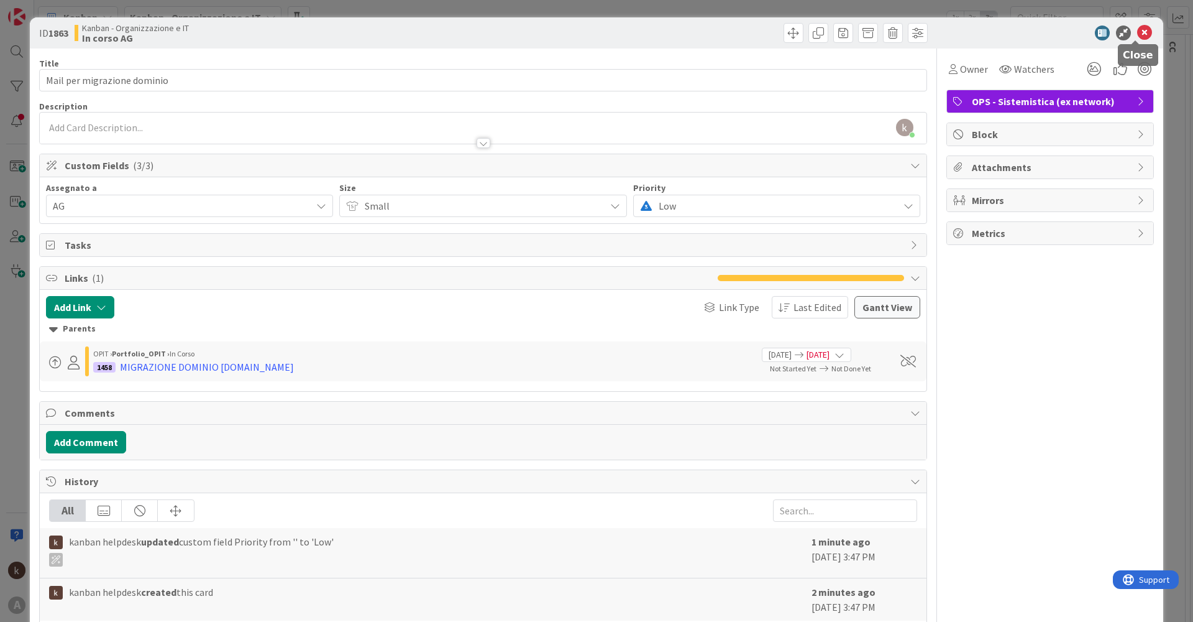
click at [1139, 30] on icon at bounding box center [1144, 32] width 15 height 15
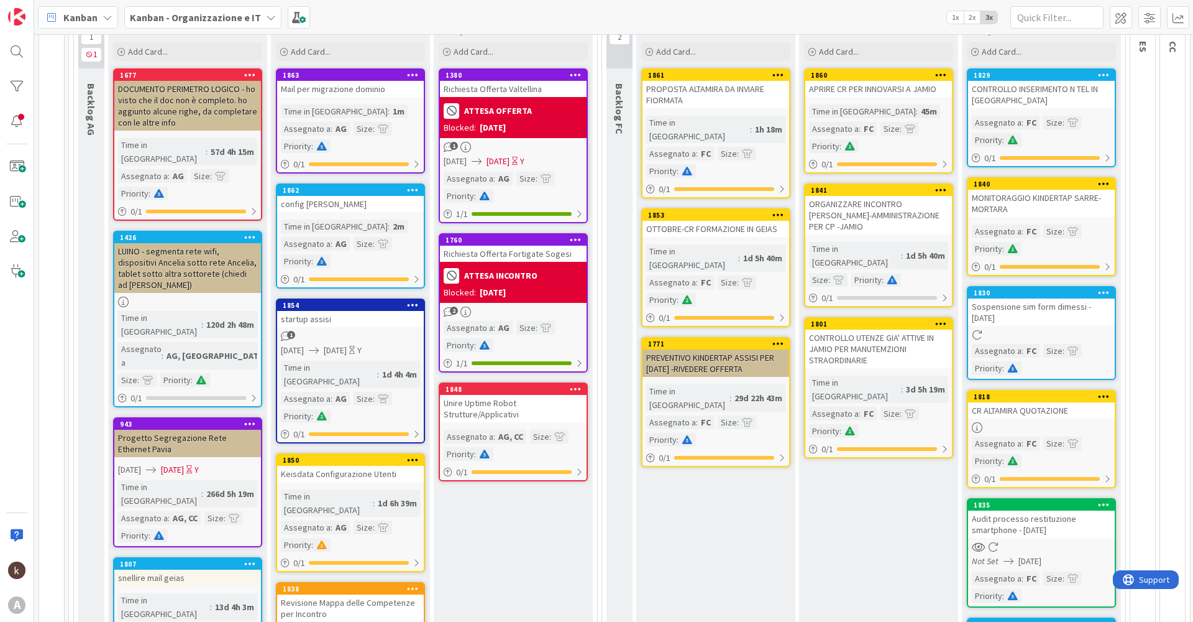
click at [377, 221] on div "Time in Column : 2m Assegnato a : AG Size : Priority :" at bounding box center [350, 243] width 139 height 48
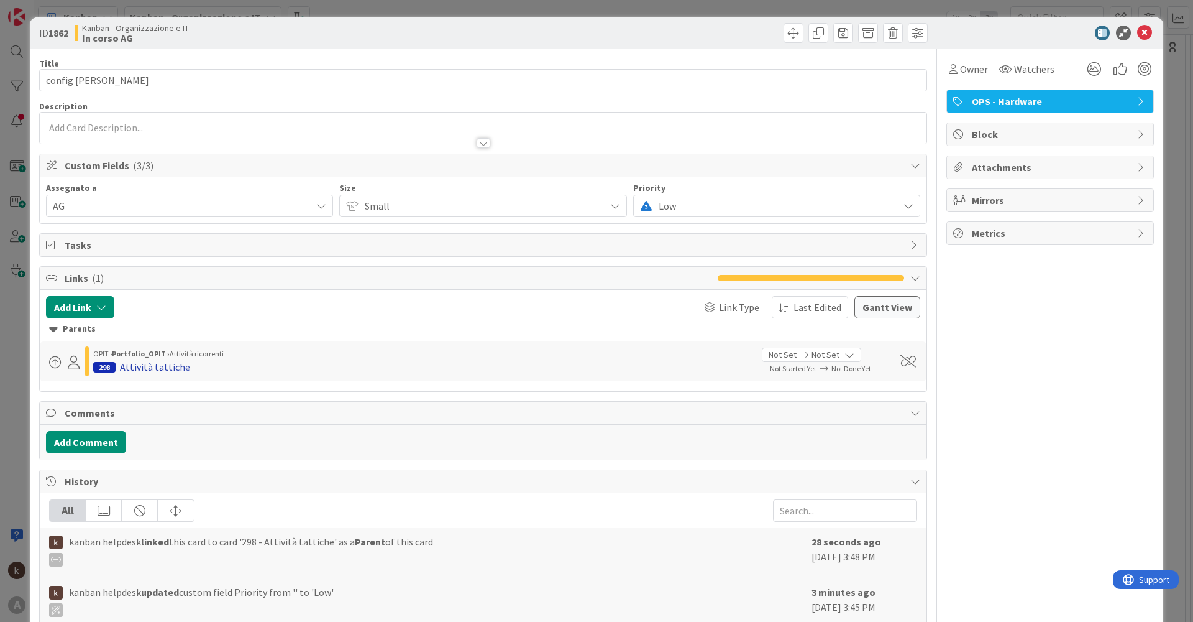
click at [144, 362] on div "Attività tattiche" at bounding box center [155, 366] width 70 height 15
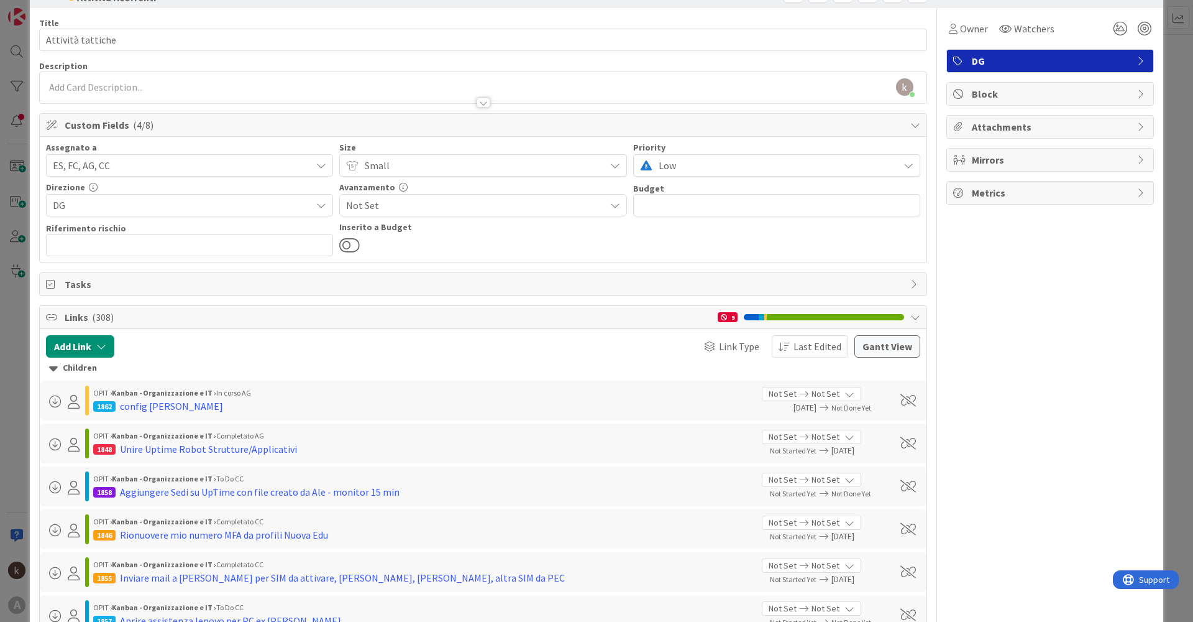
scroll to position [62, 0]
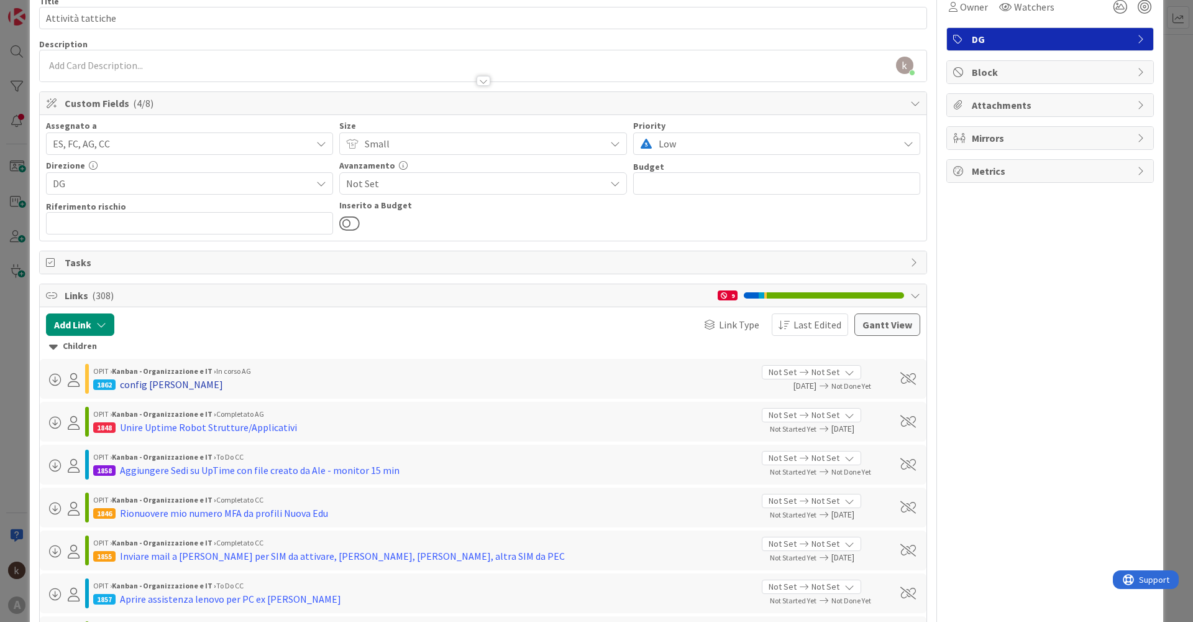
click at [154, 383] on div "config [PERSON_NAME]" at bounding box center [171, 384] width 103 height 15
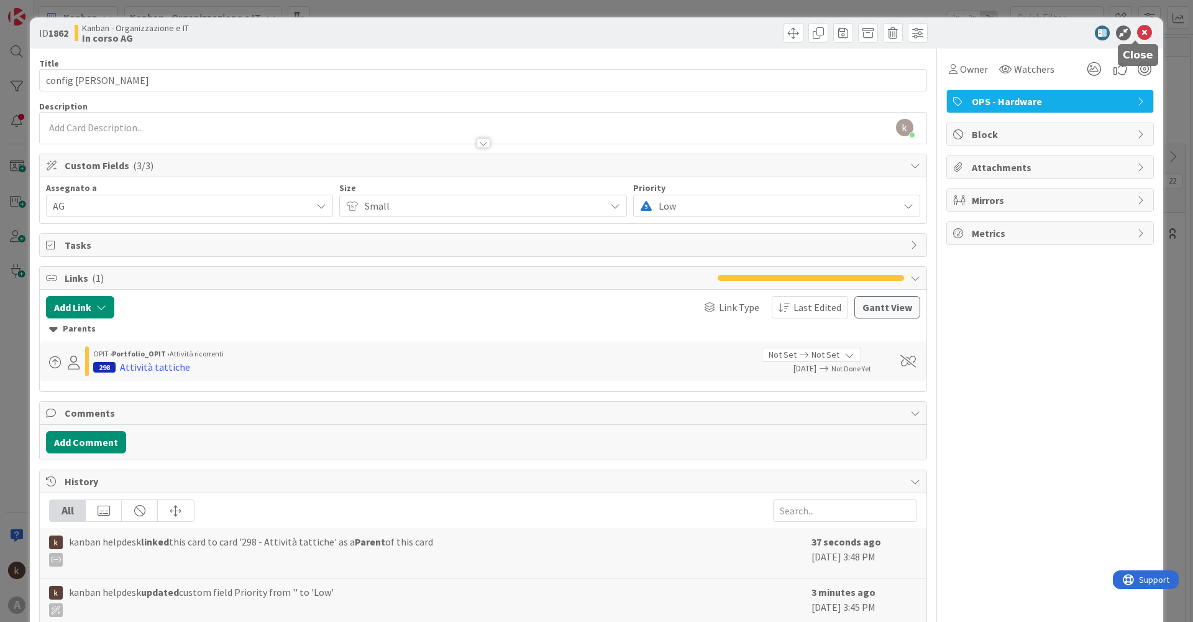
click at [1139, 30] on icon at bounding box center [1144, 32] width 15 height 15
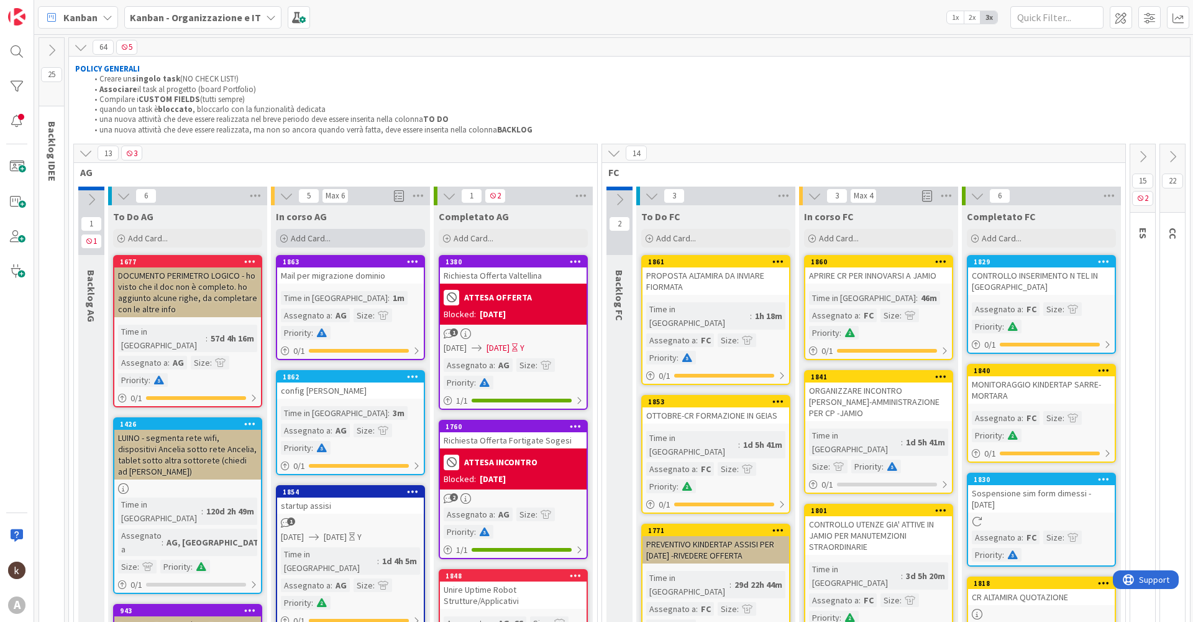
click at [347, 235] on div "Add Card..." at bounding box center [350, 238] width 149 height 19
